Goal: Use online tool/utility: Utilize a website feature to perform a specific function

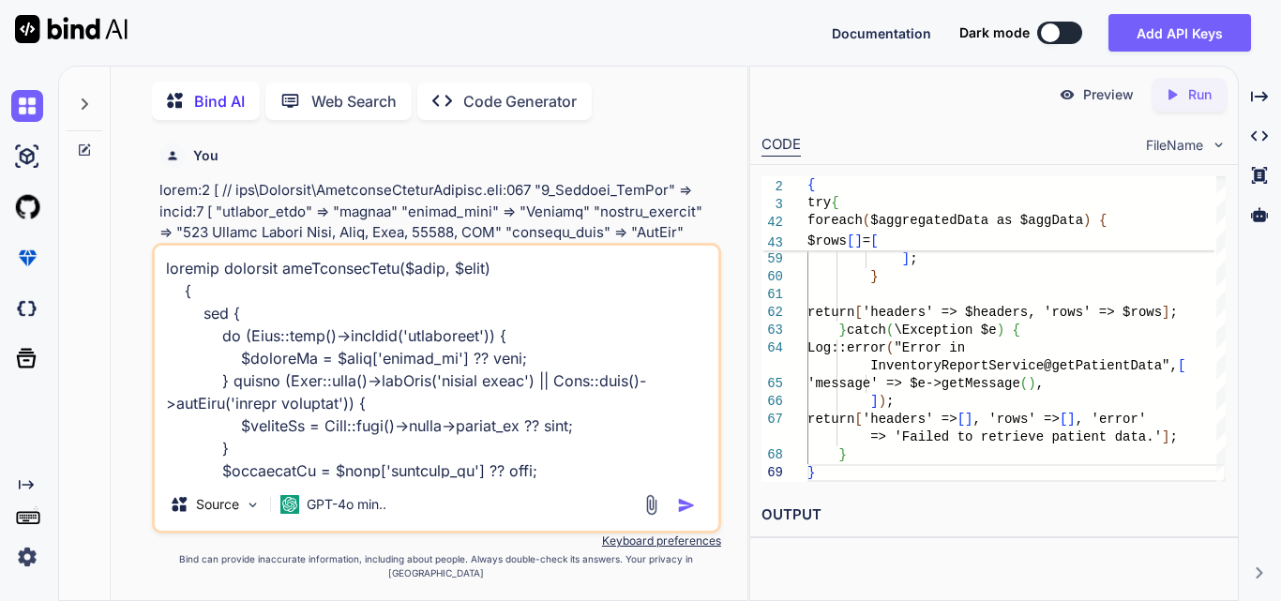
scroll to position [1510, 0]
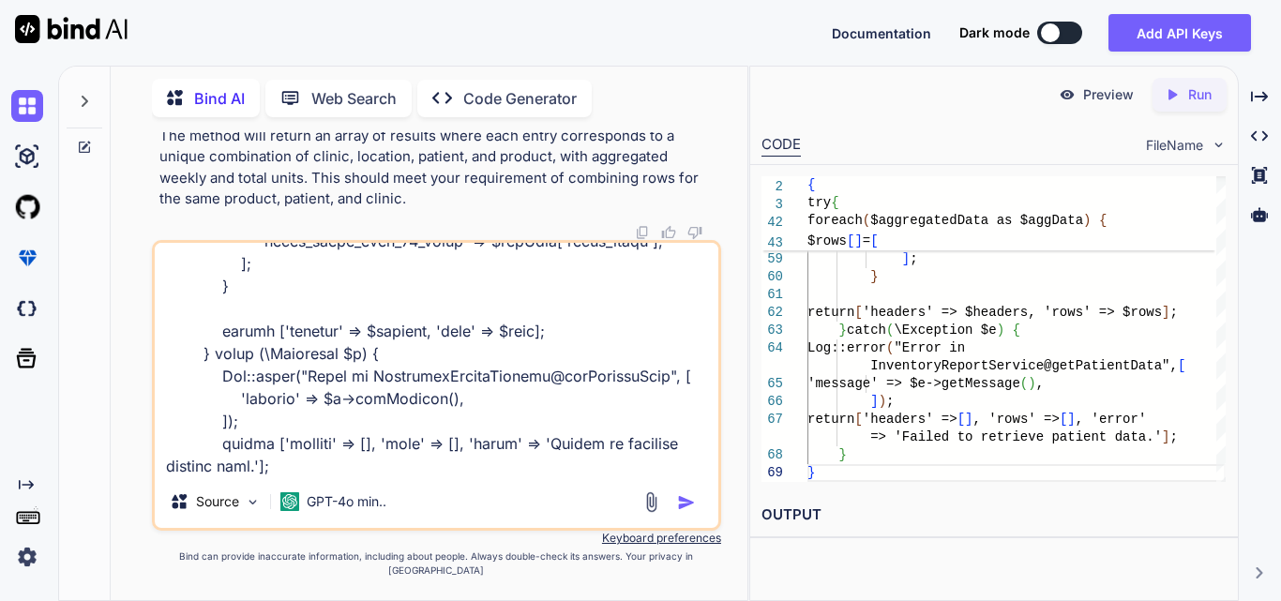
click at [248, 475] on textarea at bounding box center [437, 359] width 564 height 233
click at [372, 467] on textarea at bounding box center [437, 359] width 564 height 233
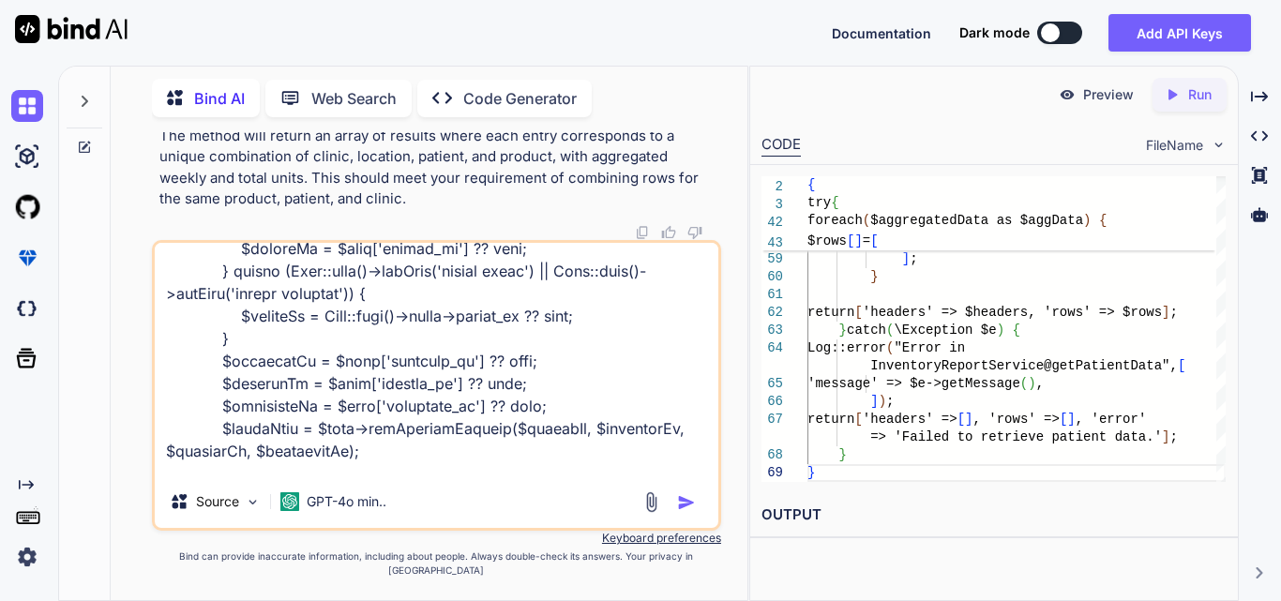
scroll to position [0, 0]
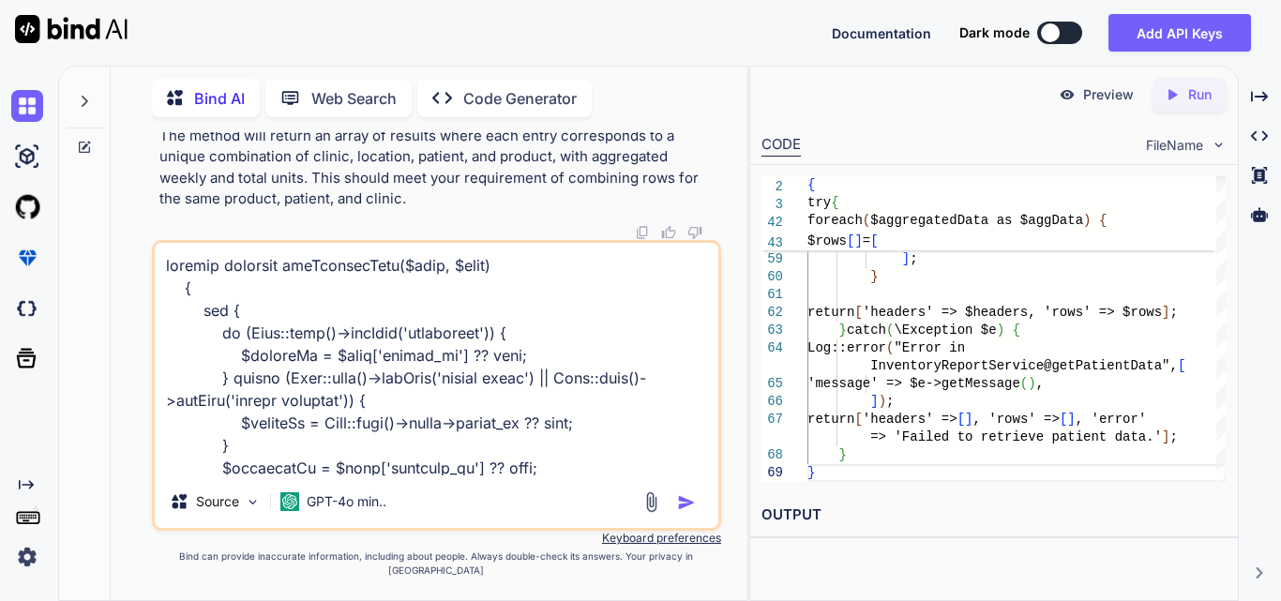
drag, startPoint x: 222, startPoint y: 486, endPoint x: 163, endPoint y: 233, distance: 260.0
click at [163, 233] on div "You Bind AI To achieve the desired functionality of aggregating the units for t…" at bounding box center [436, 366] width 569 height 468
paste textarea "<div class=" mb-3"> <h3 class="pageHeading">Reporting Through Filter</h3> </div…"
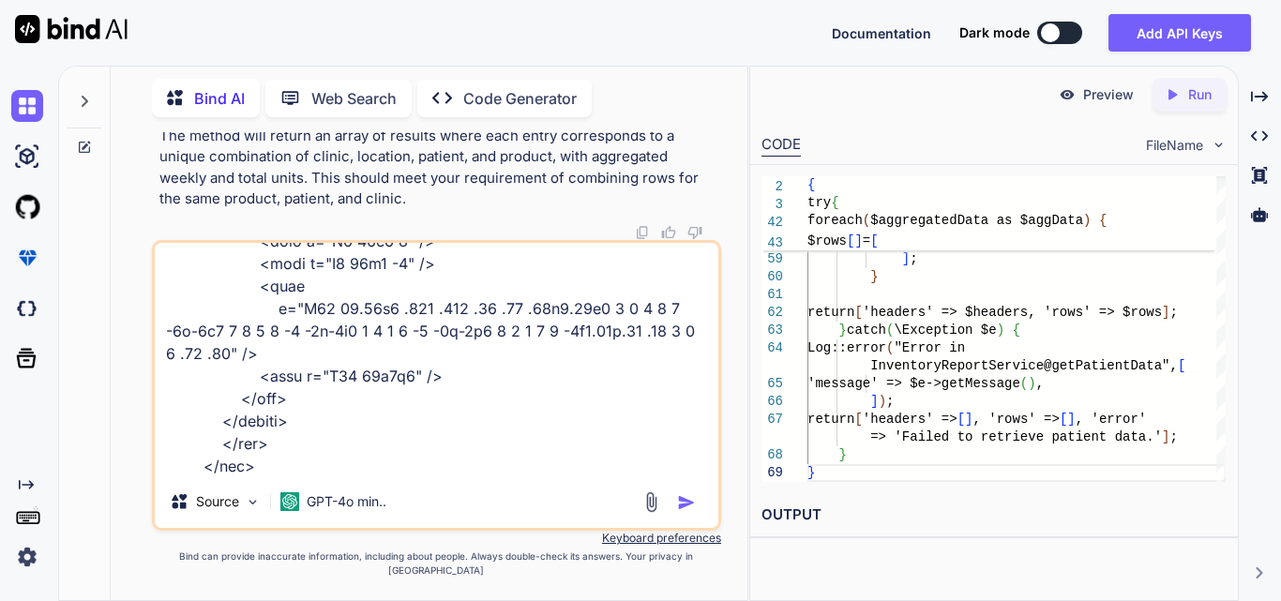
scroll to position [2657, 0]
drag, startPoint x: 627, startPoint y: 461, endPoint x: 686, endPoint y: 459, distance: 59.1
click at [686, 459] on textarea at bounding box center [437, 359] width 564 height 233
drag, startPoint x: 686, startPoint y: 459, endPoint x: 627, endPoint y: 455, distance: 59.2
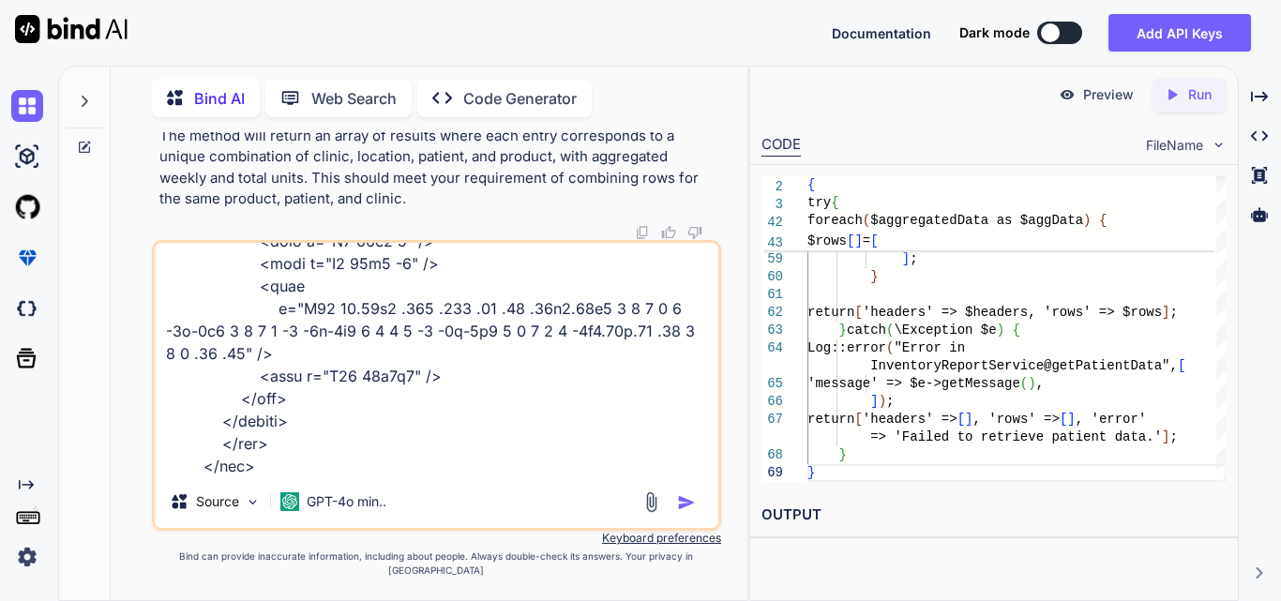
click at [627, 455] on textarea at bounding box center [437, 359] width 564 height 233
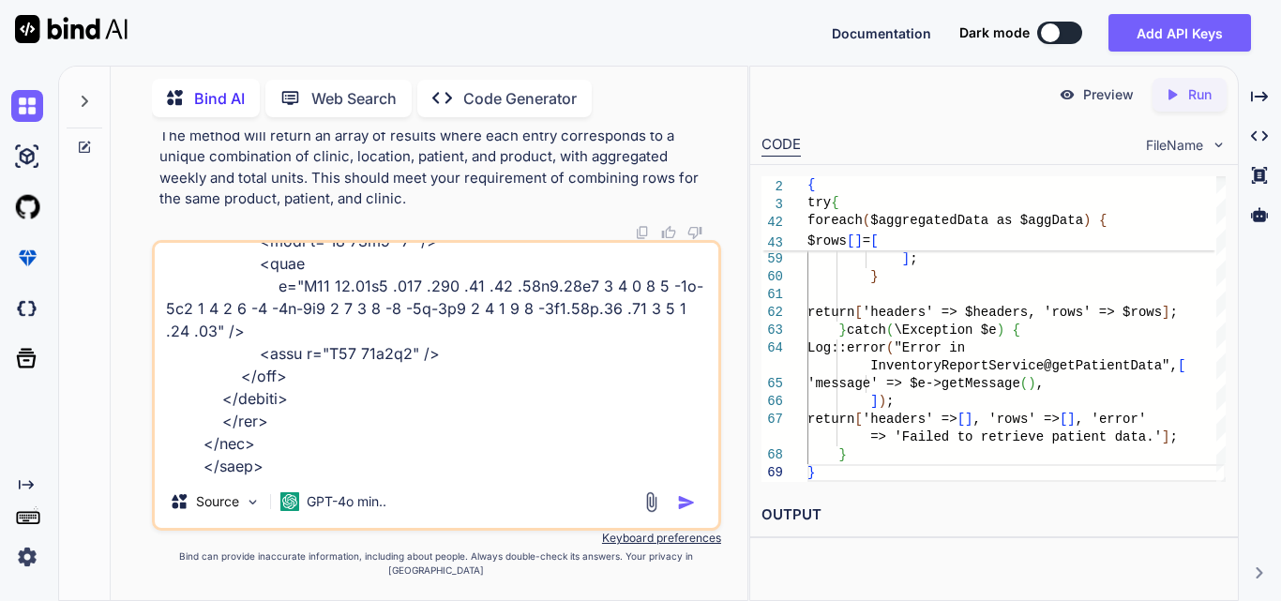
click at [418, 475] on textarea at bounding box center [437, 359] width 564 height 233
paste textarea "// Listen for changes on the report type dropdown $('#reportType').change(funct…"
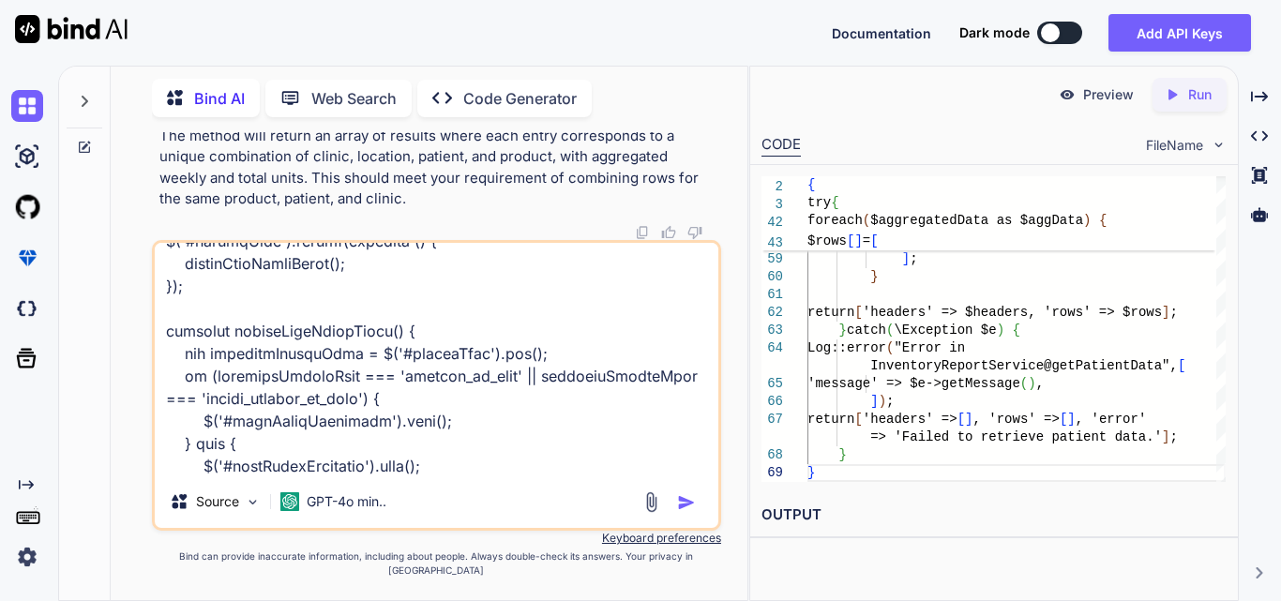
type textarea "<div class=" mb-3"> <h3 class="pageHeading">Reporting Through Filter</h3> </div…"
click at [686, 512] on img "button" at bounding box center [686, 502] width 19 height 19
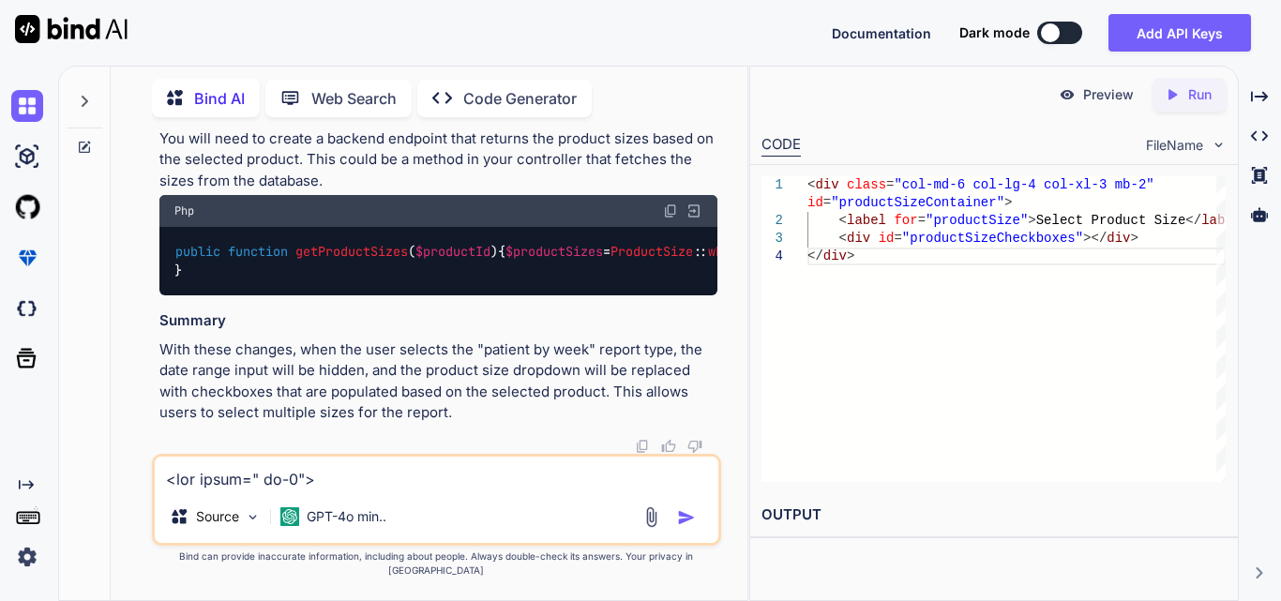
scroll to position [11075, 0]
drag, startPoint x: 210, startPoint y: 315, endPoint x: 527, endPoint y: 315, distance: 316.9
drag, startPoint x: 178, startPoint y: 283, endPoint x: 228, endPoint y: 348, distance: 81.6
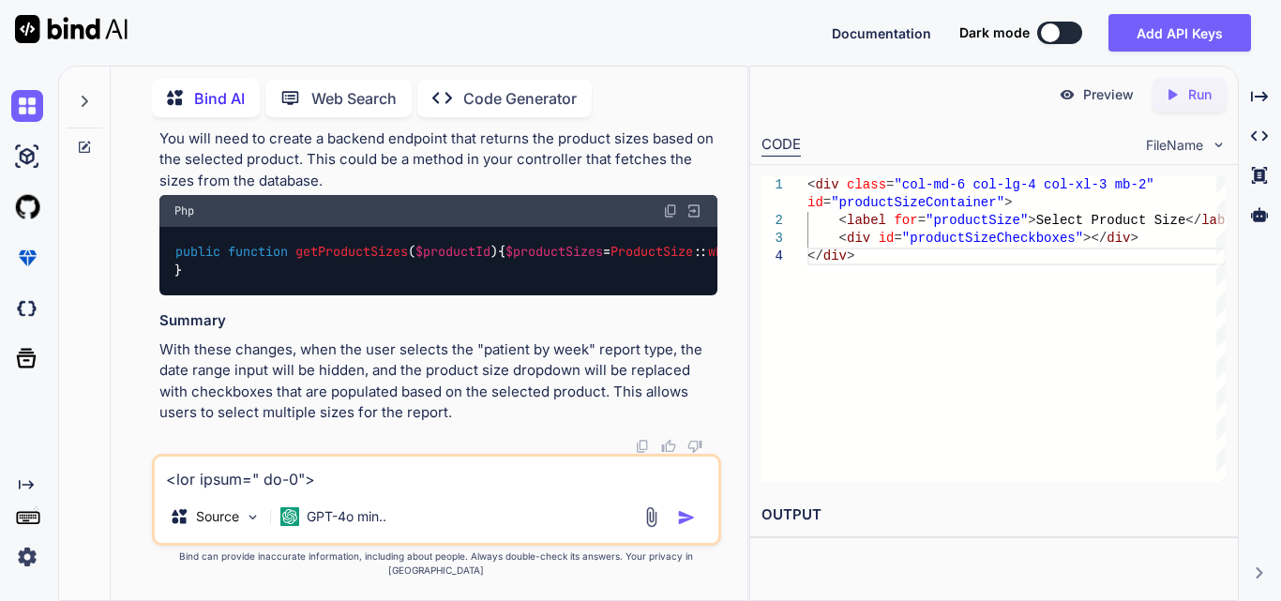
drag, startPoint x: 174, startPoint y: 187, endPoint x: 273, endPoint y: 346, distance: 187.4
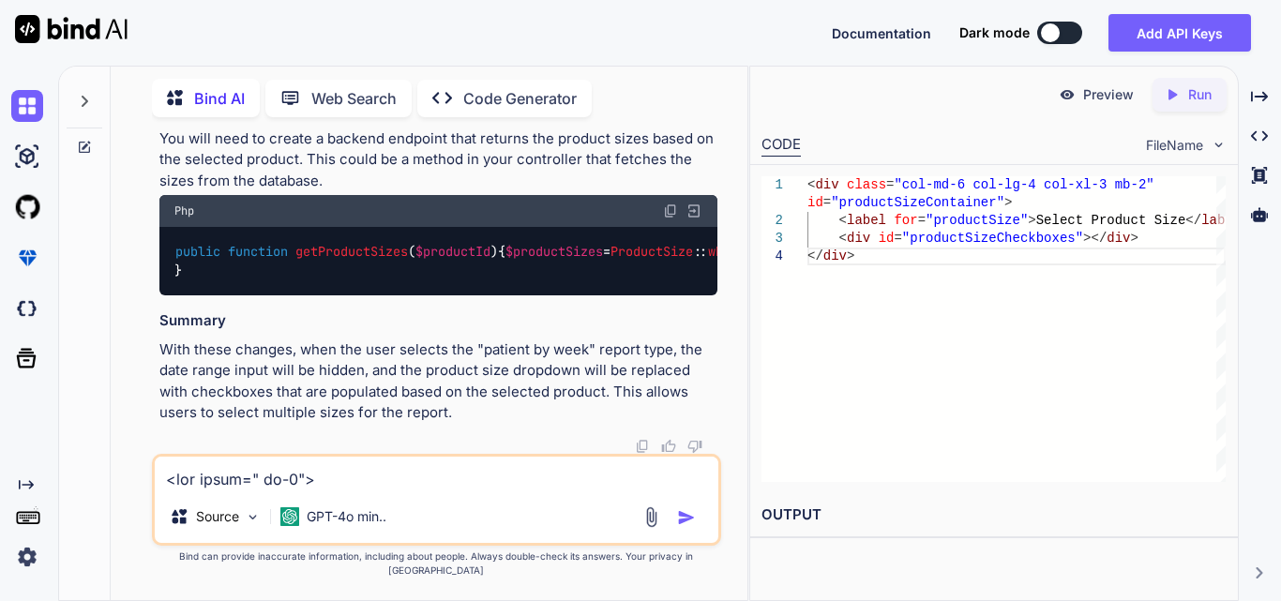
click at [371, 482] on textarea at bounding box center [437, 474] width 564 height 34
type textarea "s"
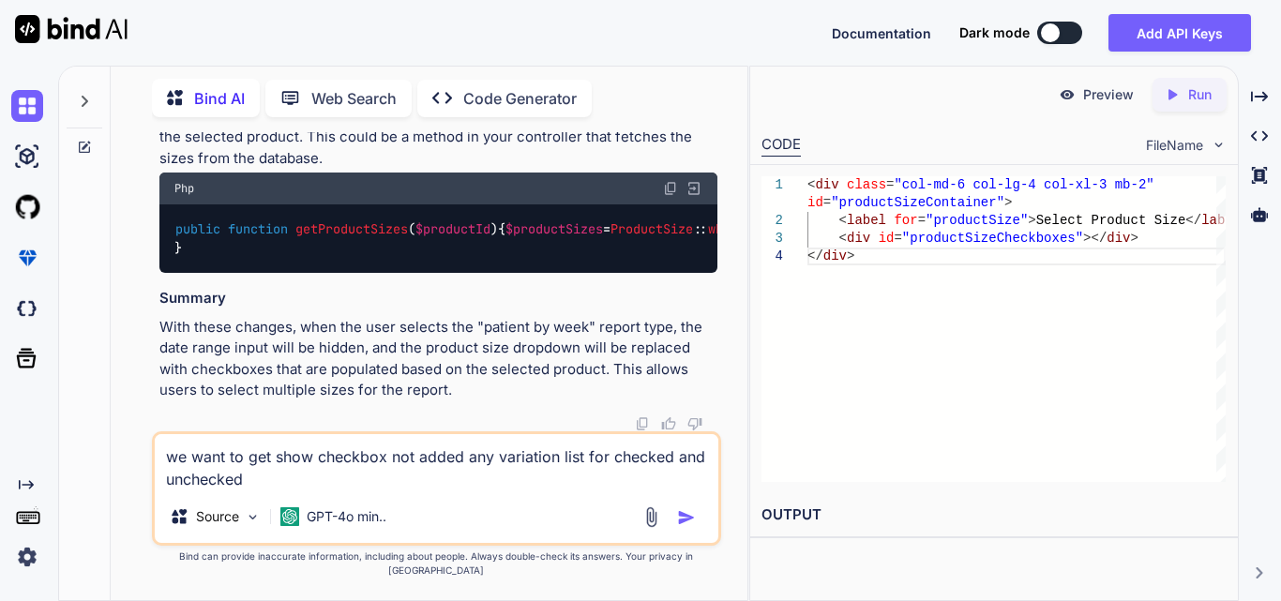
type textarea "we want to get show checkbox not added any variation list for checked and unche…"
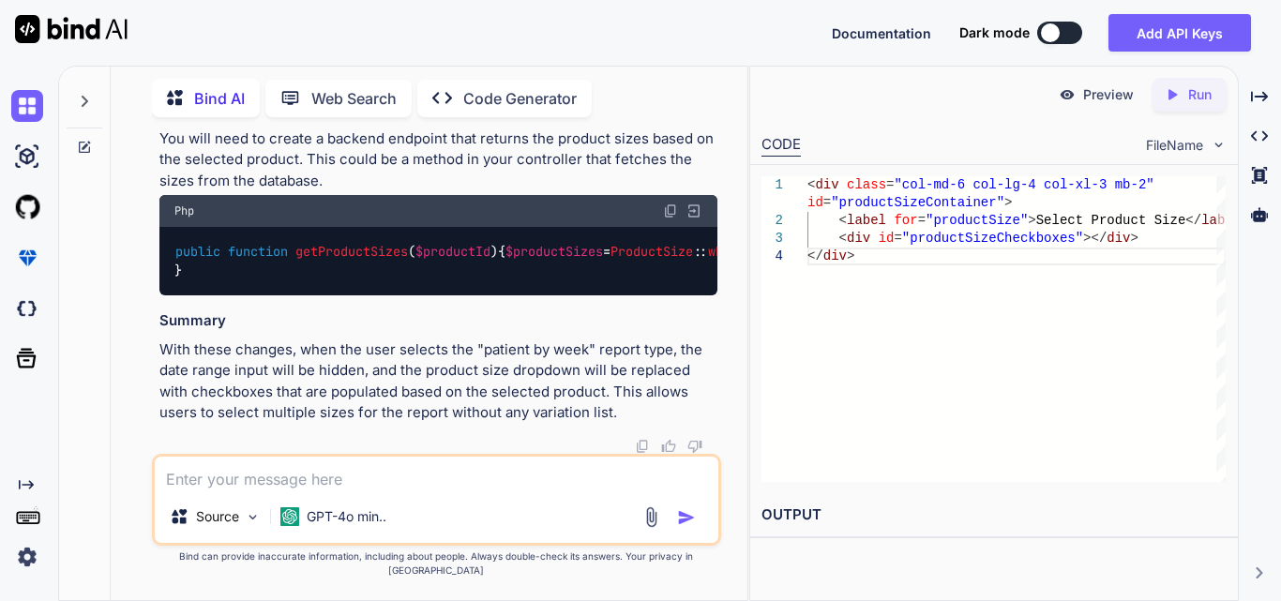
scroll to position [14488, 0]
drag, startPoint x: 553, startPoint y: 174, endPoint x: 642, endPoint y: 169, distance: 89.3
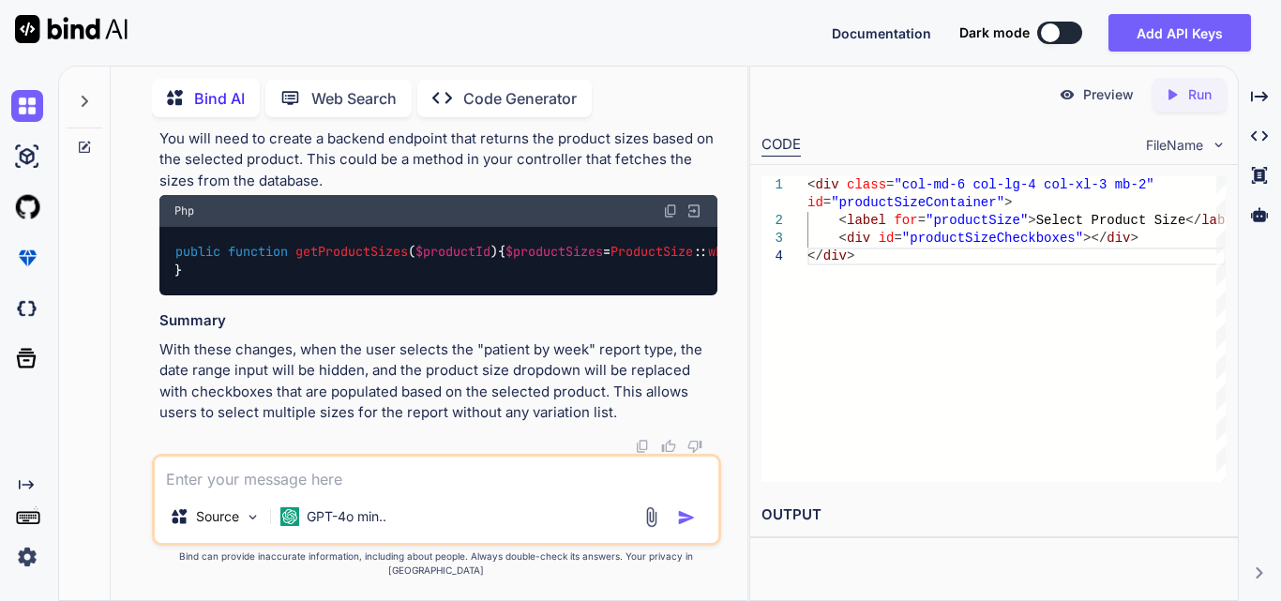
click at [278, 490] on textarea at bounding box center [437, 474] width 564 height 34
paste textarea "$('#filterBtn').click(function () { var dateRange = $('#date-range').val(); var…"
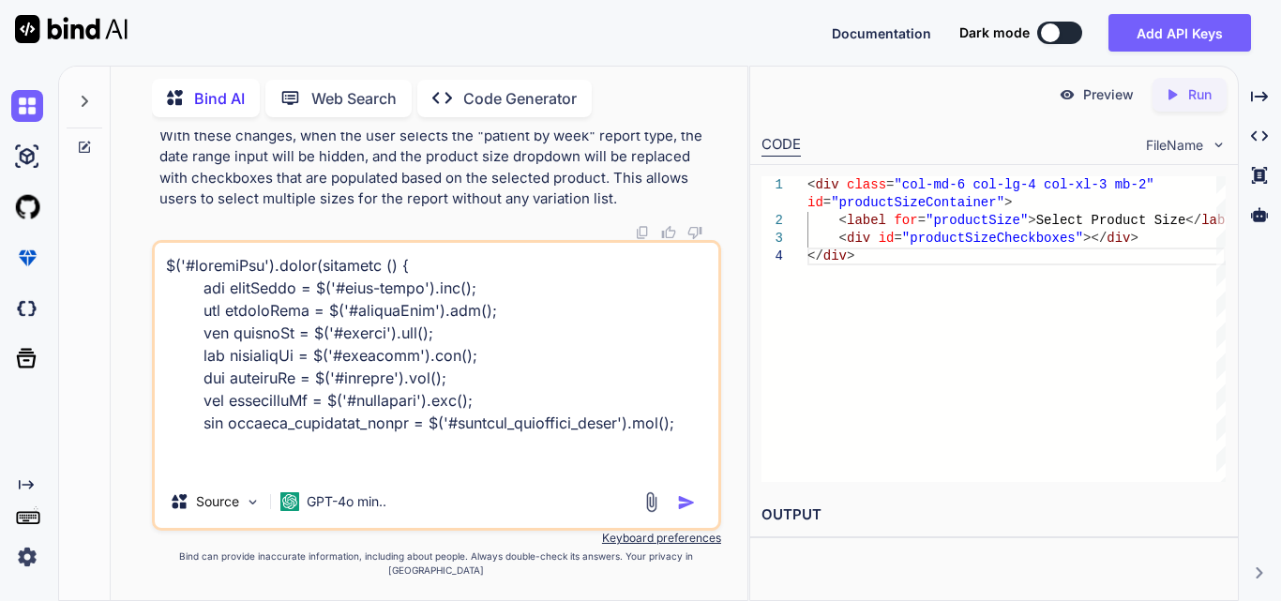
scroll to position [1487, 0]
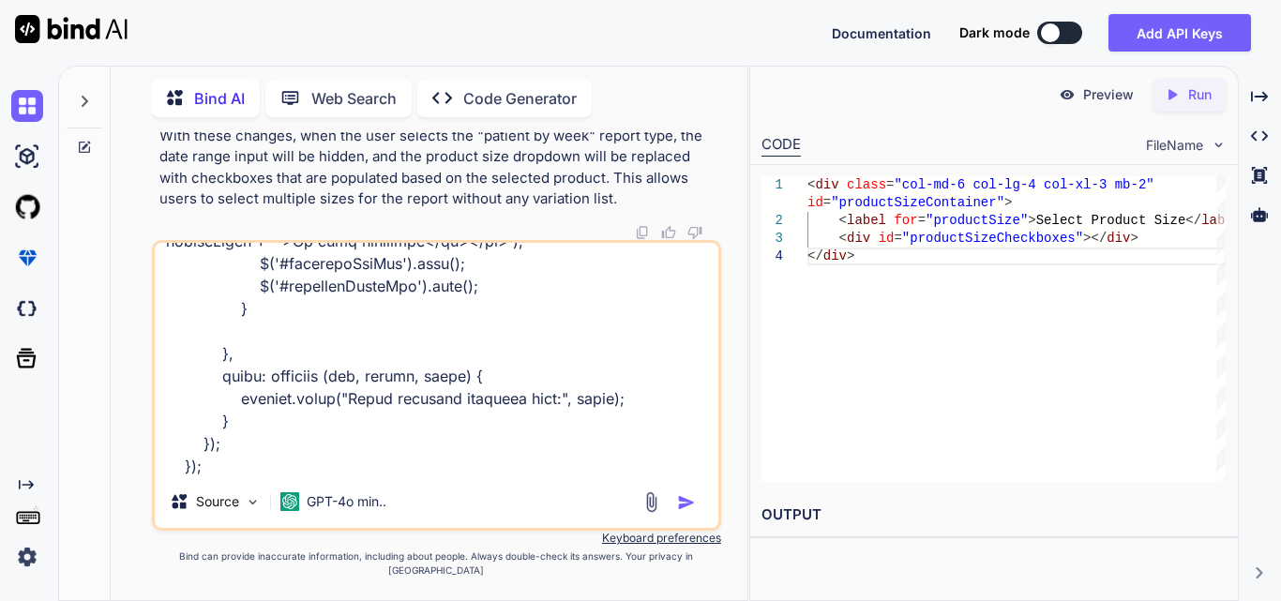
click at [260, 475] on textarea at bounding box center [437, 359] width 564 height 233
paste textarea "<div class="col-md-6 col-lg-4 col-xl-3 mb-2" id="productSizeContainer" style="d…"
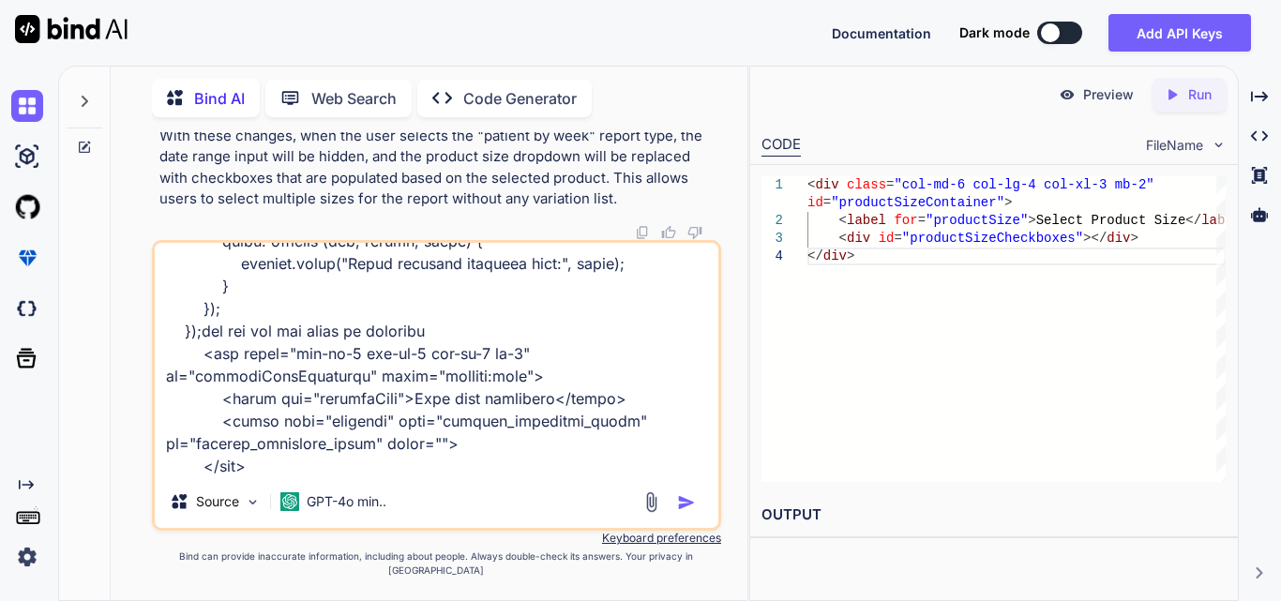
click at [325, 474] on textarea at bounding box center [437, 359] width 564 height 233
type textarea "$('#filterBtn').click(function () { var dateRange = $('#date-range').val(); var…"
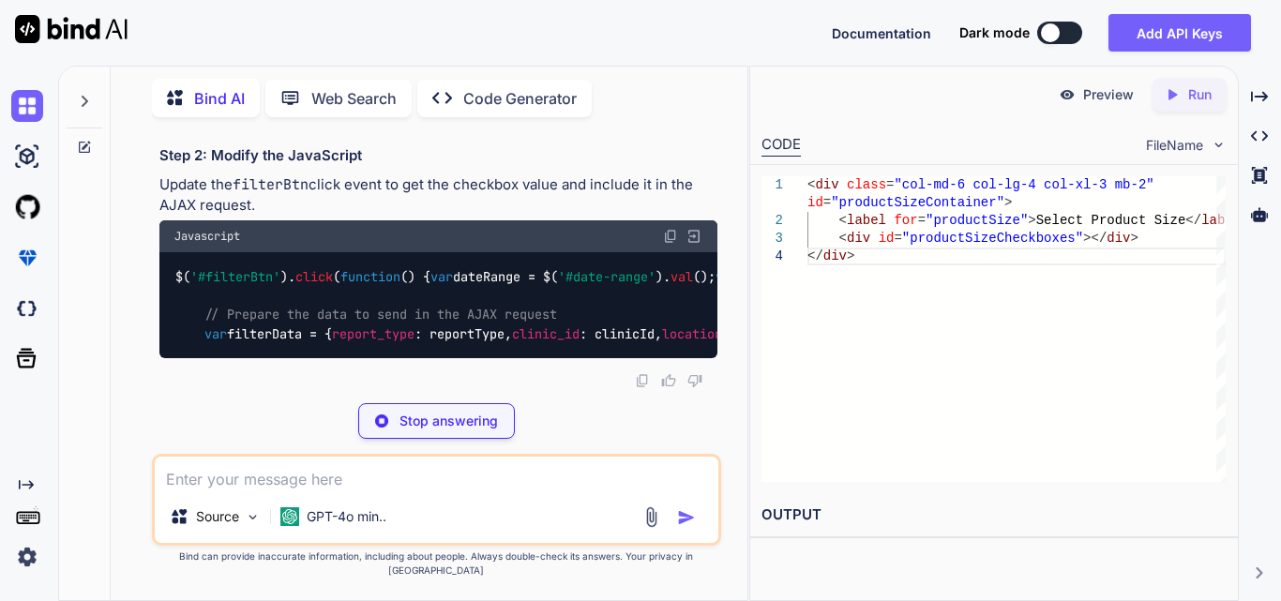
scroll to position [0, 804]
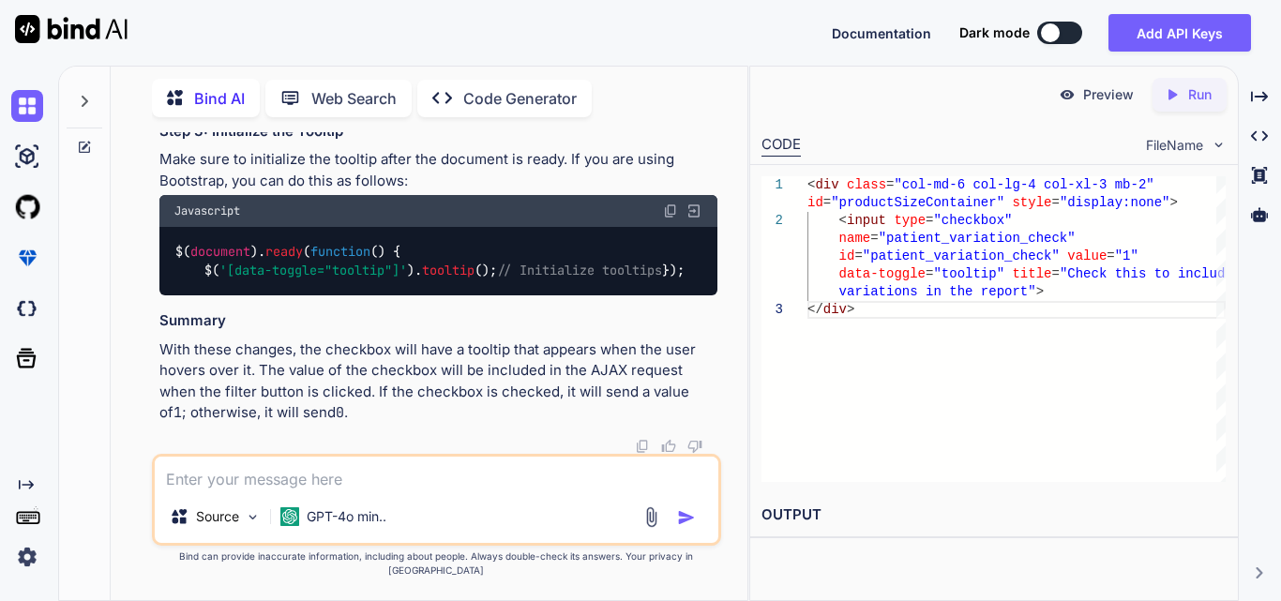
scroll to position [0, 368]
drag, startPoint x: 203, startPoint y: 398, endPoint x: 718, endPoint y: 400, distance: 514.8
click at [718, 400] on div "You Bind AI To achieve the desired functionality of aggregating the units for t…" at bounding box center [438, 293] width 565 height 322
copy code "var patientVariationCheck = $( '#patient_variation_check' ). is ( ':checked' ) …"
click at [391, 473] on textarea at bounding box center [437, 474] width 564 height 34
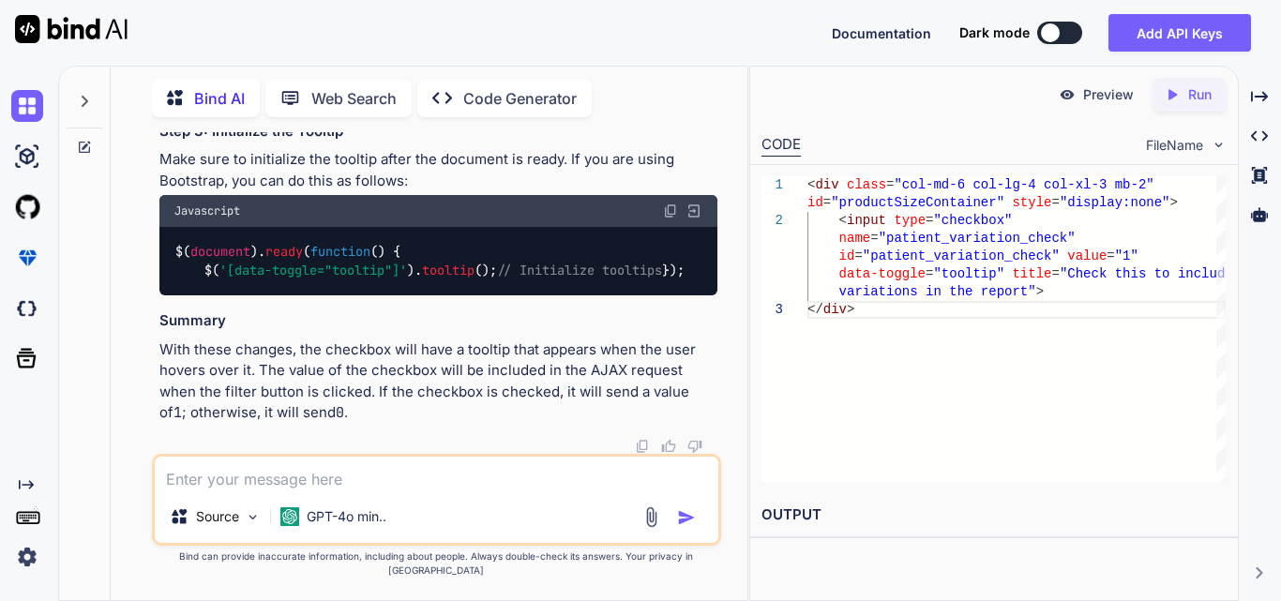
paste textarea "private function getPatientData($data, $type) { try { if (Auth::user()->hasRole…"
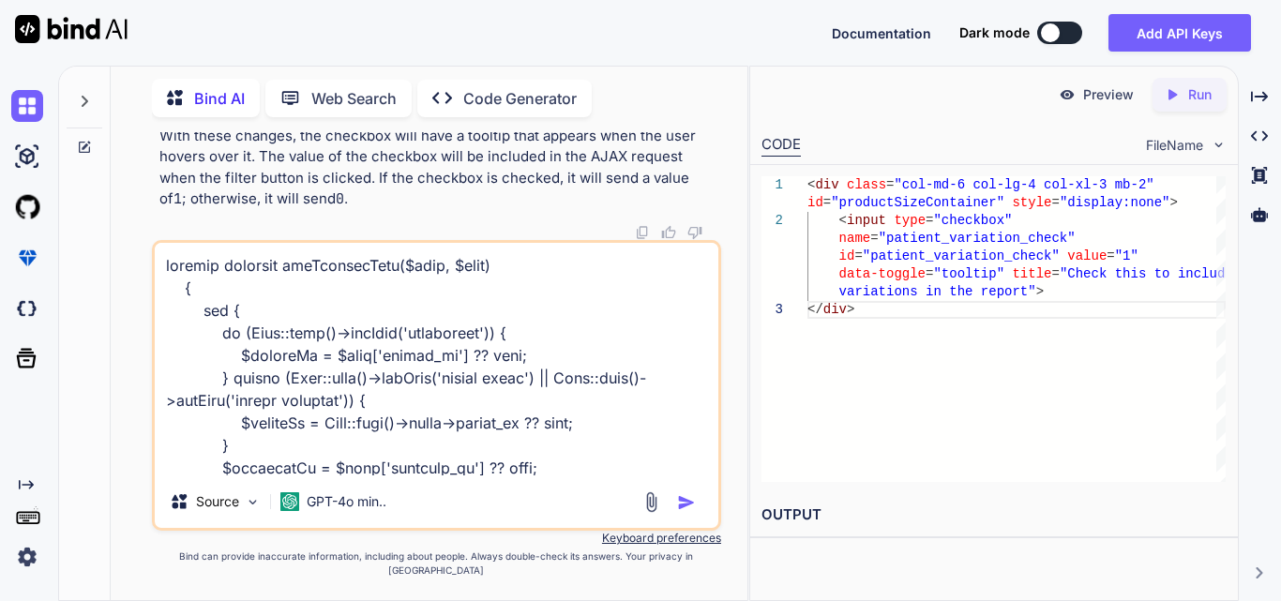
scroll to position [1532, 0]
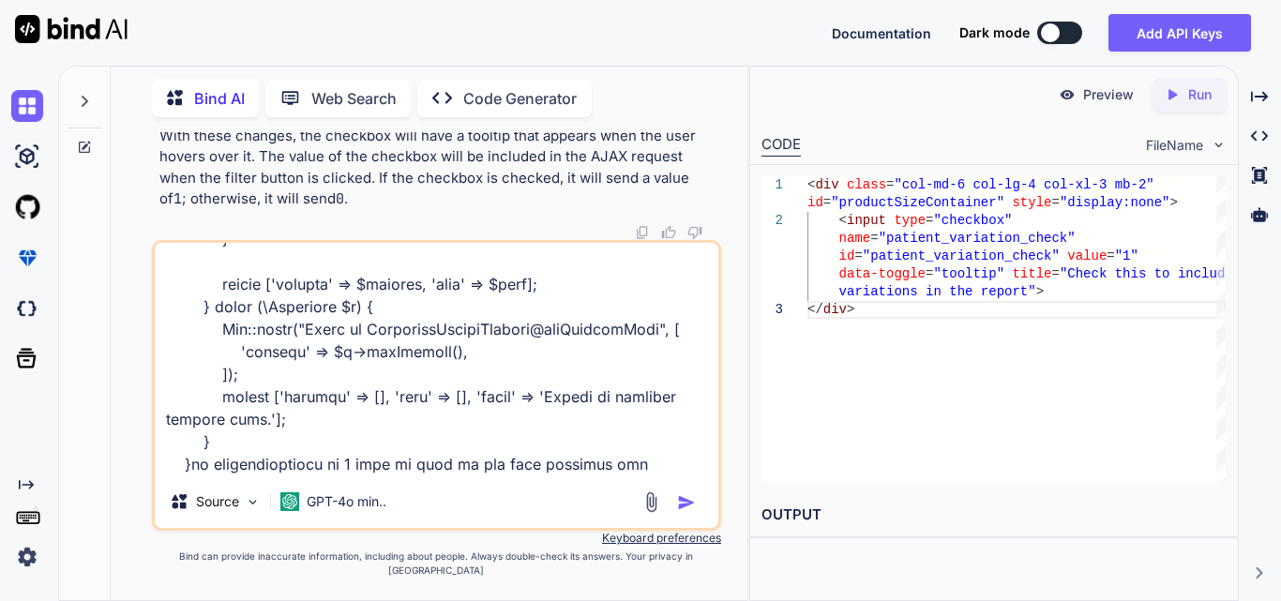
click at [636, 475] on textarea at bounding box center [437, 359] width 564 height 233
drag, startPoint x: 634, startPoint y: 475, endPoint x: 351, endPoint y: 490, distance: 283.6
click at [351, 490] on div "Source GPT-4o min.." at bounding box center [436, 385] width 569 height 291
click at [351, 475] on textarea at bounding box center [437, 359] width 564 height 233
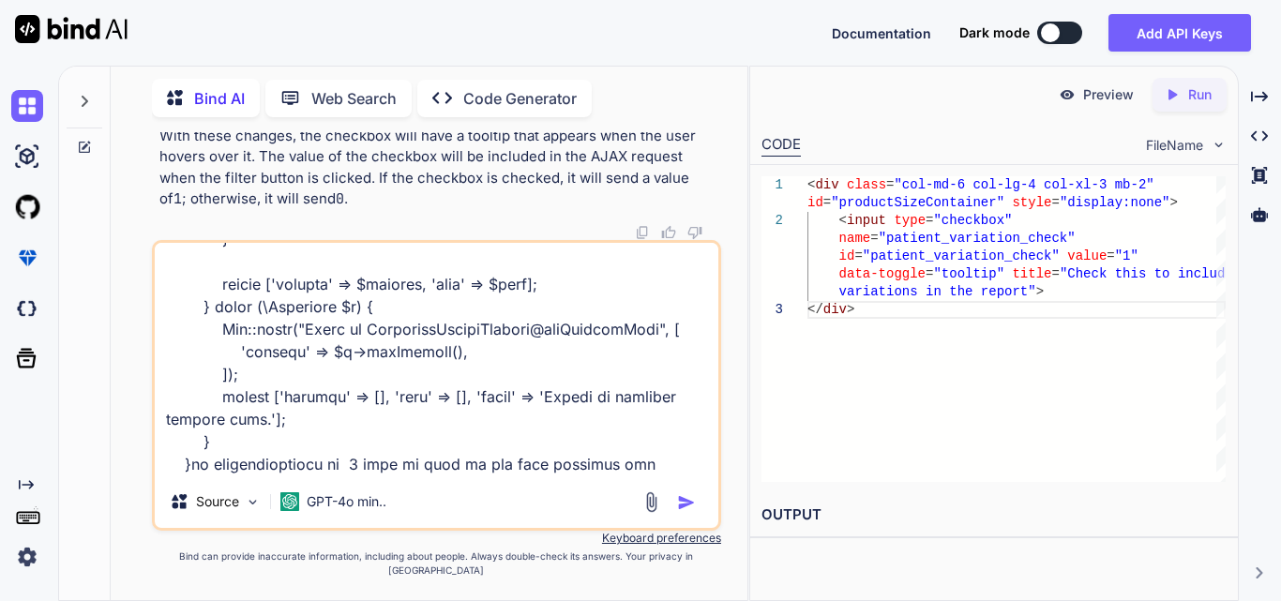
click at [646, 474] on textarea at bounding box center [437, 359] width 564 height 233
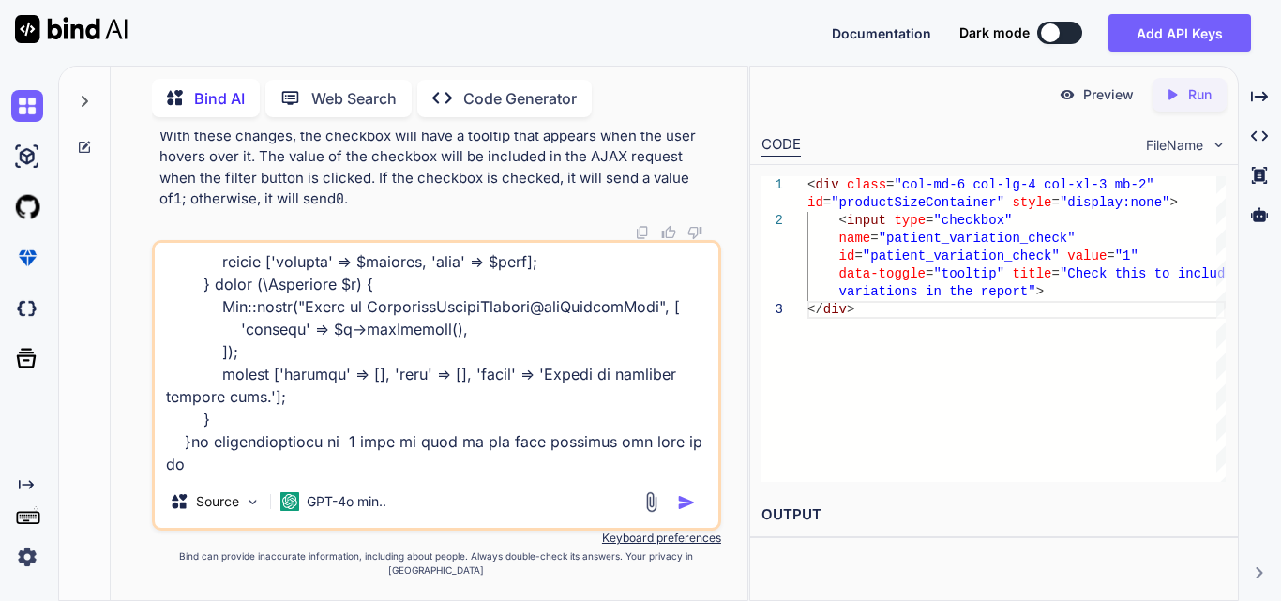
scroll to position [1555, 0]
click at [592, 475] on textarea at bounding box center [437, 359] width 564 height 233
paste textarea "$headers = ['Clinic Name', 'Location', 'Patient', 'Product', 'Size', 'Week 1', …"
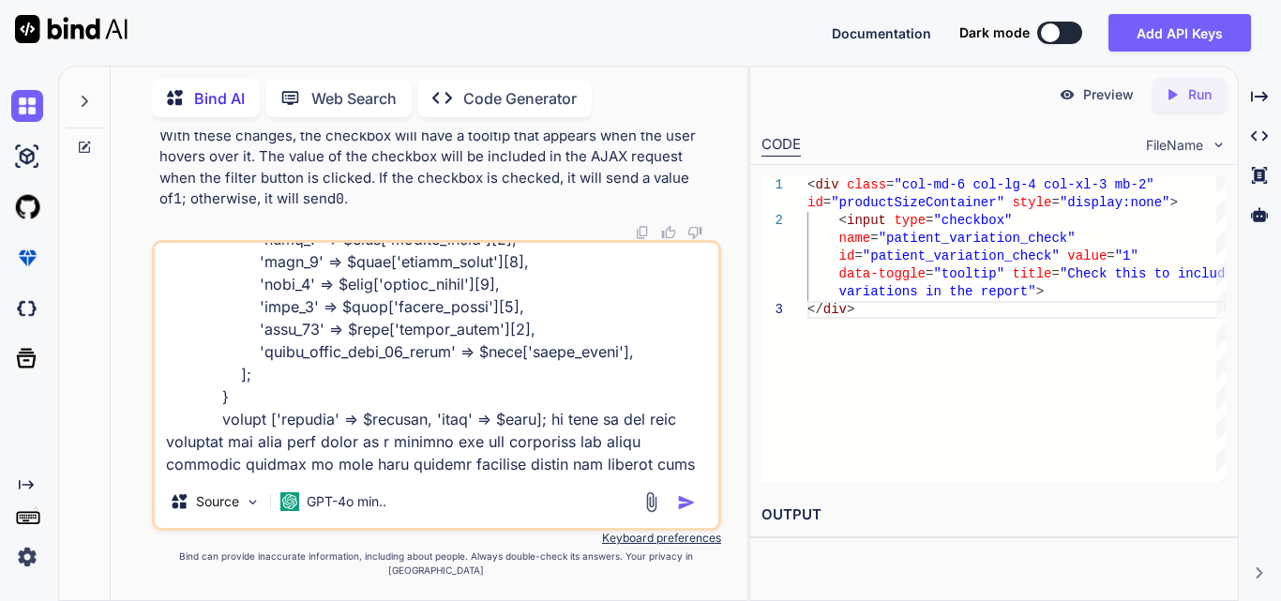
scroll to position [2185, 0]
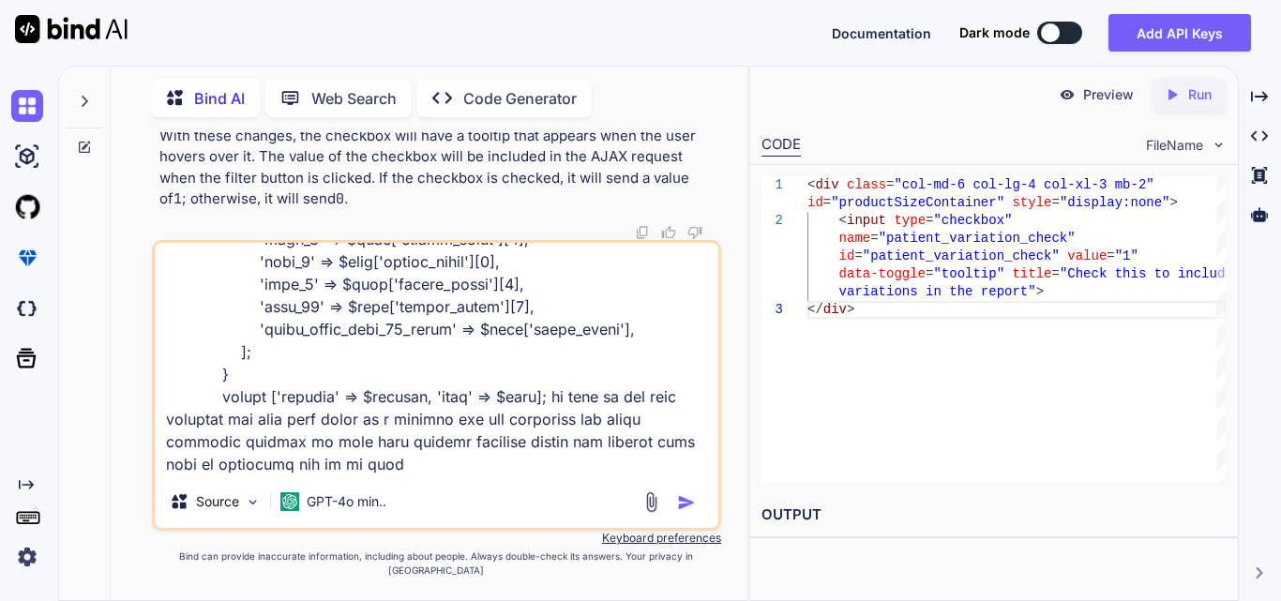
type textarea "private function getPatientData($data, $type) { try { if (Auth::user()->hasRole…"
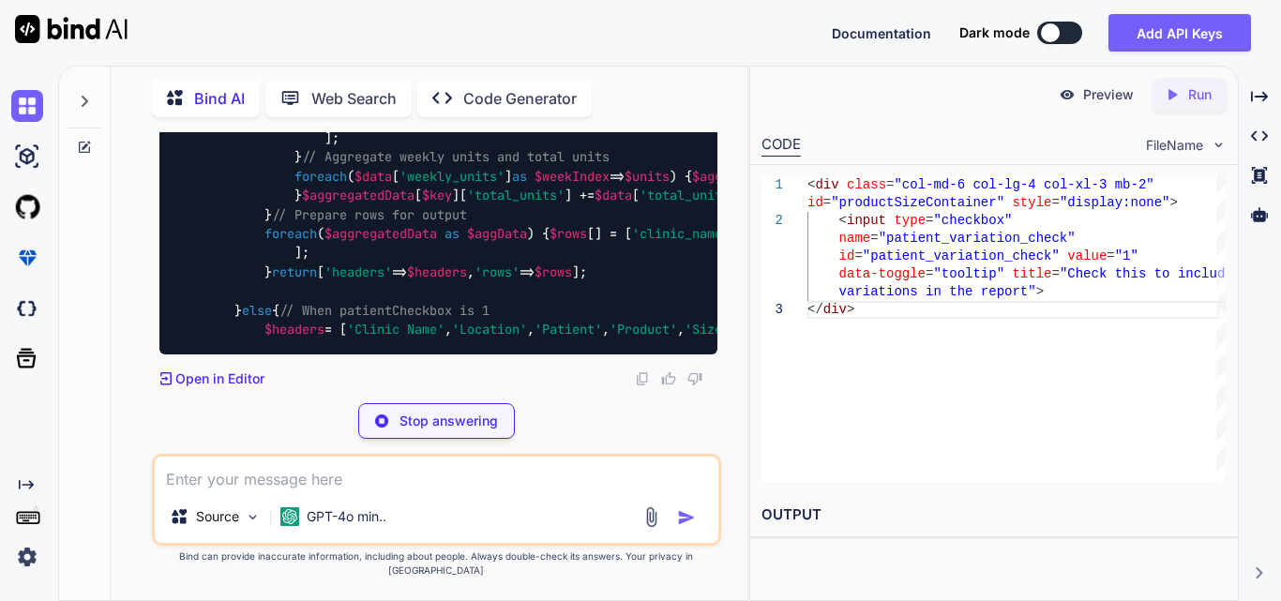
scroll to position [20947, 0]
click at [365, 321] on span "'Clinic Name'" at bounding box center [396, 329] width 98 height 17
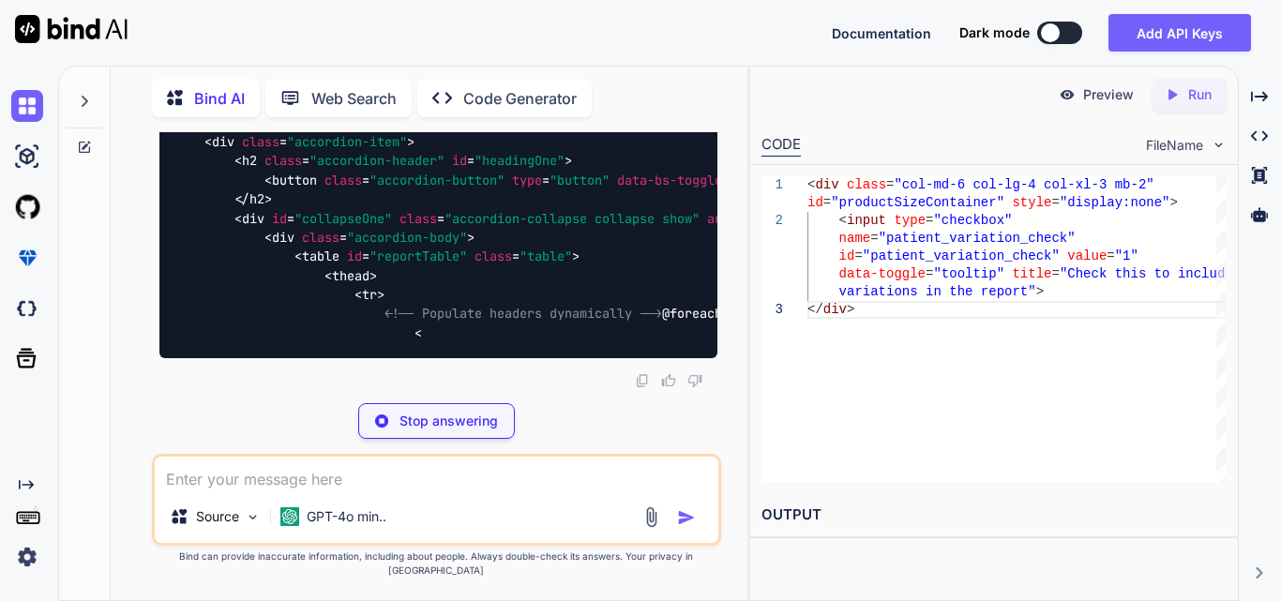
drag, startPoint x: 376, startPoint y: 233, endPoint x: 701, endPoint y: 234, distance: 325.4
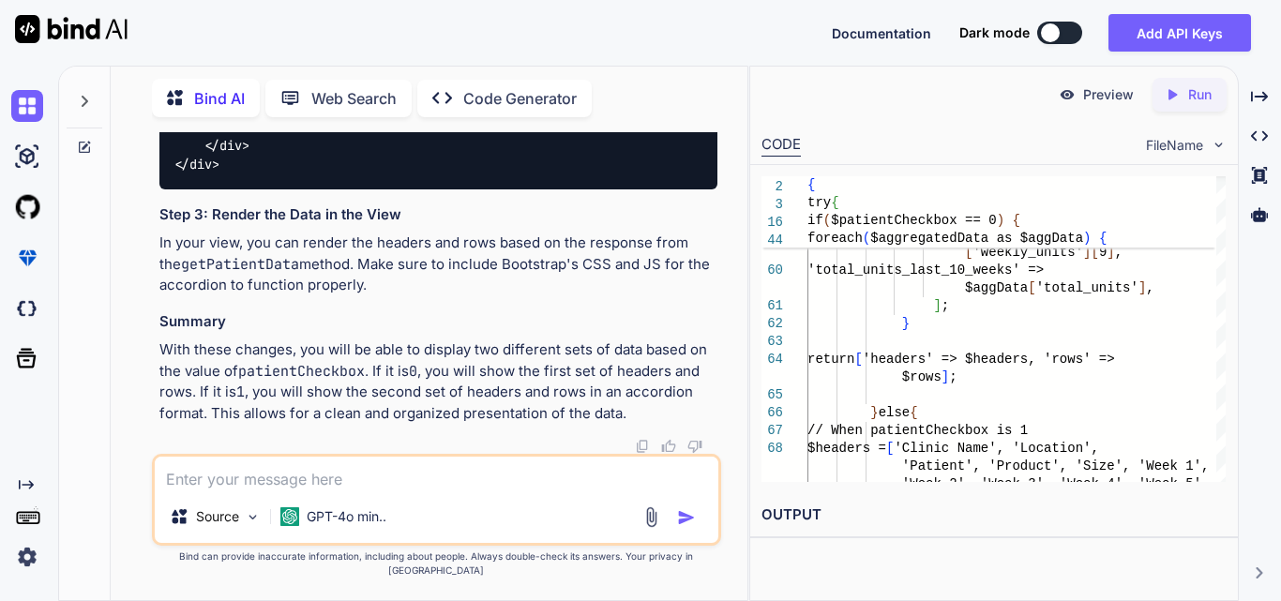
scroll to position [19948, 0]
drag, startPoint x: 526, startPoint y: 264, endPoint x: 714, endPoint y: 263, distance: 187.5
click at [350, 484] on textarea at bounding box center [437, 474] width 564 height 34
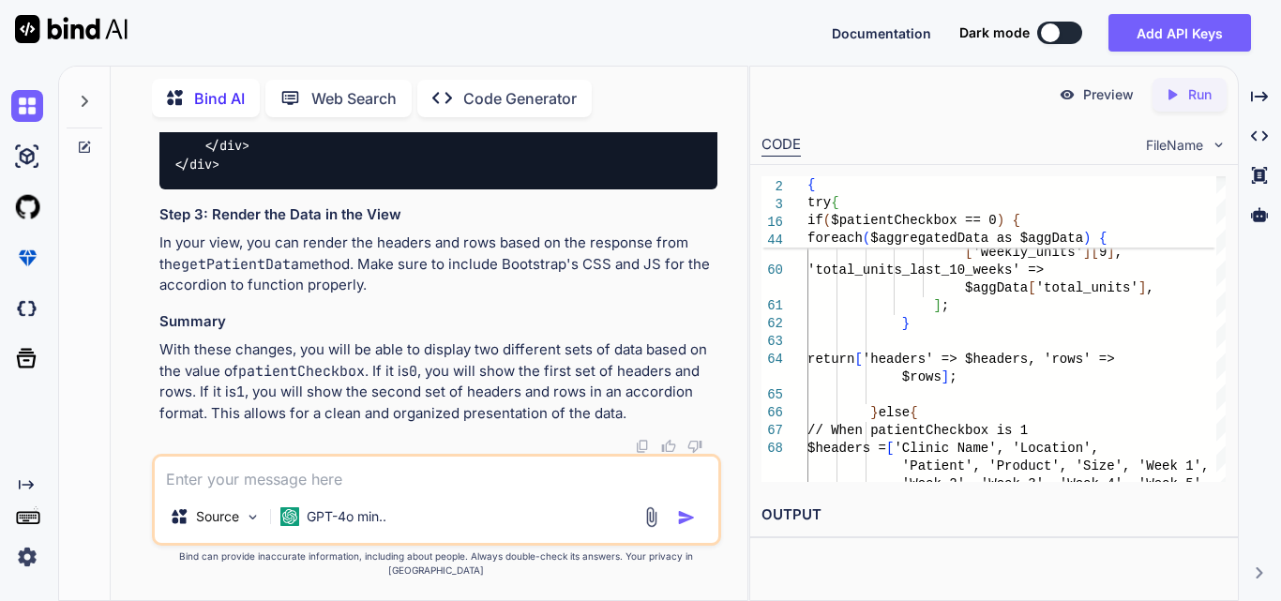
paste textarea "$('#filterBtn').click(function () { var dateRange = $('#date-range').val(); var…"
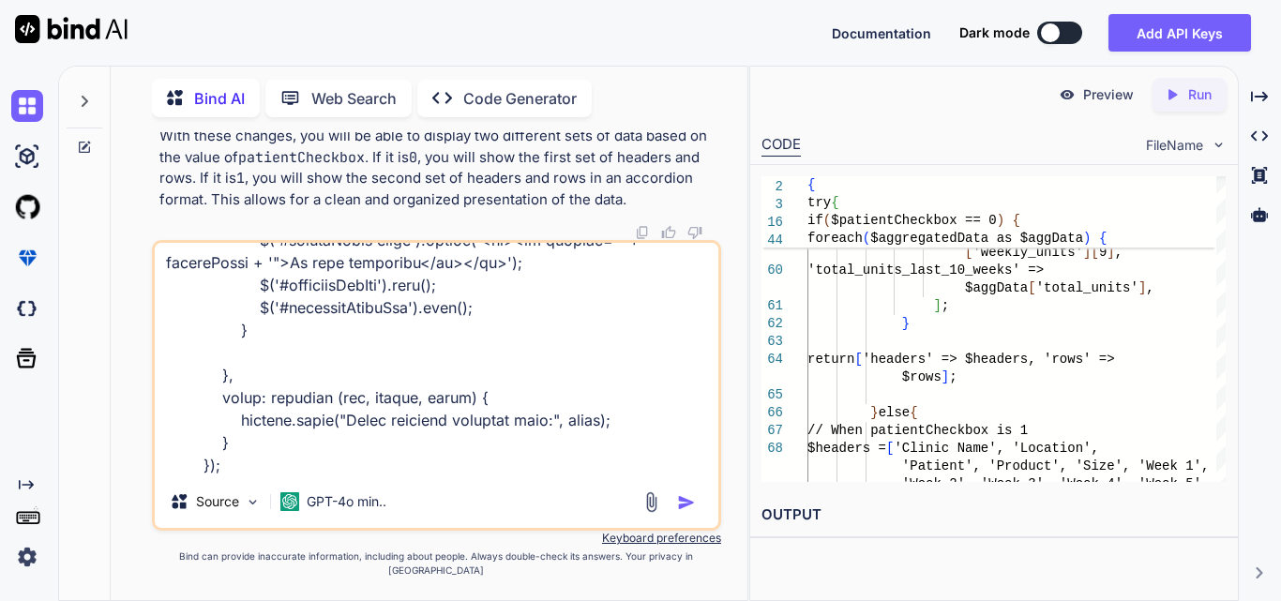
scroll to position [1534, 0]
click at [327, 475] on textarea at bounding box center [437, 359] width 564 height 233
click at [392, 474] on textarea at bounding box center [437, 359] width 564 height 233
type textarea "$('#filterBtn').click(function () { var dateRange = $('#date-range').val(); var…"
click at [680, 512] on img "button" at bounding box center [686, 502] width 19 height 19
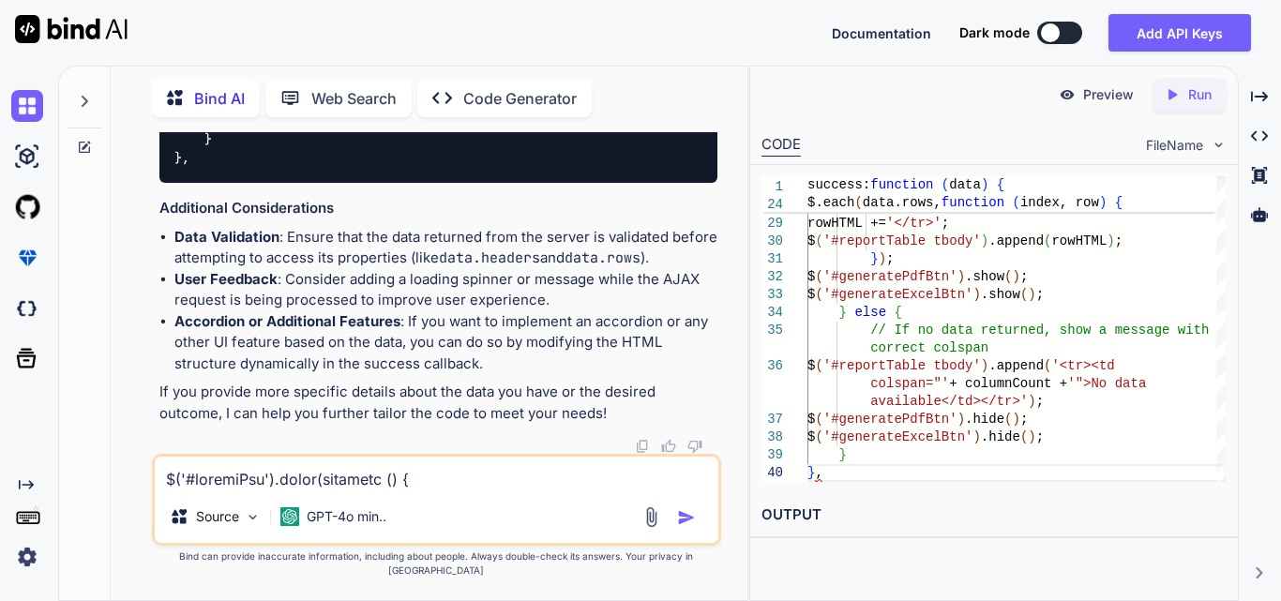
scroll to position [23479, 0]
click at [312, 487] on textarea at bounding box center [437, 474] width 564 height 34
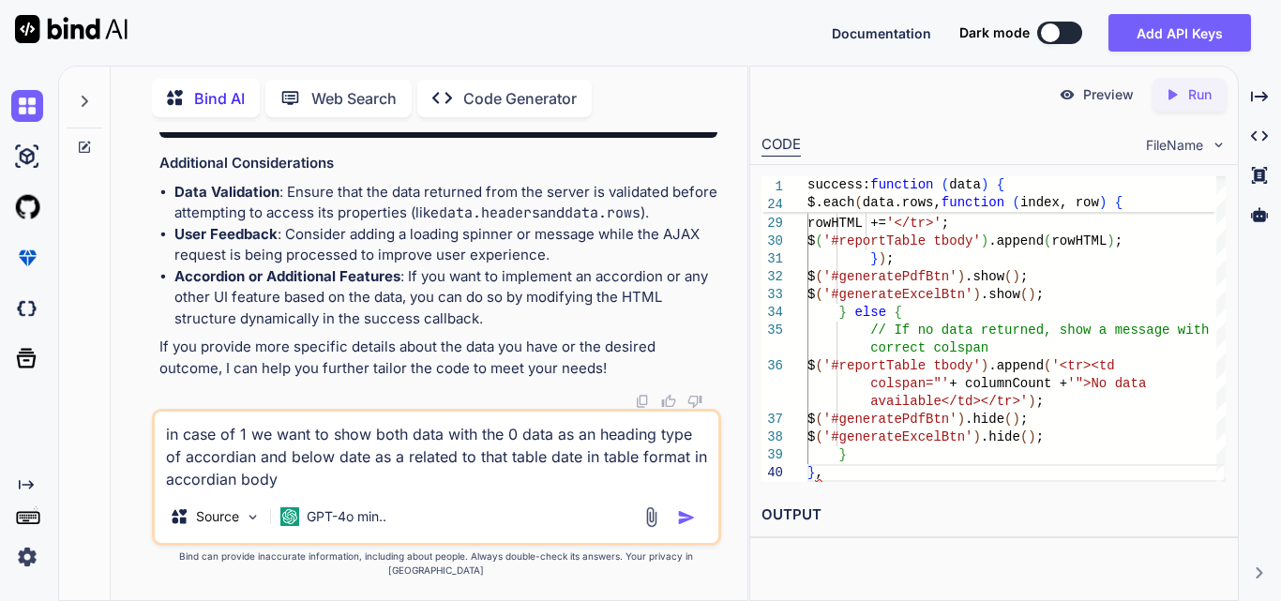
type textarea "in case of 1 we want to show both data with the 0 data as an heading type of ac…"
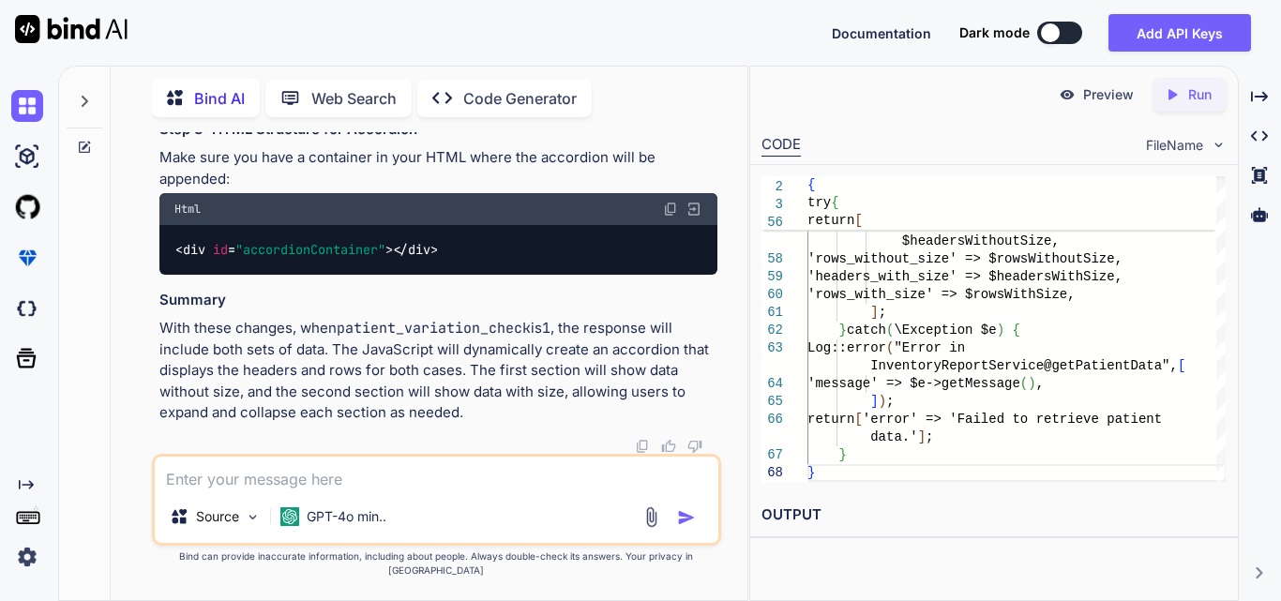
scroll to position [28255, 0]
drag, startPoint x: 489, startPoint y: 262, endPoint x: 144, endPoint y: 273, distance: 344.3
click at [144, 273] on div "You Bind AI To achieve the desired functionality of aggregating the units for t…" at bounding box center [437, 366] width 622 height 468
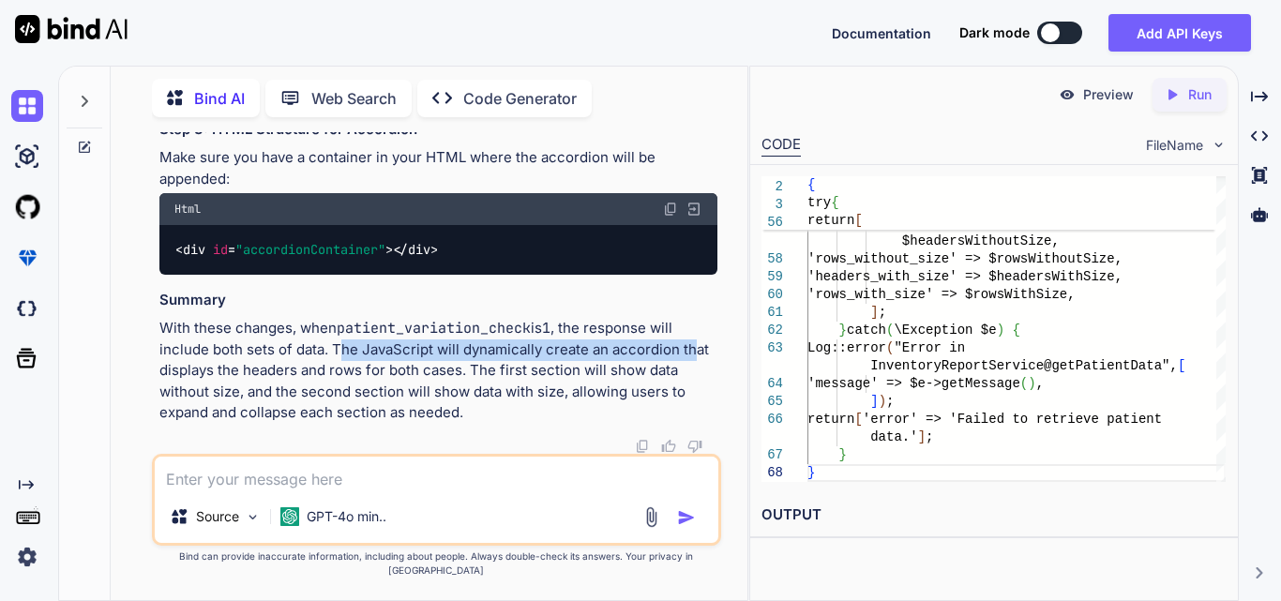
drag, startPoint x: 347, startPoint y: 359, endPoint x: 696, endPoint y: 372, distance: 349.1
click at [696, 372] on p "With these changes, when patient_variation_check is 1 , the response will inclu…" at bounding box center [438, 371] width 558 height 106
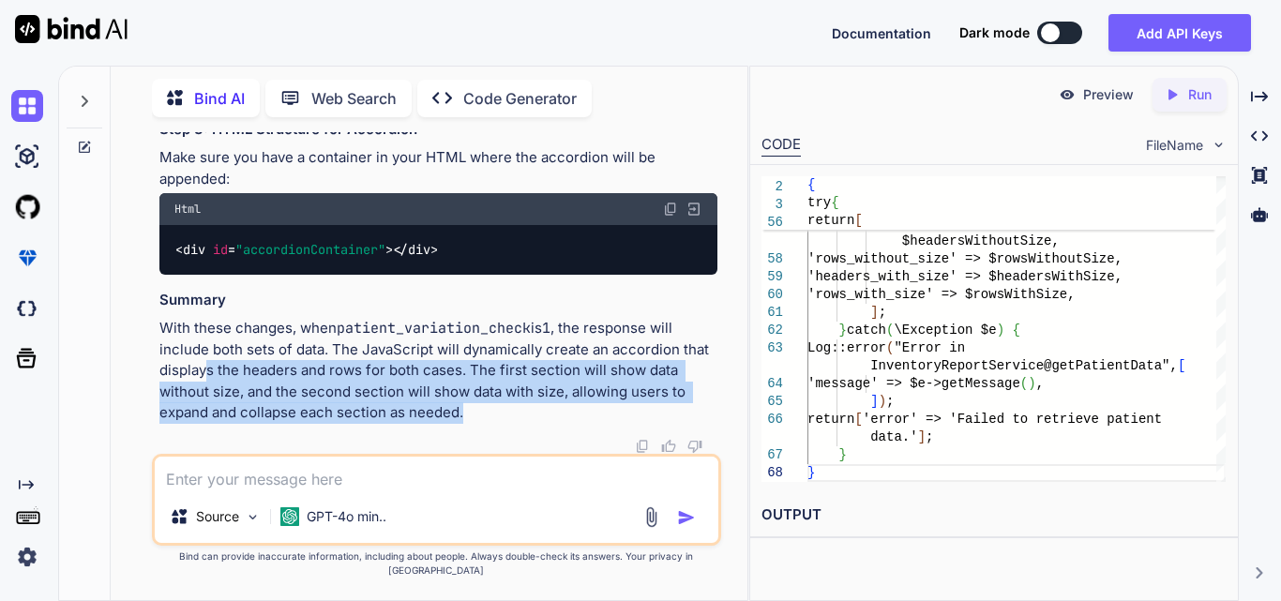
drag, startPoint x: 209, startPoint y: 386, endPoint x: 564, endPoint y: 426, distance: 356.6
click at [564, 424] on p "With these changes, when patient_variation_check is 1 , the response will inclu…" at bounding box center [438, 371] width 558 height 106
click at [534, 398] on p "With these changes, when patient_variation_check is 1 , the response will inclu…" at bounding box center [438, 371] width 558 height 106
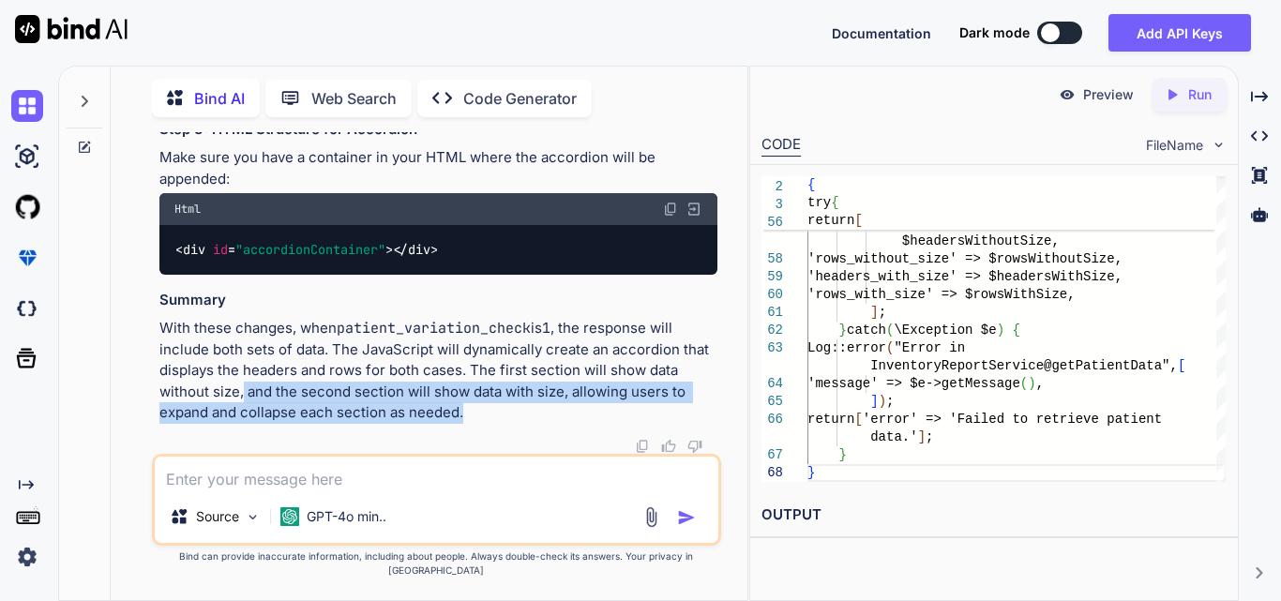
drag, startPoint x: 272, startPoint y: 406, endPoint x: 587, endPoint y: 417, distance: 315.2
click at [587, 417] on p "With these changes, when patient_variation_check is 1 , the response will inclu…" at bounding box center [438, 371] width 558 height 106
click at [475, 407] on p "With these changes, when patient_variation_check is 1 , the response will inclu…" at bounding box center [438, 371] width 558 height 106
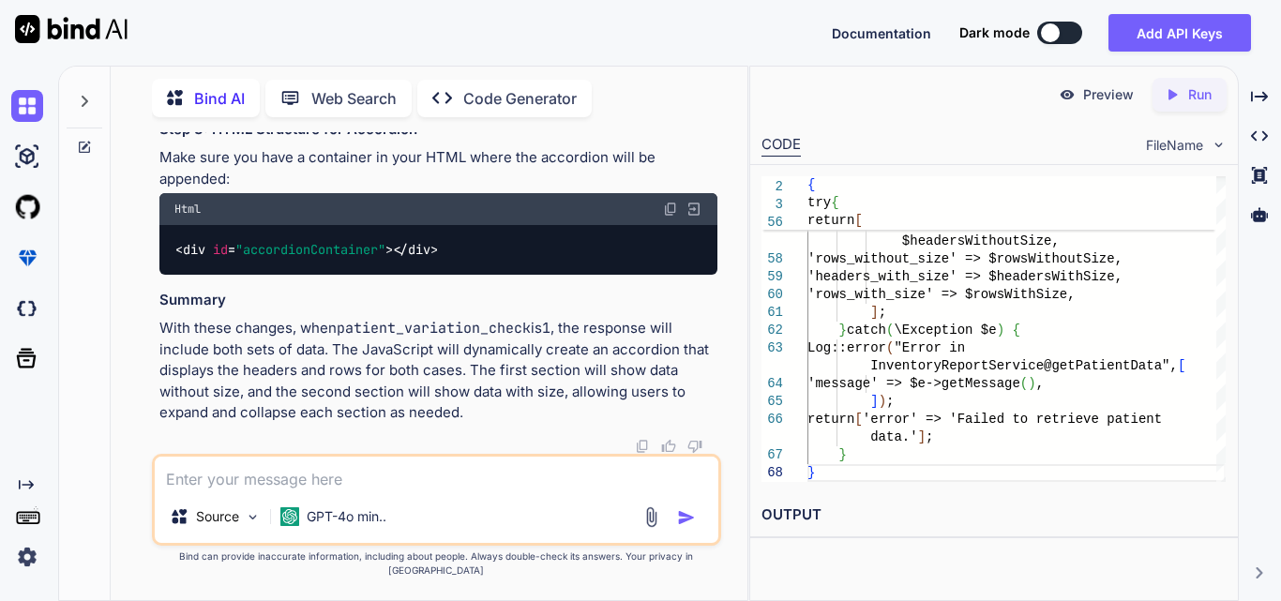
scroll to position [25412, 0]
drag, startPoint x: 326, startPoint y: 356, endPoint x: 410, endPoint y: 426, distance: 108.5
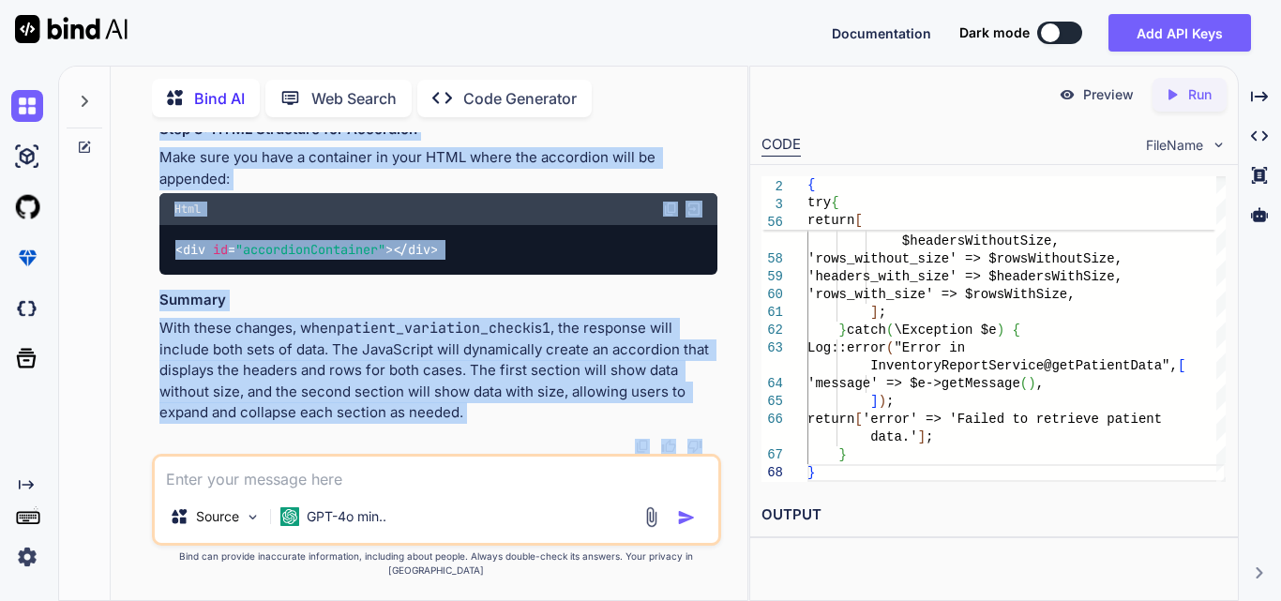
scroll to position [26348, 0]
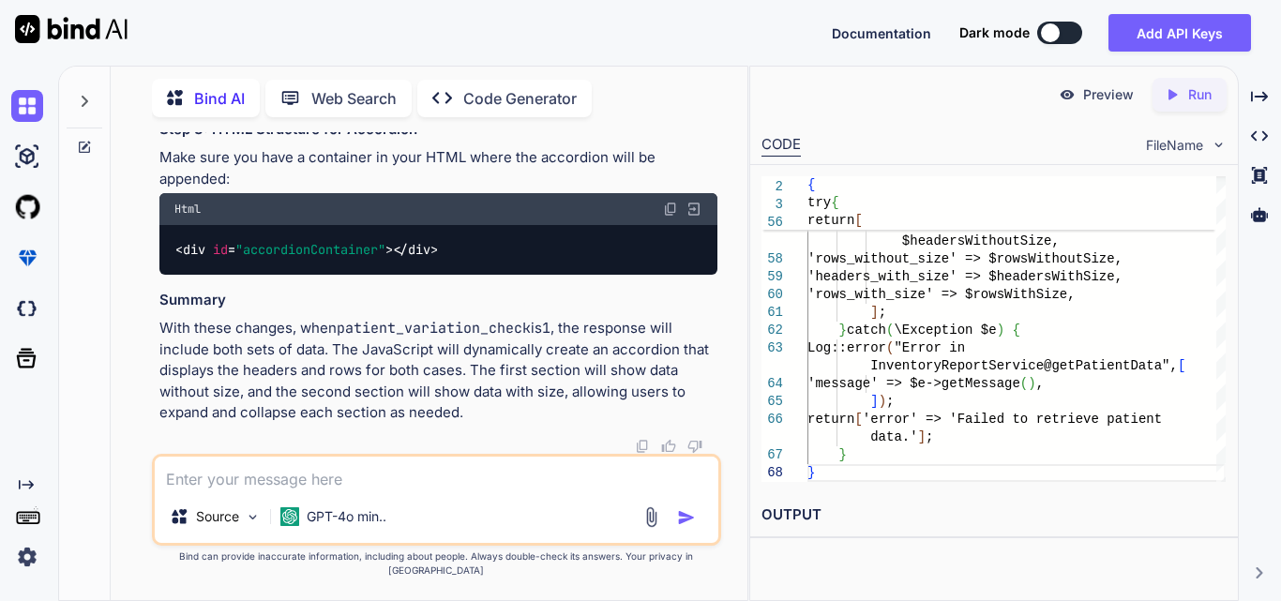
drag, startPoint x: 230, startPoint y: 293, endPoint x: 534, endPoint y: 402, distance: 322.7
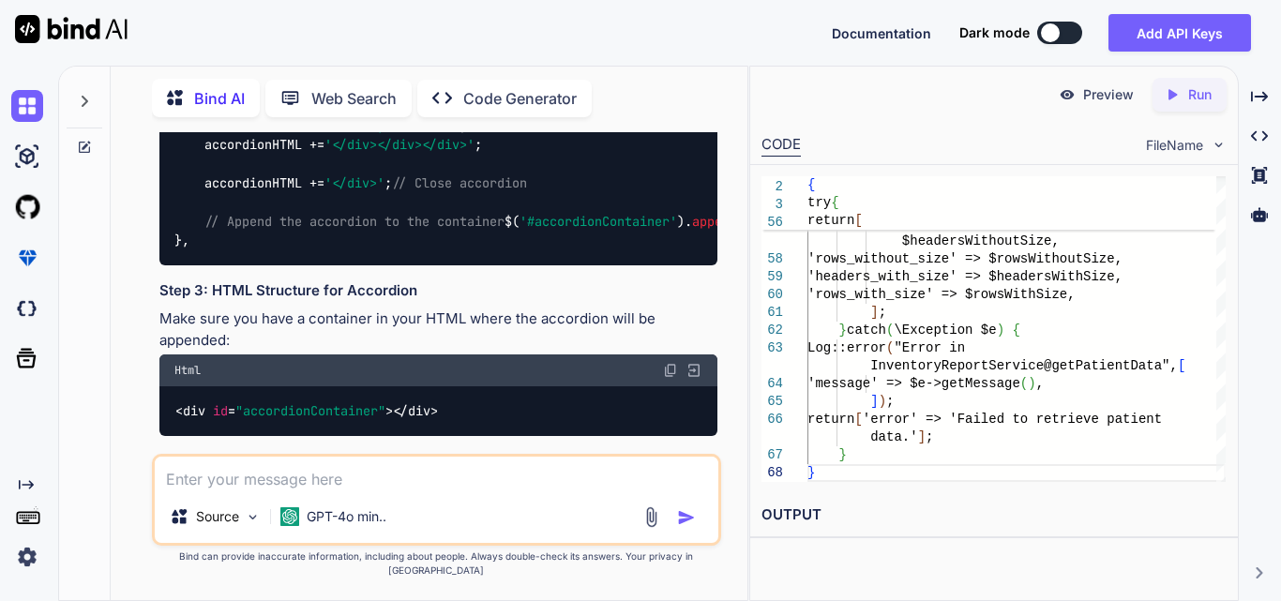
scroll to position [19691, 0]
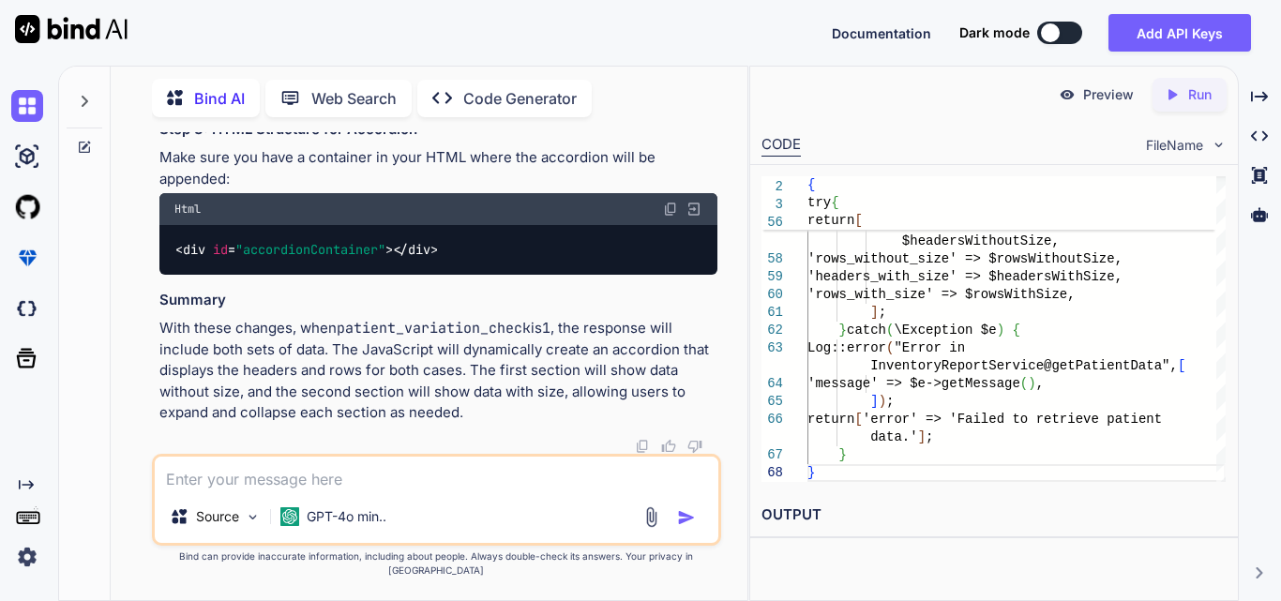
scroll to position [19878, 0]
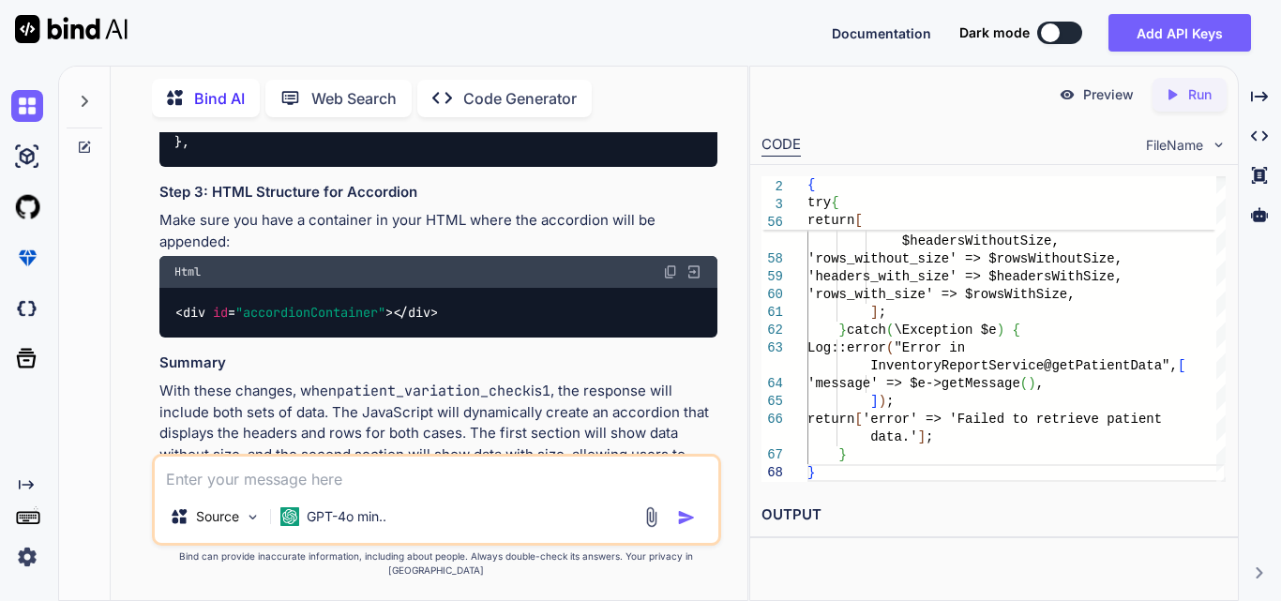
drag, startPoint x: 267, startPoint y: 310, endPoint x: 427, endPoint y: 314, distance: 159.4
copy code "$patientCheckbox == 0"
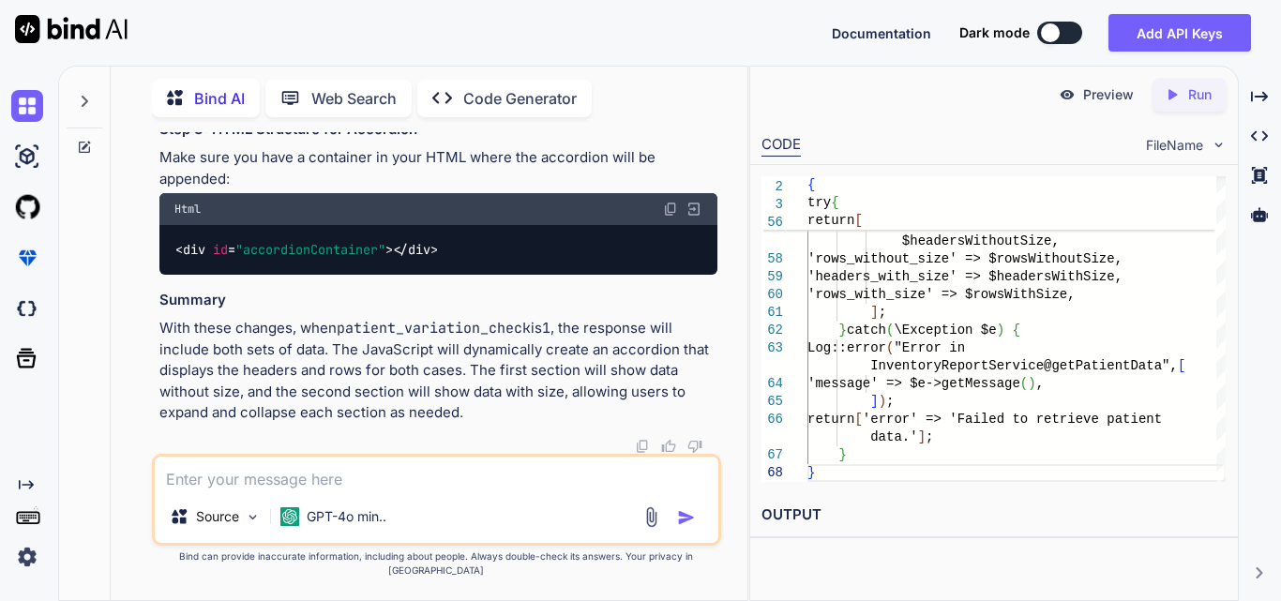
scroll to position [25598, 0]
drag, startPoint x: 223, startPoint y: 145, endPoint x: 378, endPoint y: 358, distance: 263.1
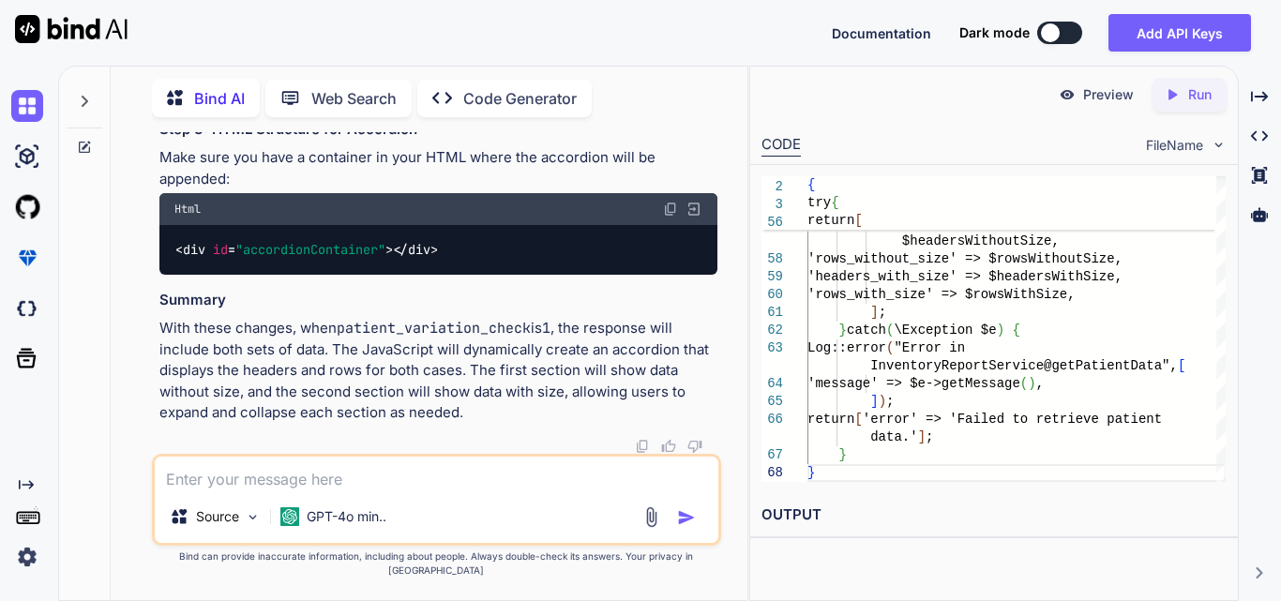
drag, startPoint x: 224, startPoint y: 250, endPoint x: 320, endPoint y: 334, distance: 126.9
drag, startPoint x: 227, startPoint y: 241, endPoint x: 438, endPoint y: 441, distance: 290.5
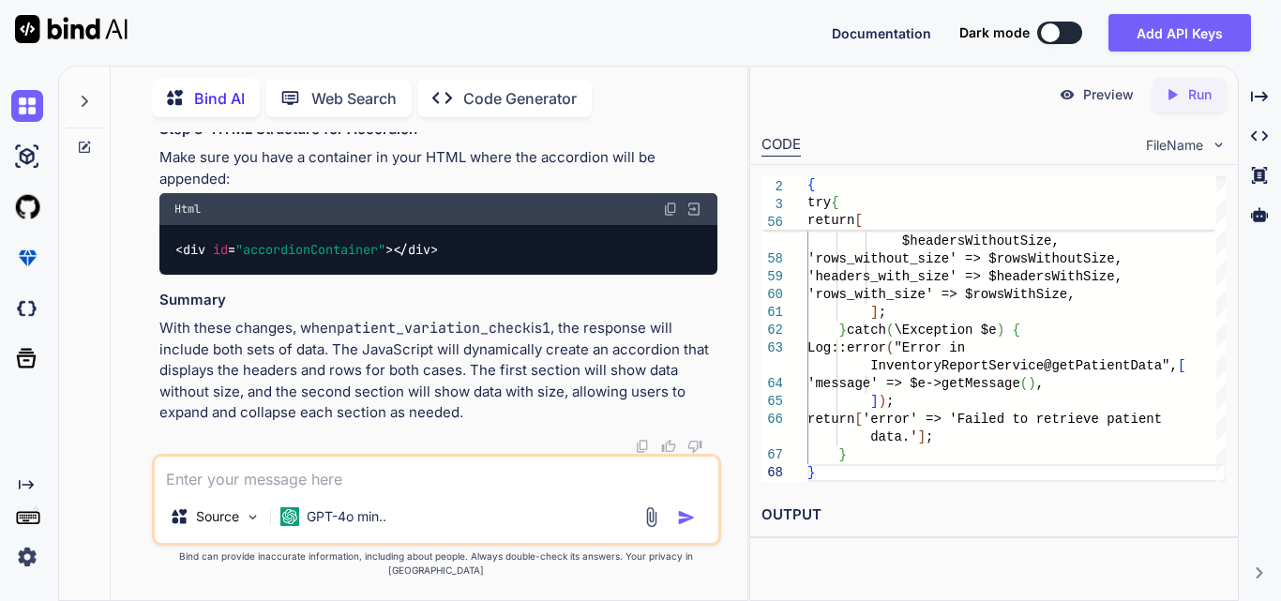
copy code "// Prepare the output $headersWithoutSize = [ 'Clinic Name' , 'Location' , 'Pat…"
click at [308, 490] on textarea at bounding box center [437, 474] width 564 height 34
paste textarea "private function getPatientData($data, $type) { try { if (Auth::user()->hasRole…"
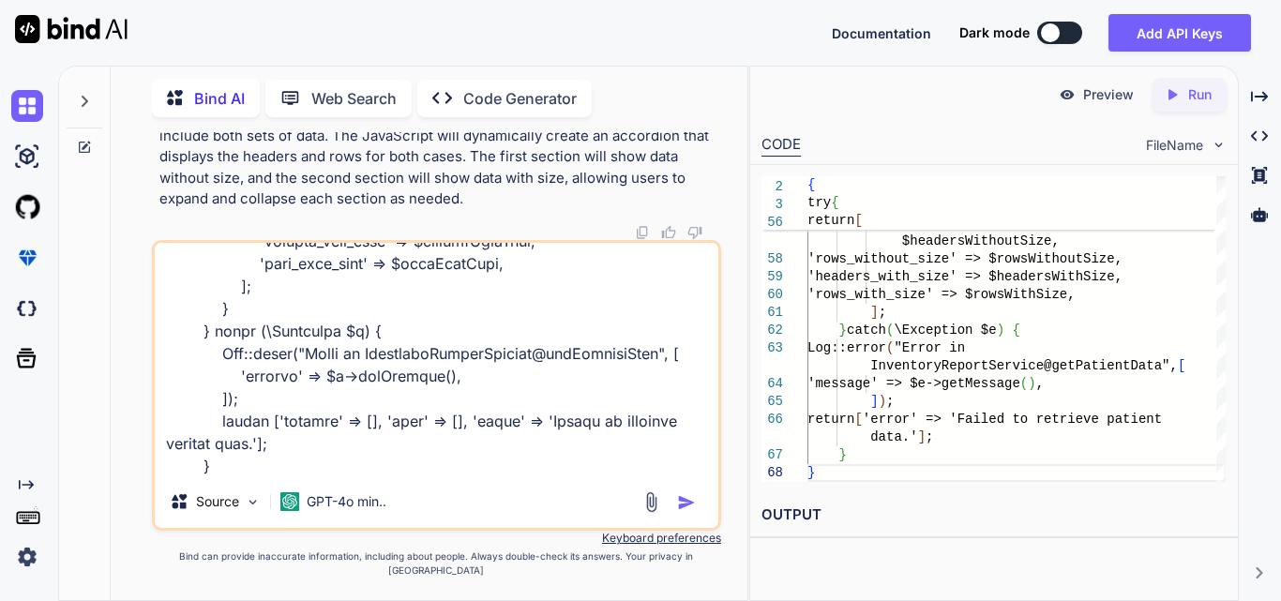
paste textarea "$('#filterBtn').click(function () { var dateRange = $('#date-range').val(); var…"
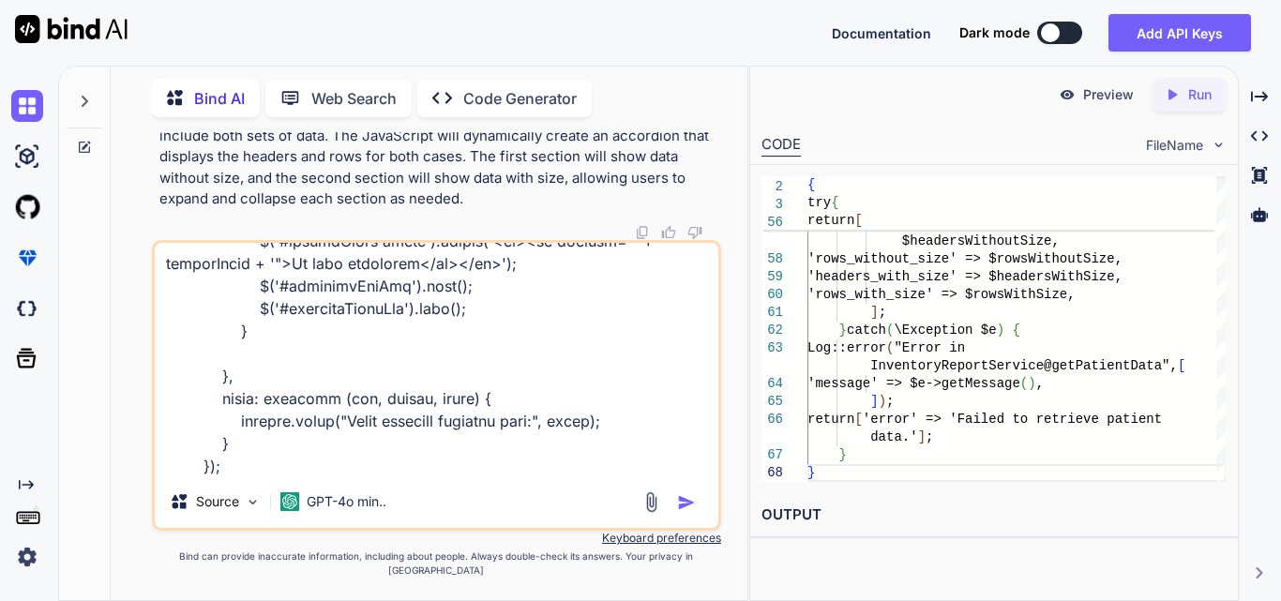
scroll to position [4705, 0]
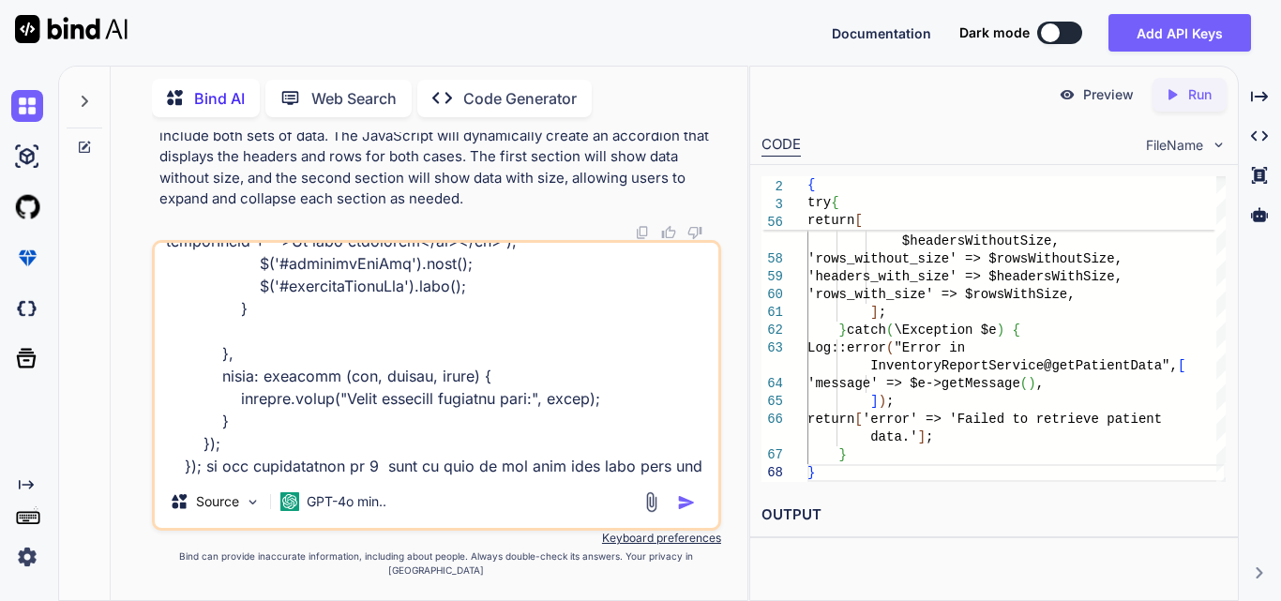
paste textarea "$('#filterBtn').click(function () { var dateRange = $('#date-range').val(); var…"
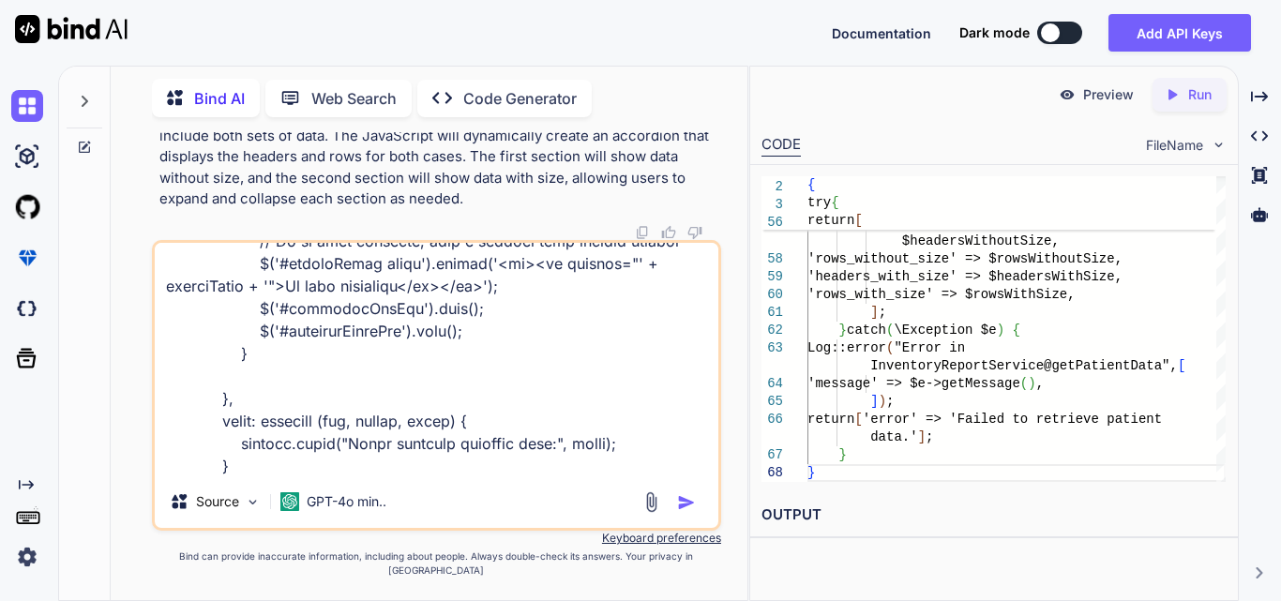
scroll to position [6483, 0]
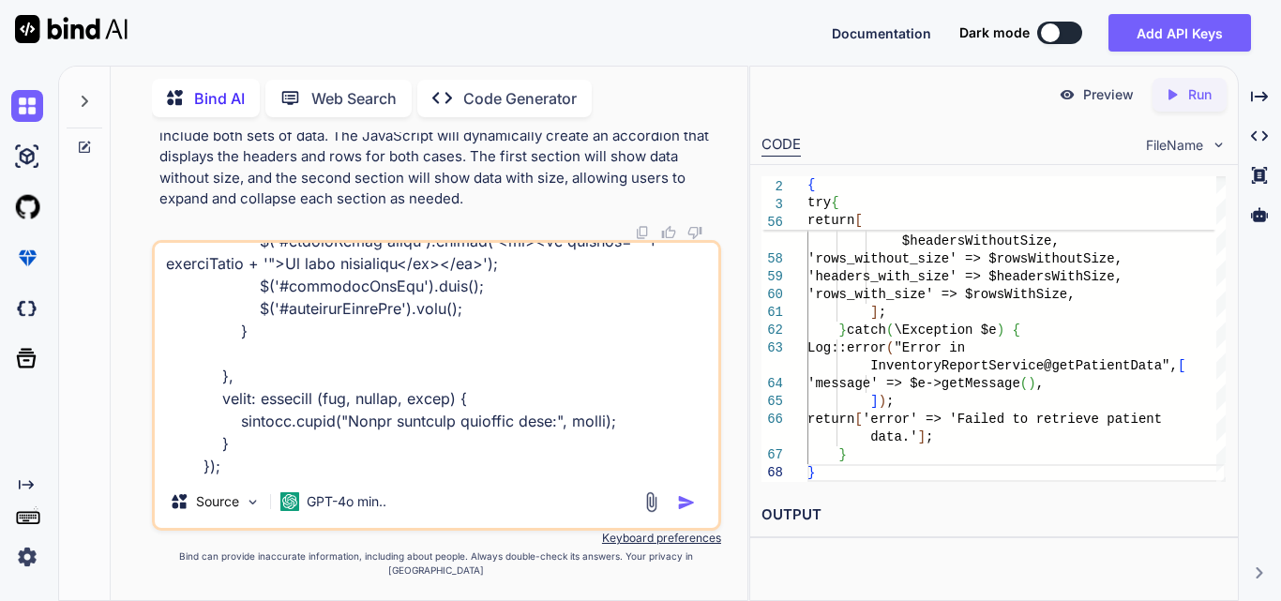
type textarea "private function getPatientData($data, $type) { try { if (Auth::user()->hasRole…"
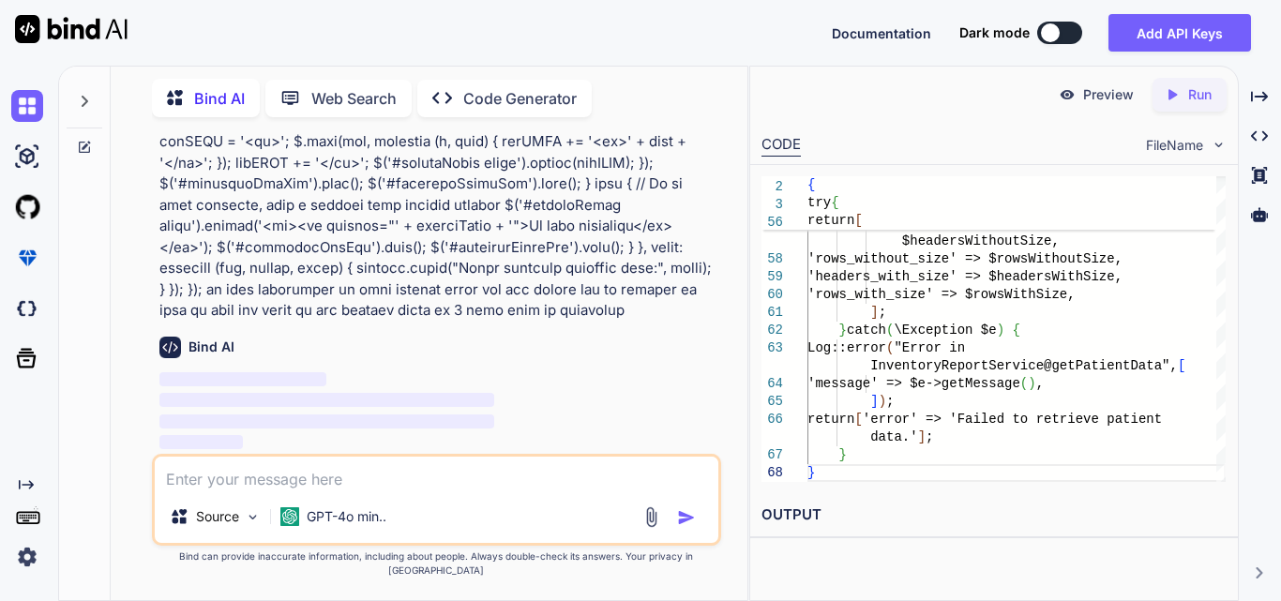
scroll to position [28591, 0]
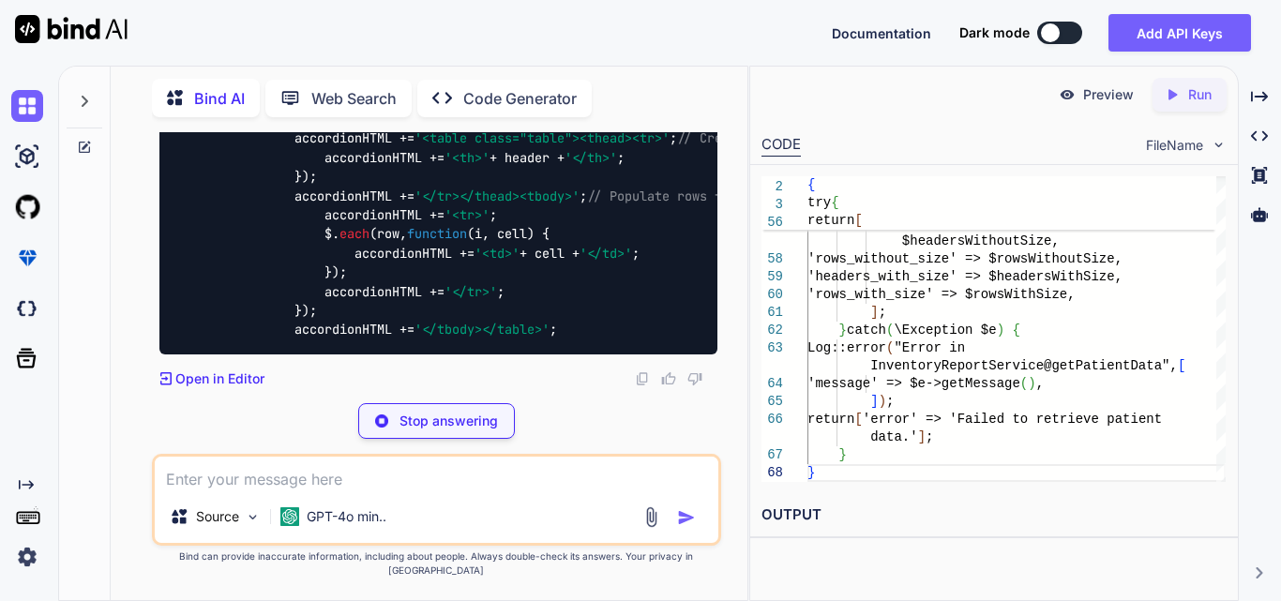
scroll to position [31966, 0]
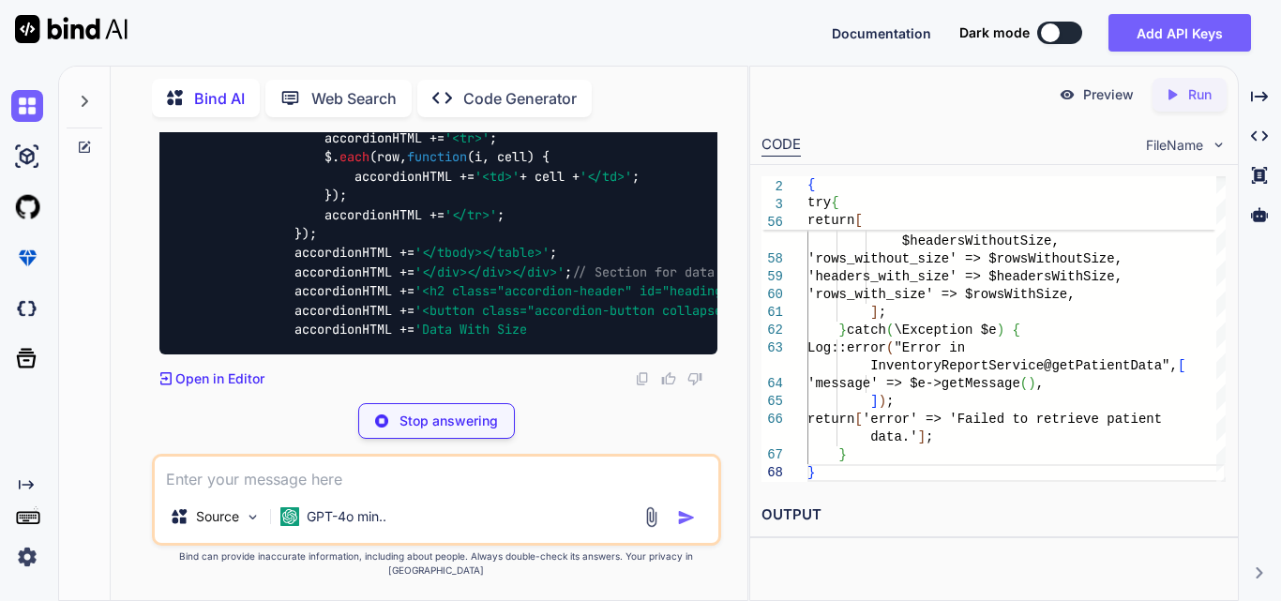
type textarea "x"
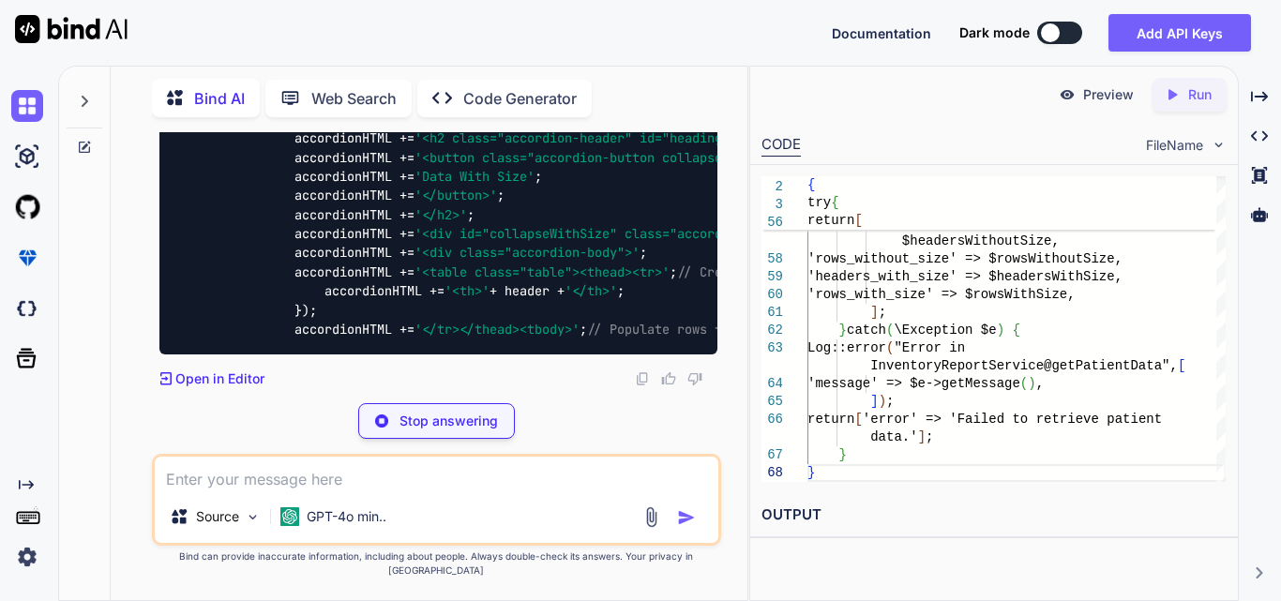
scroll to position [32716, 0]
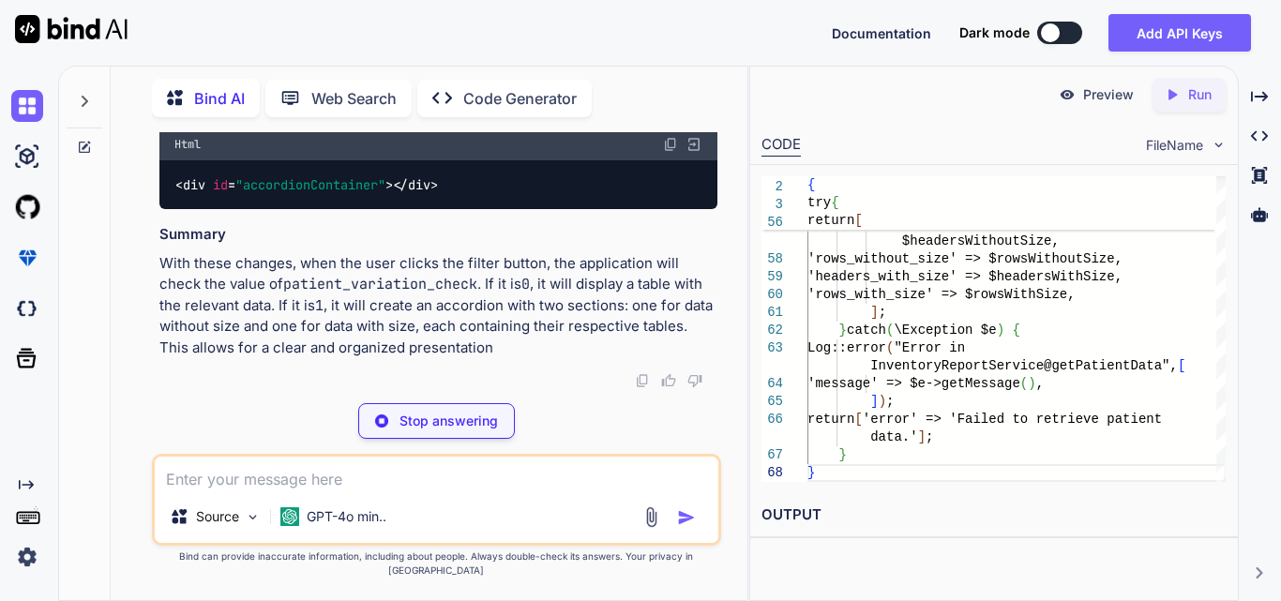
type textarea "x"
type textarea "} }); });"
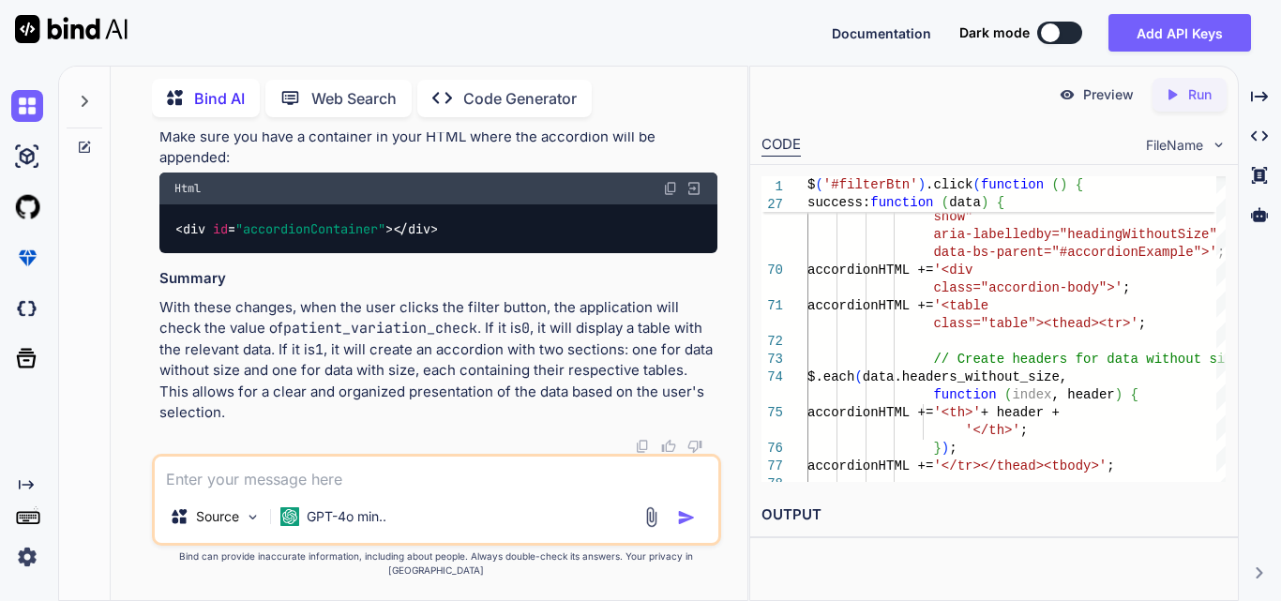
click at [301, 488] on textarea at bounding box center [437, 474] width 564 height 34
type textarea "x"
type textarea "g"
type textarea "x"
type textarea "gi"
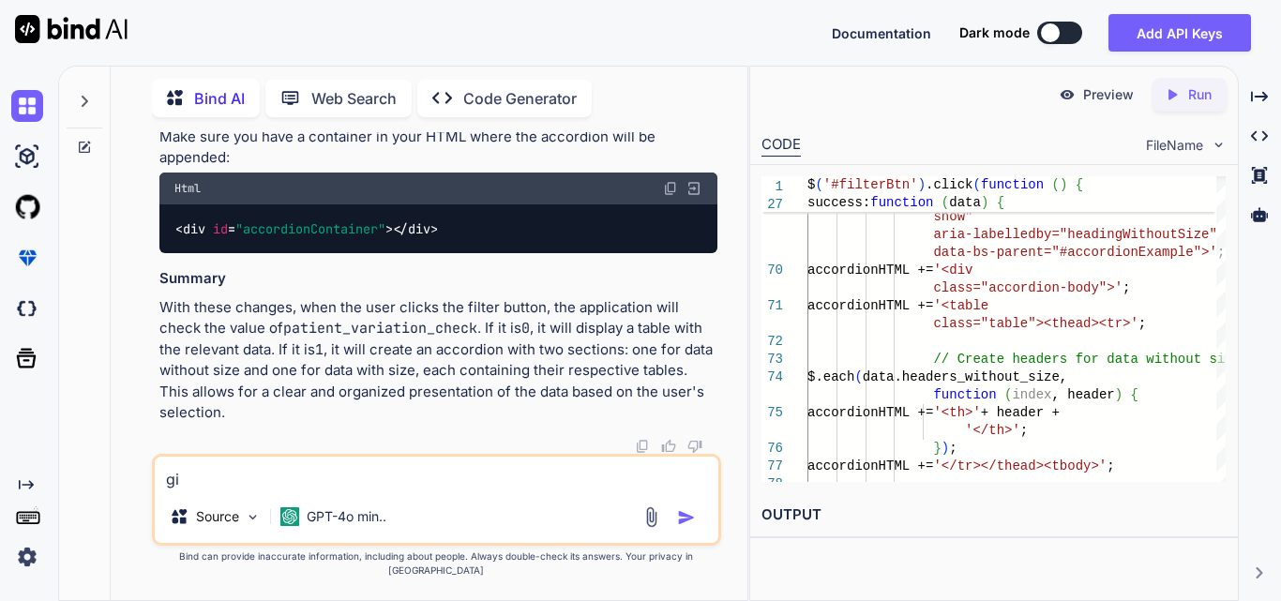
type textarea "x"
type textarea "giv"
type textarea "x"
type textarea "give"
type textarea "x"
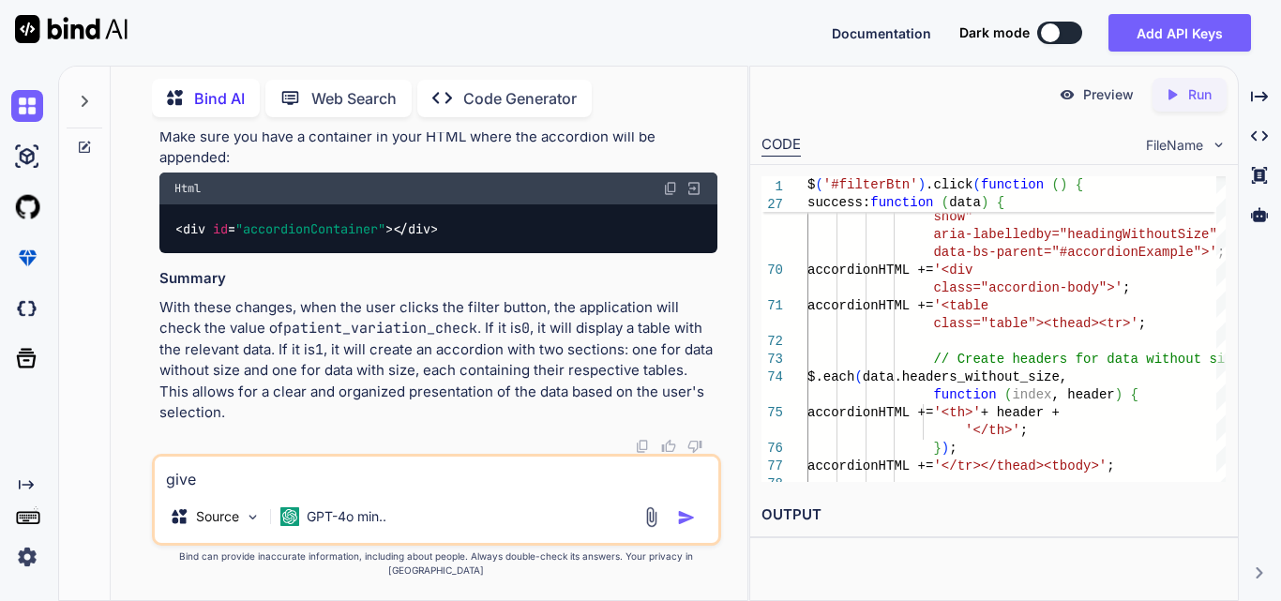
type textarea "give"
type textarea "x"
type textarea "give c"
type textarea "x"
type textarea "give co"
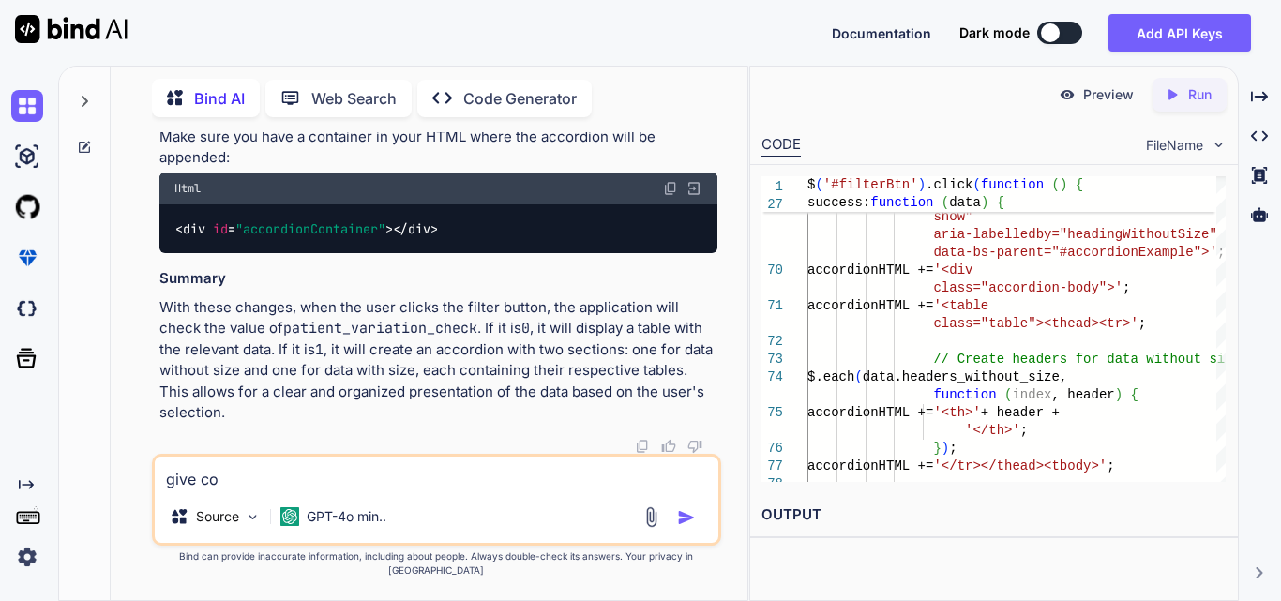
type textarea "x"
type textarea "give con"
type textarea "x"
type textarea "give cont"
type textarea "x"
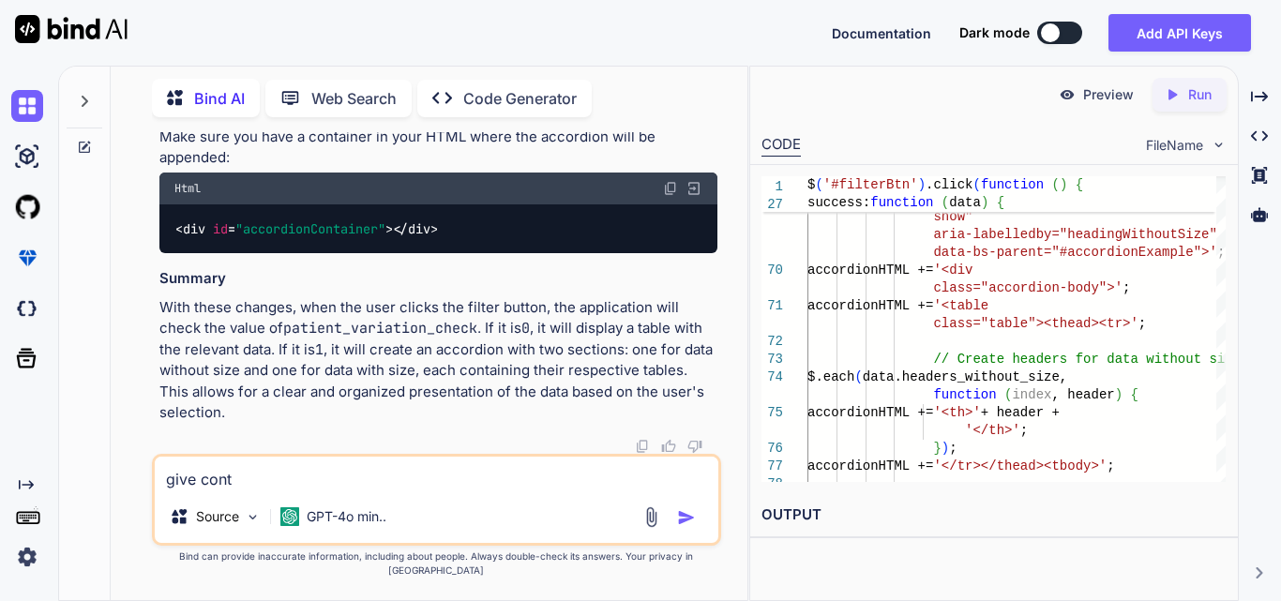
type textarea "give contr"
type textarea "x"
type textarea "give contro"
type textarea "x"
type textarea "give control"
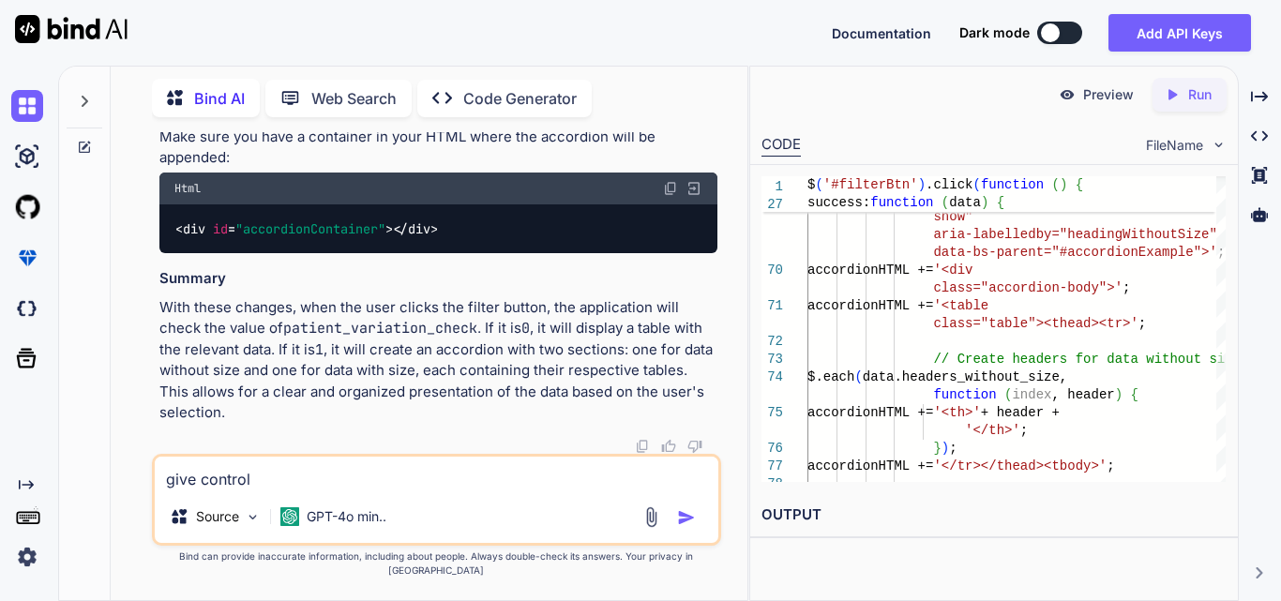
type textarea "x"
type textarea "give controll"
type textarea "x"
type textarea "give controlle"
type textarea "x"
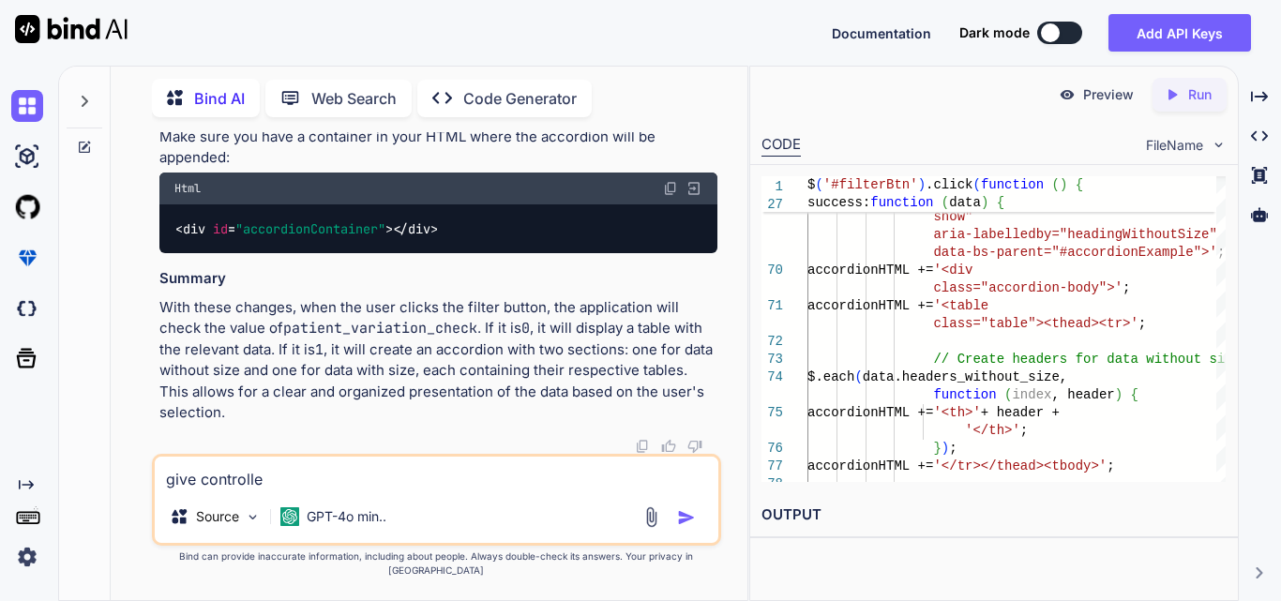
type textarea "give controller"
type textarea "x"
type textarea "give controller"
type textarea "x"
type textarea "give controller l"
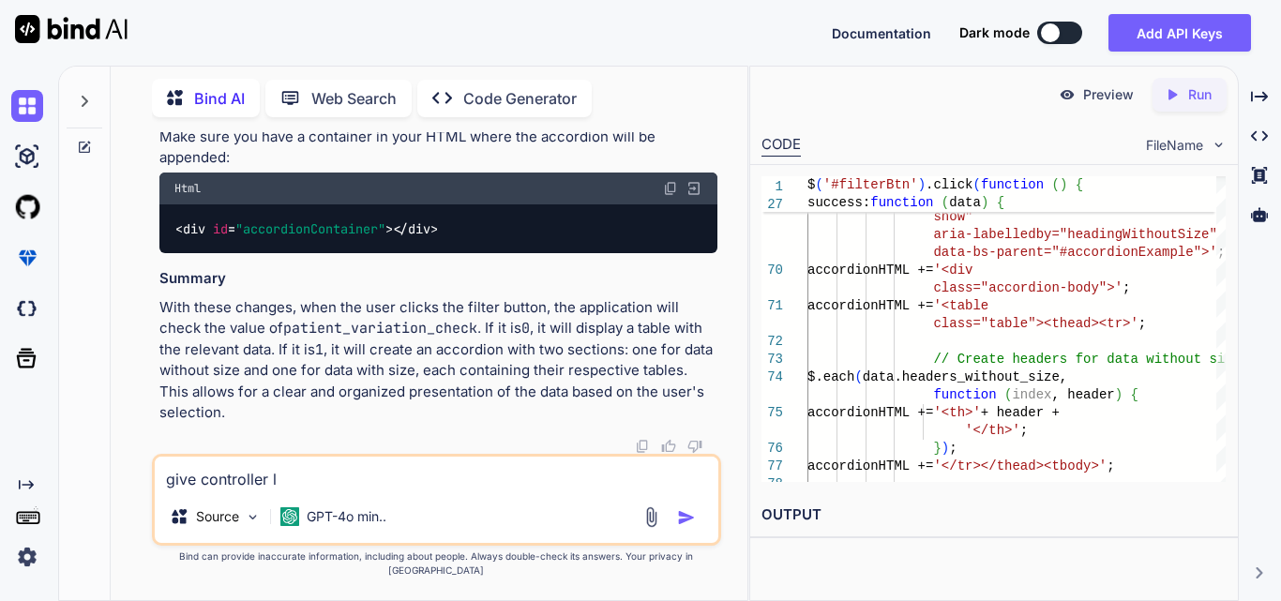
type textarea "x"
type textarea "give controller lo"
type textarea "x"
type textarea "give controller log"
type textarea "x"
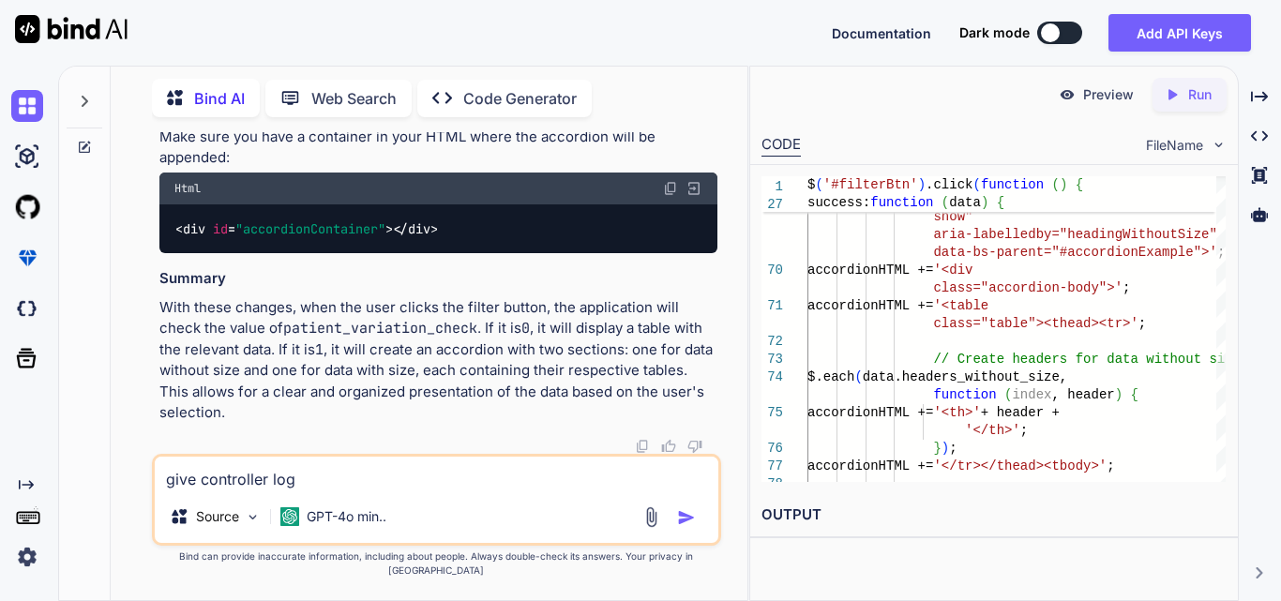
type textarea "give controller logi"
type textarea "x"
type textarea "give controller logic"
type textarea "x"
type textarea "give controller logic"
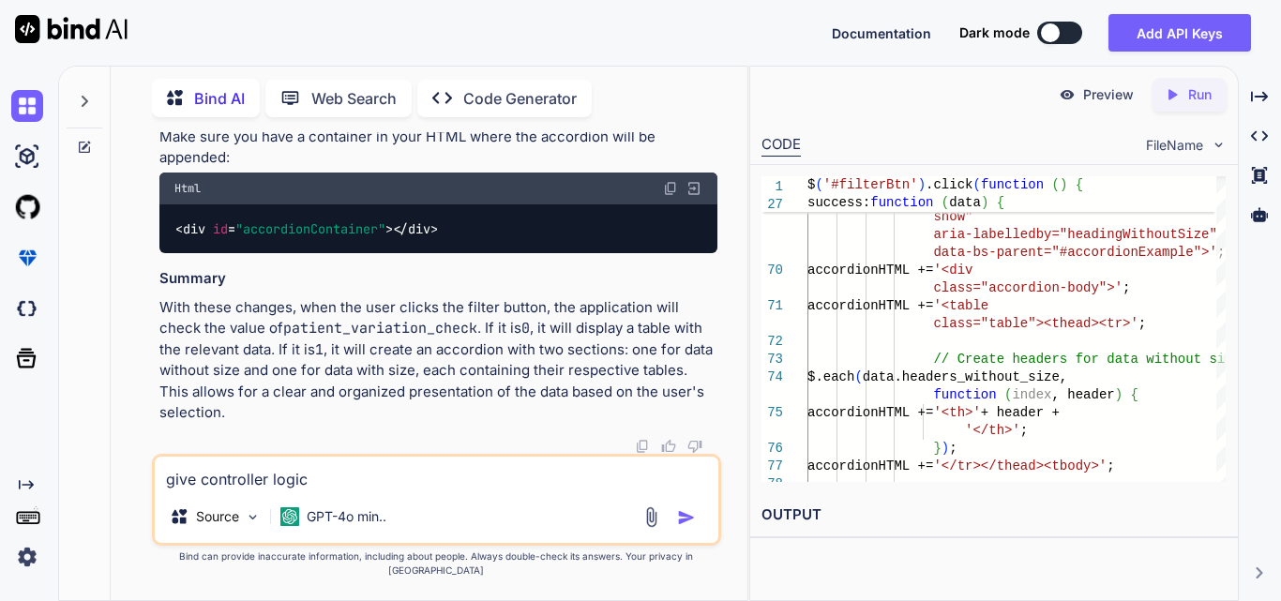
type textarea "x"
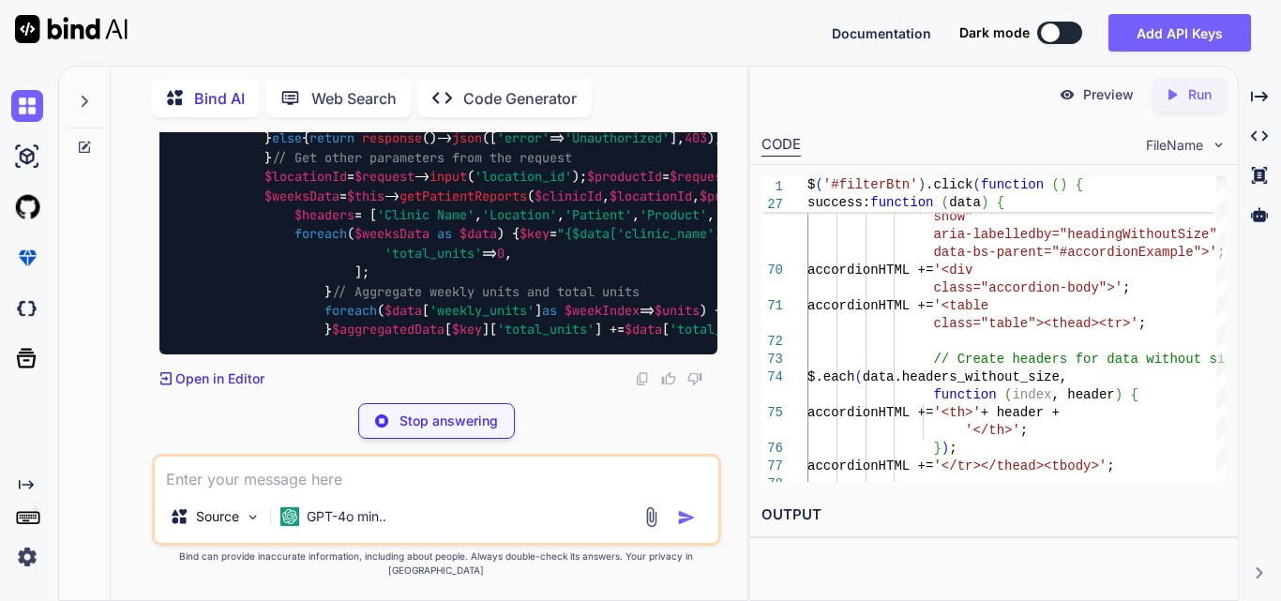
scroll to position [31467, 0]
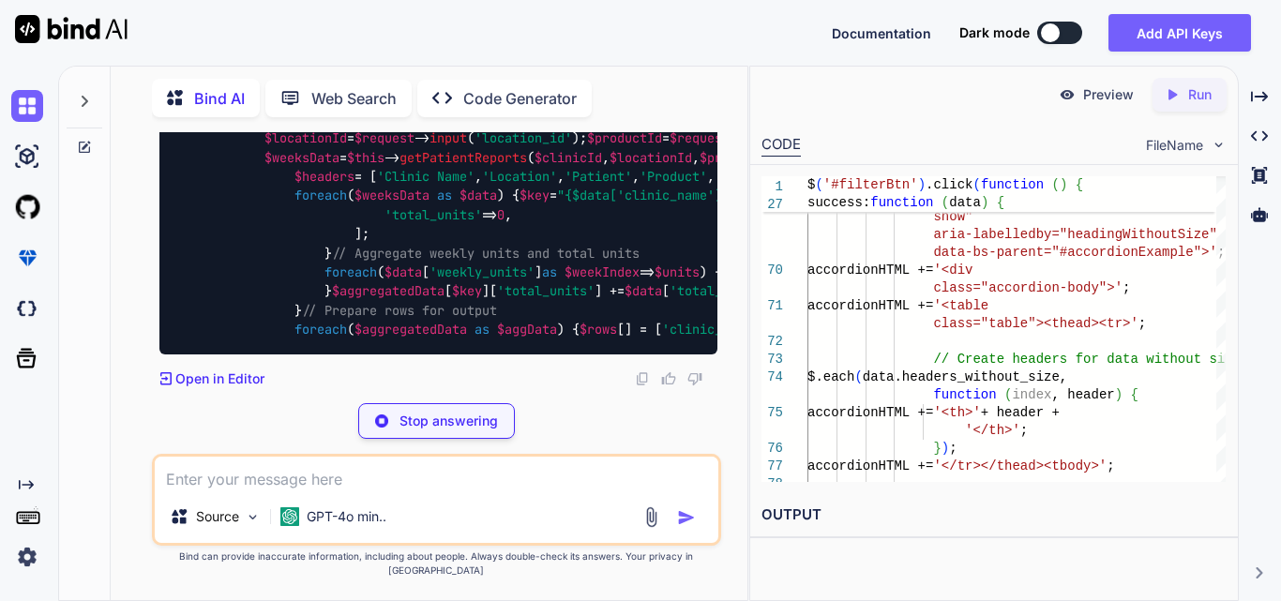
type textarea "x"
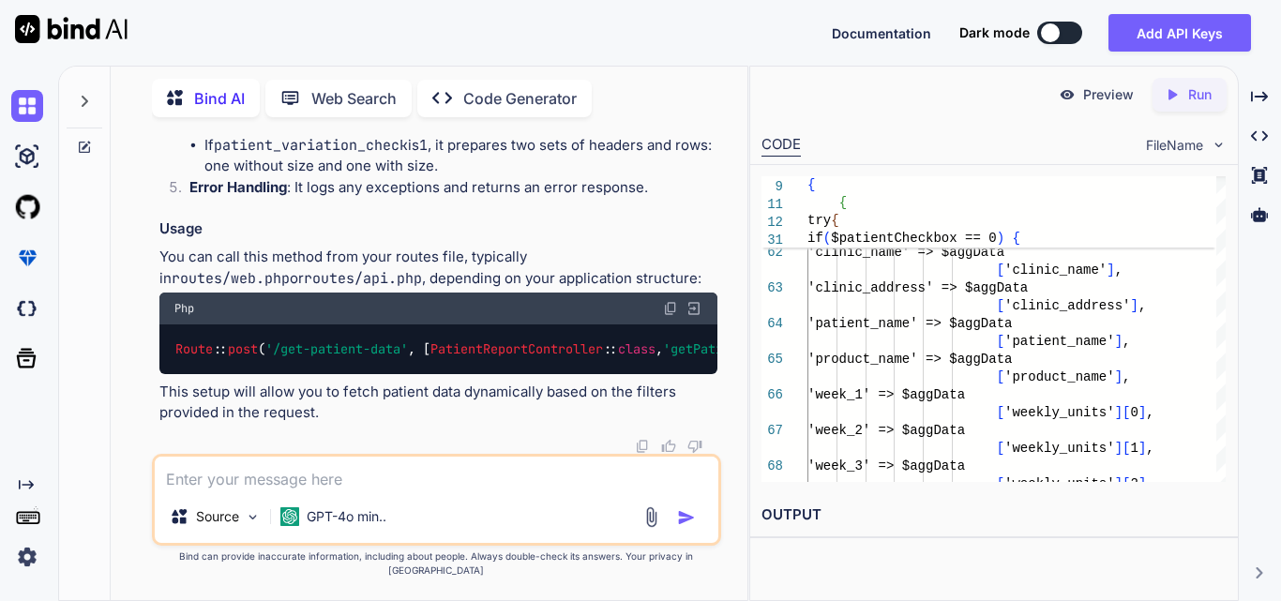
click at [301, 490] on textarea at bounding box center [437, 474] width 564 height 34
paste textarea "$('#filterBtn').click(function () { var dateRange = $('#date-range').val(); var…"
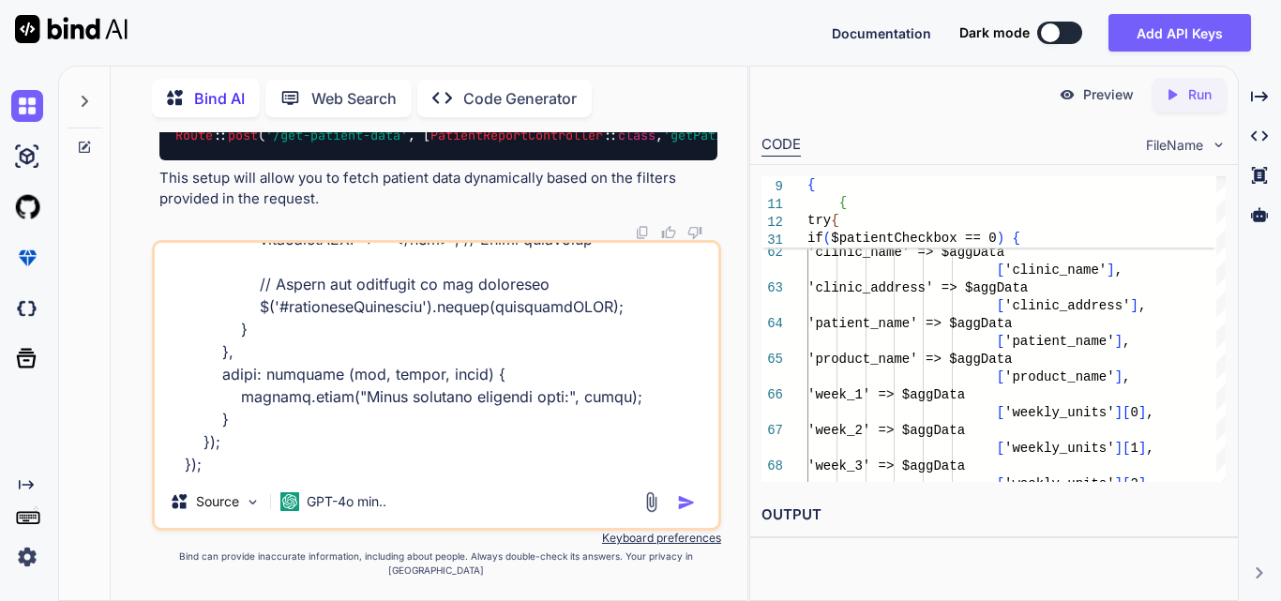
paste textarea "private function getPatientData($data, $type) { try { if (Auth::user()->hasRole…"
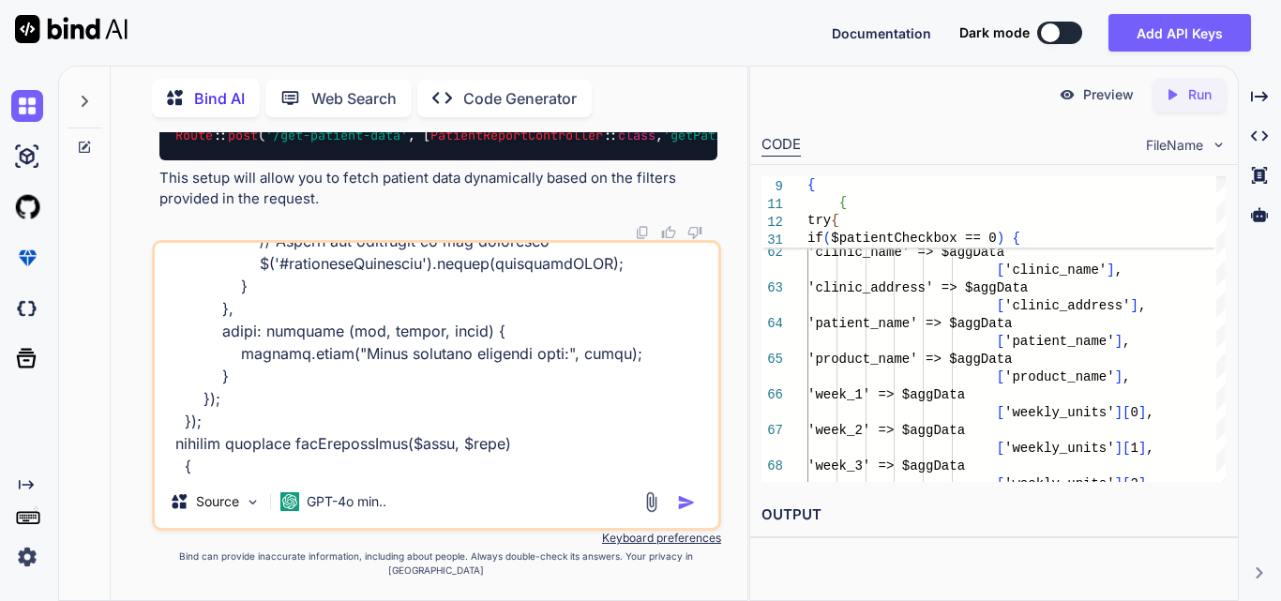
scroll to position [6145, 0]
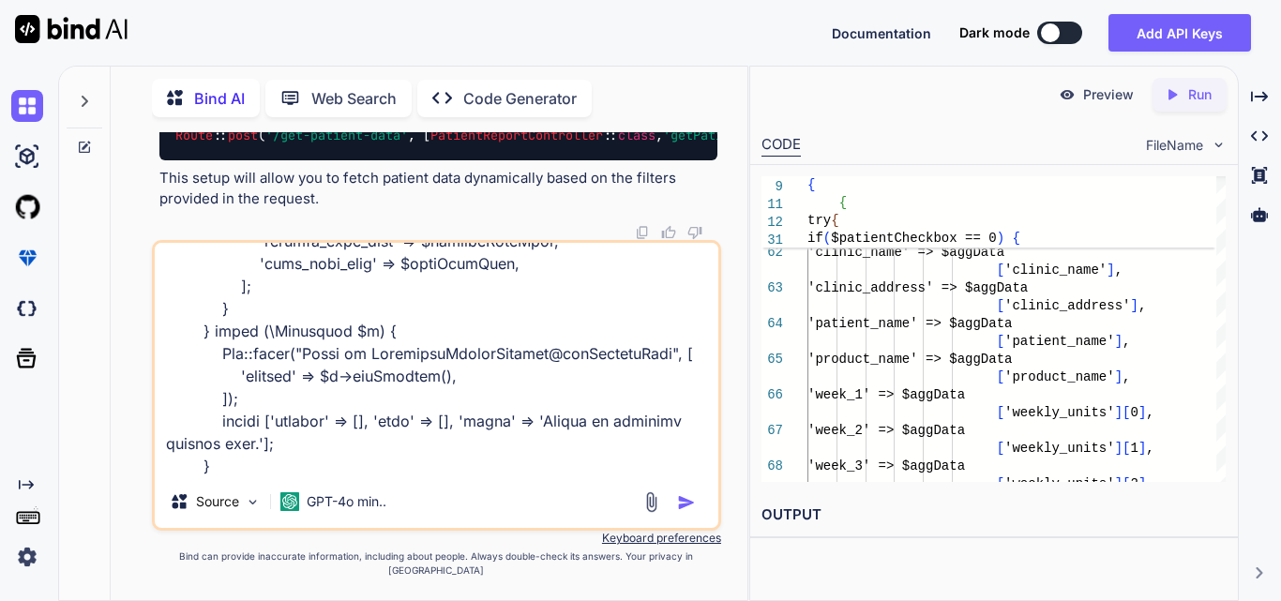
type textarea "$('#filterBtn').click(function () { var dateRange = $('#date-range').val(); var…"
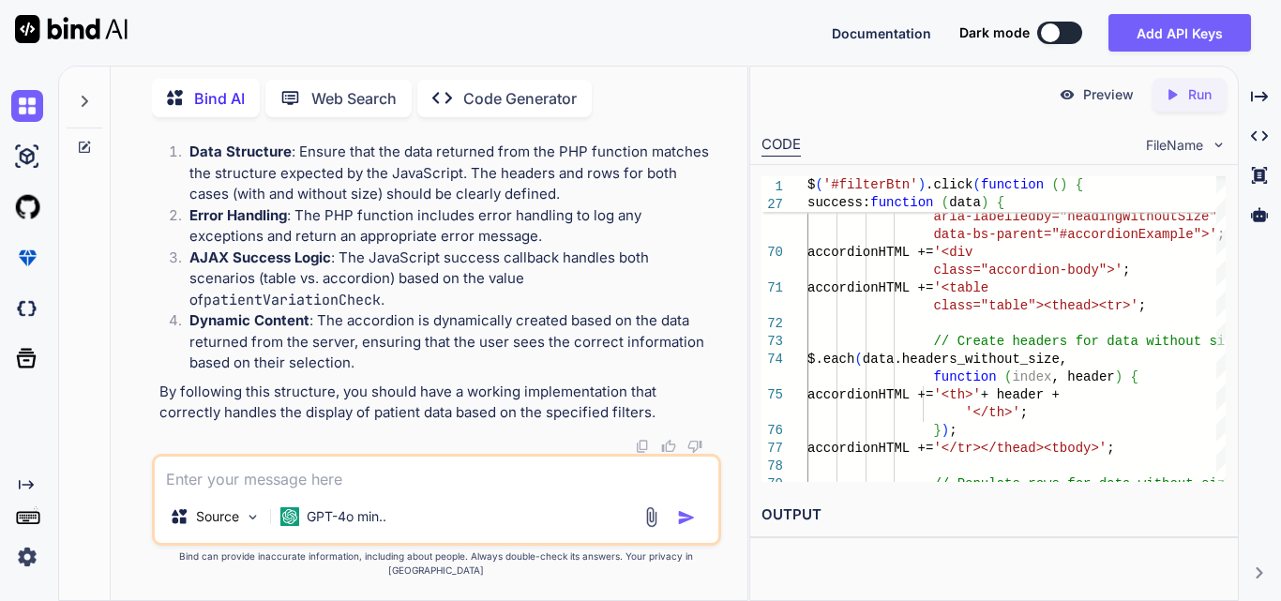
scroll to position [45706, 0]
drag, startPoint x: 283, startPoint y: 243, endPoint x: 579, endPoint y: 295, distance: 300.0
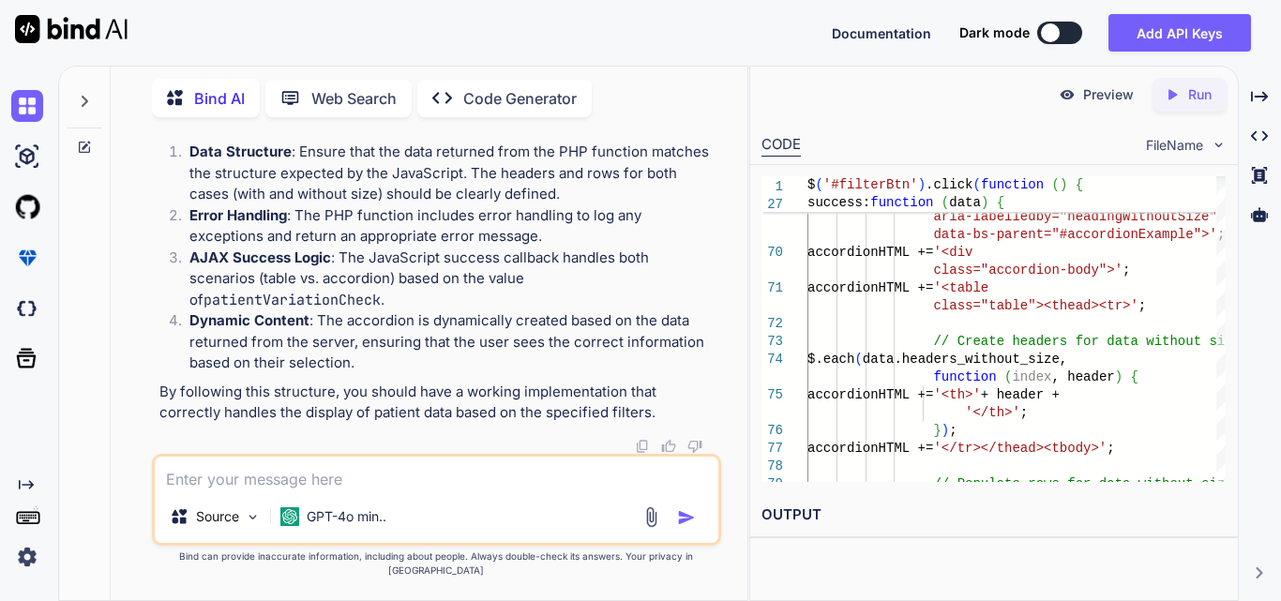
click at [401, 473] on textarea at bounding box center [437, 474] width 564 height 34
paste textarea "else { // Prepare the output for patientCheckbox = 1 $headersWithoutSize = ['Cl…"
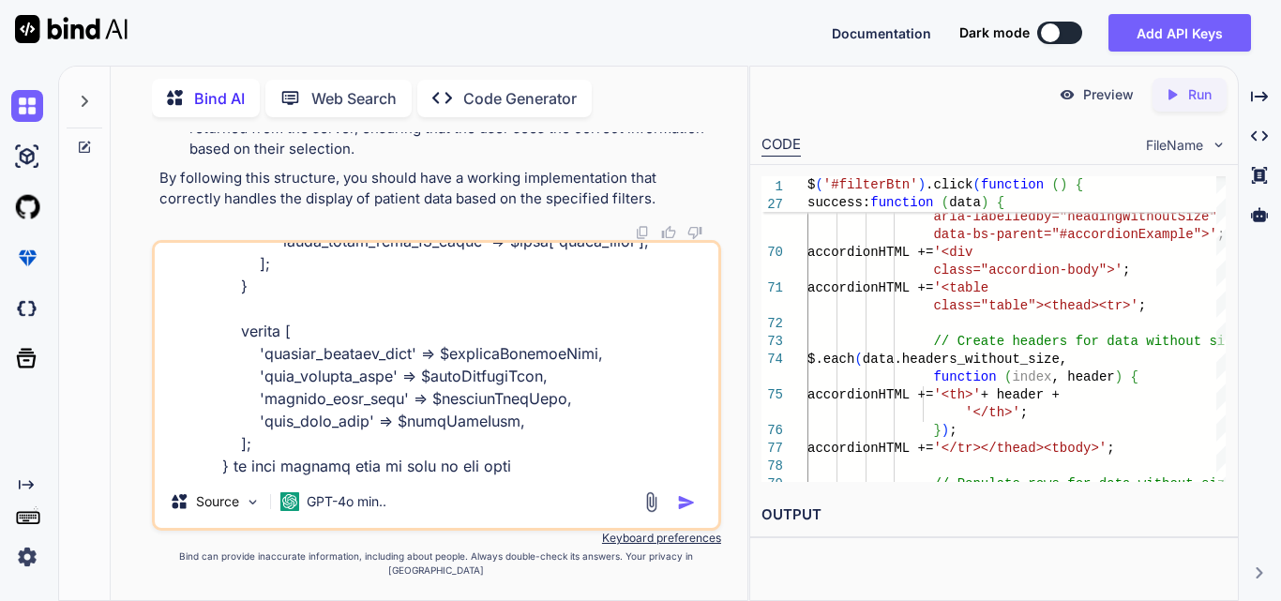
click at [508, 475] on textarea at bounding box center [437, 359] width 564 height 233
paste textarea "// Aggregate data based on clinic, location, patient, and product foreach ($wee…"
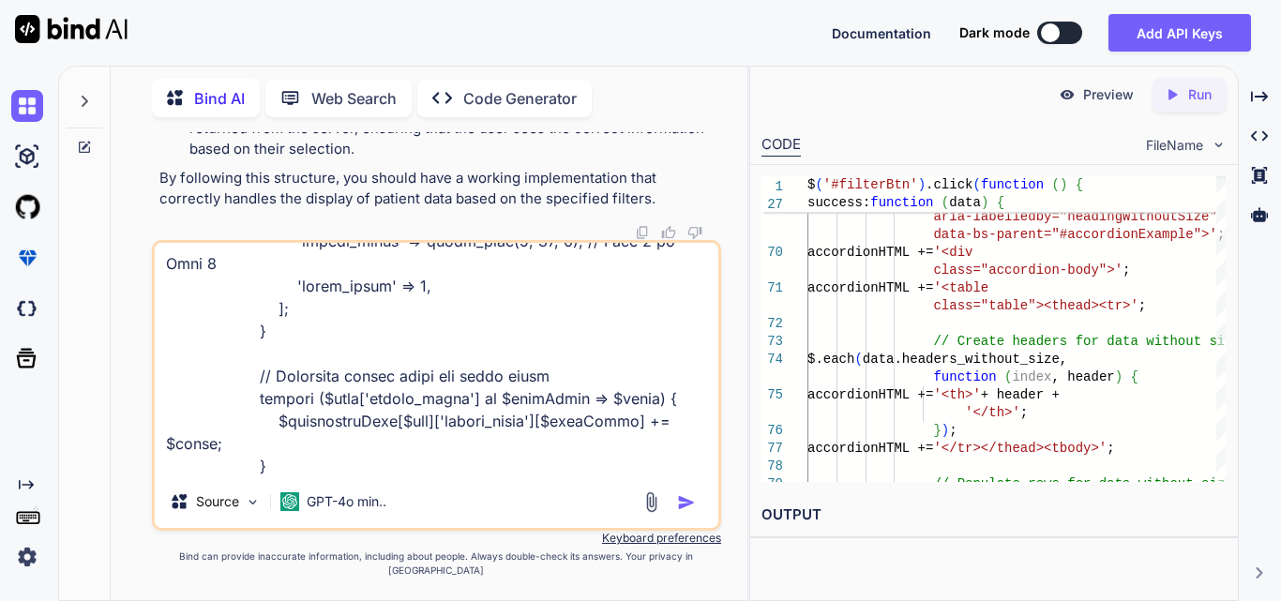
scroll to position [1712, 0]
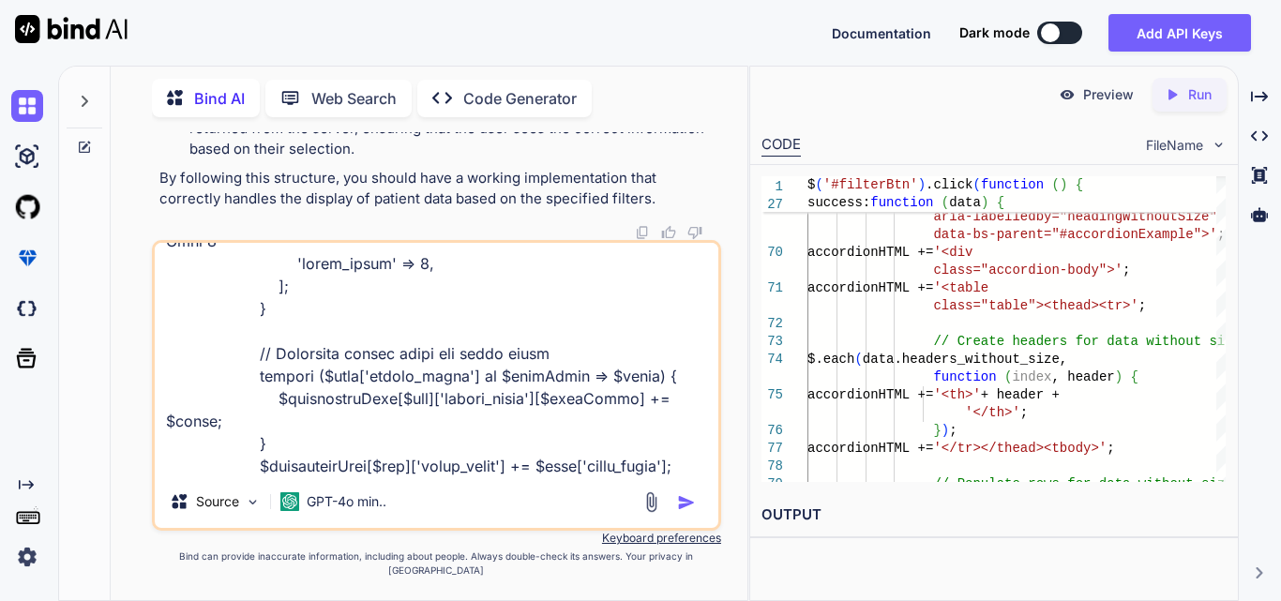
click at [446, 475] on textarea at bounding box center [437, 359] width 564 height 233
paste textarea "$headers = ['Clinic Name', 'Location', 'Patient', 'Product', 'Size', 'Week 1', …"
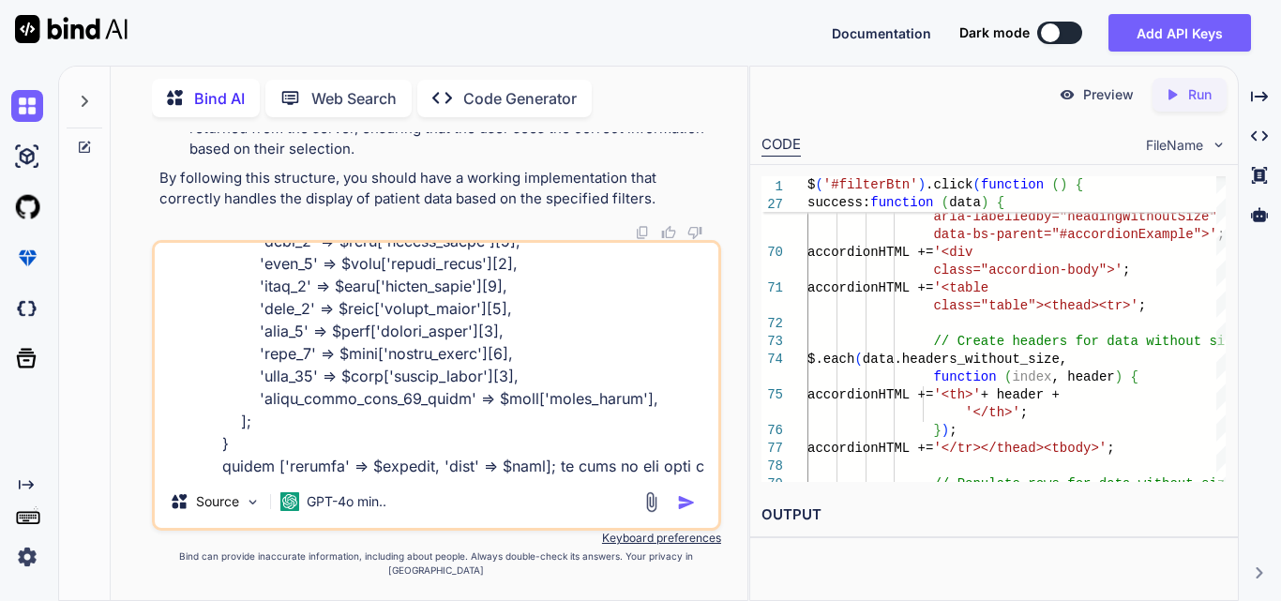
scroll to position [2297, 0]
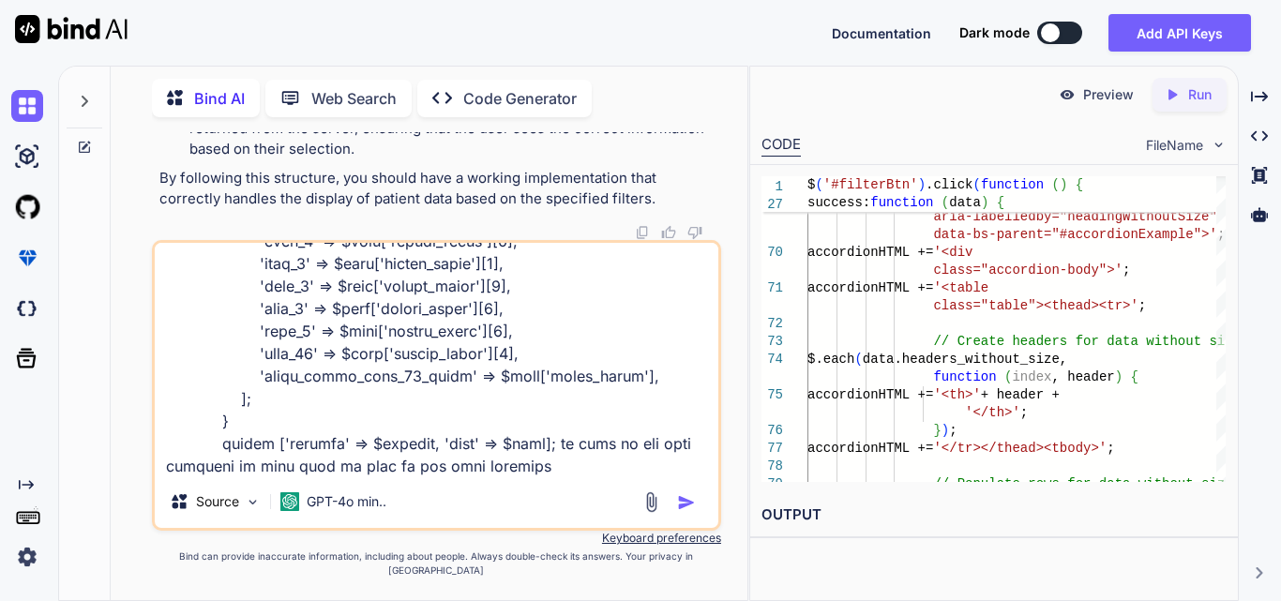
type textarea "else { // Prepare the output for patientCheckbox = 1 $headersWithoutSize = ['Cl…"
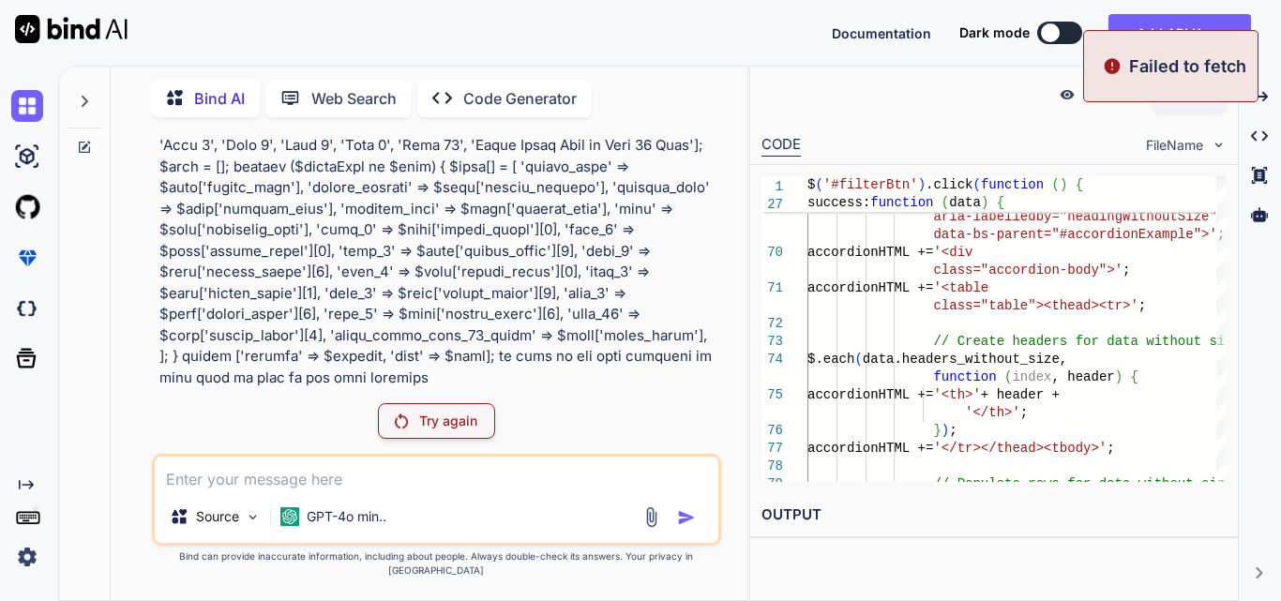
scroll to position [40728, 0]
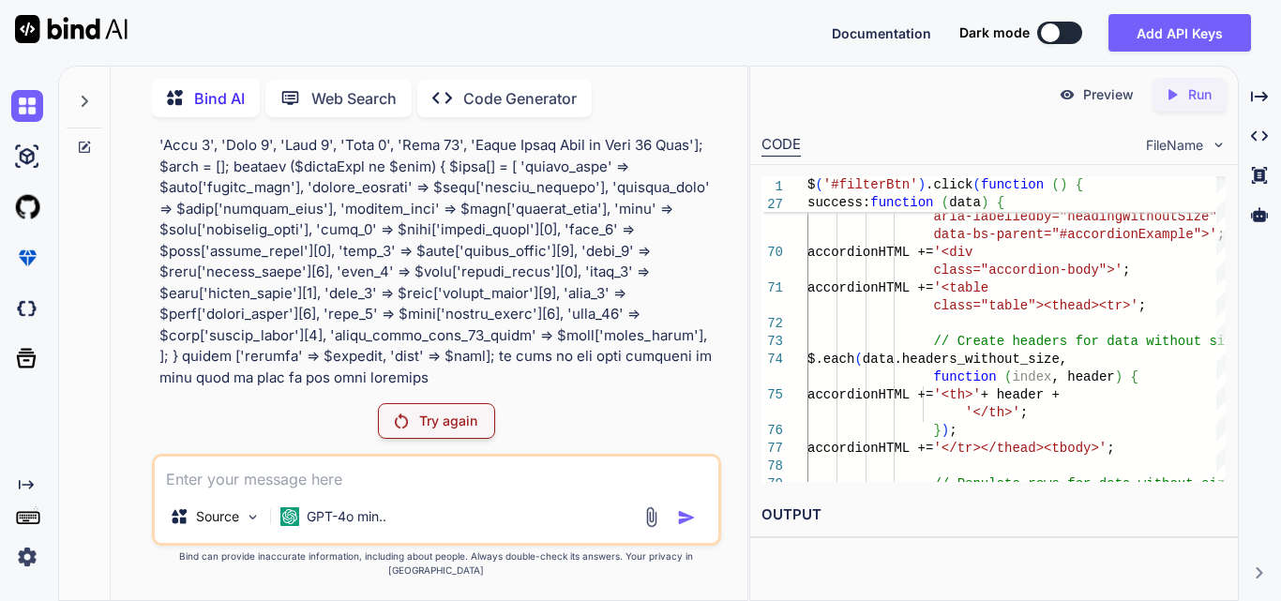
click at [427, 429] on p "Try again" at bounding box center [448, 421] width 58 height 19
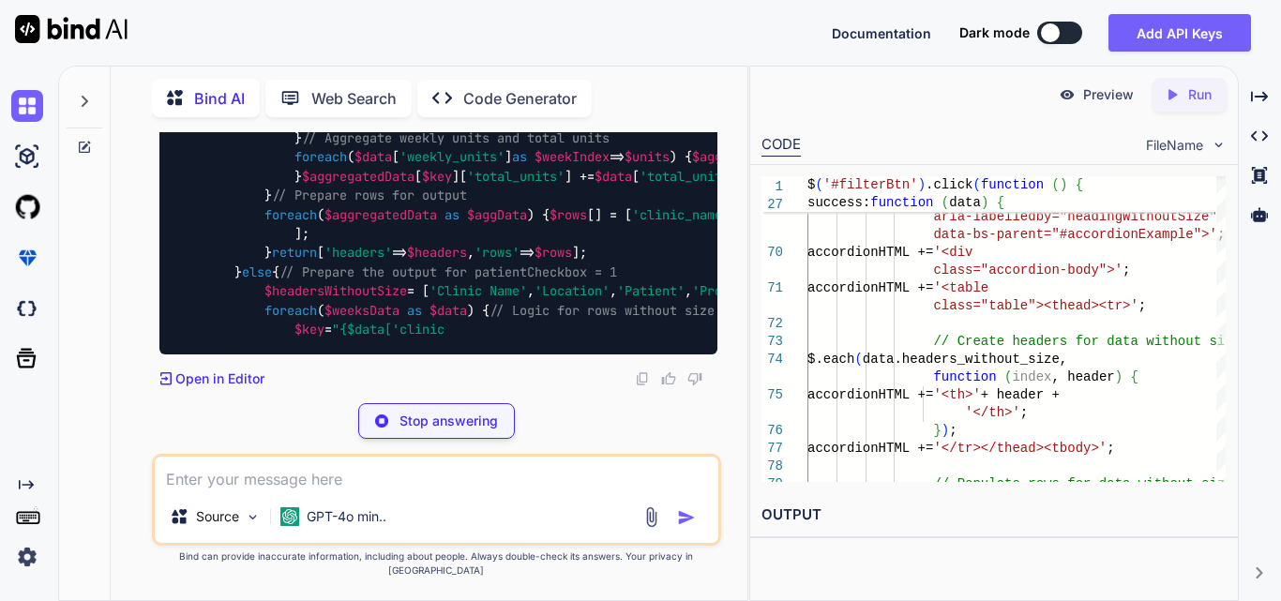
scroll to position [49147, 0]
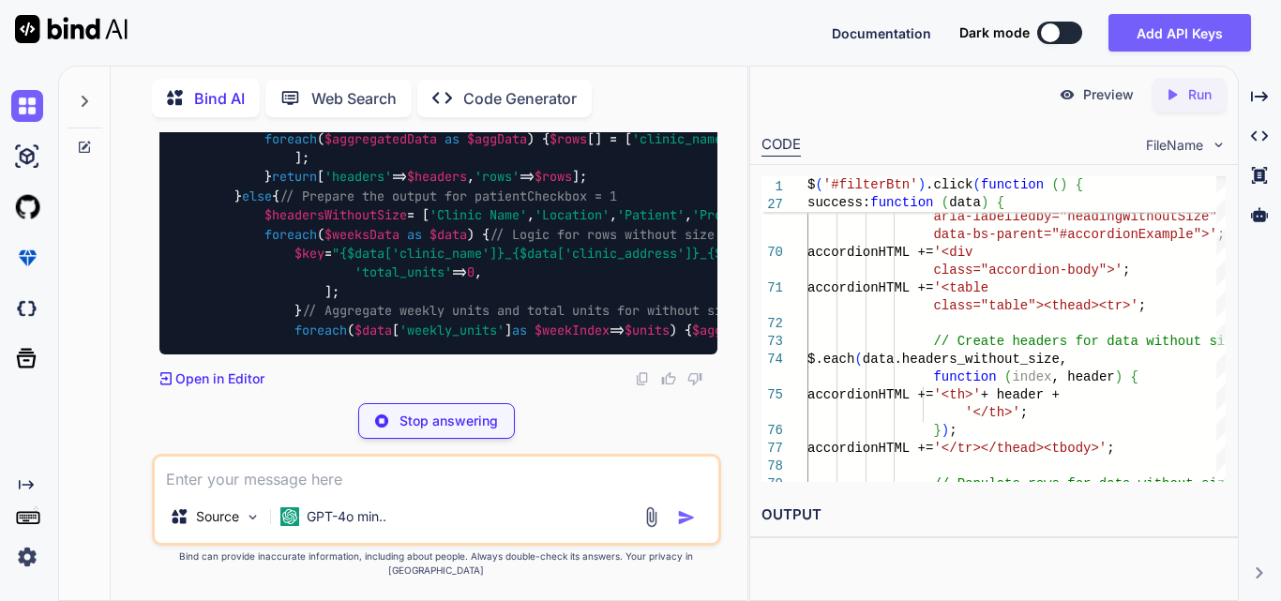
click at [1150, 262] on span "$aggregatedDataWithoutSize" at bounding box center [1247, 253] width 195 height 17
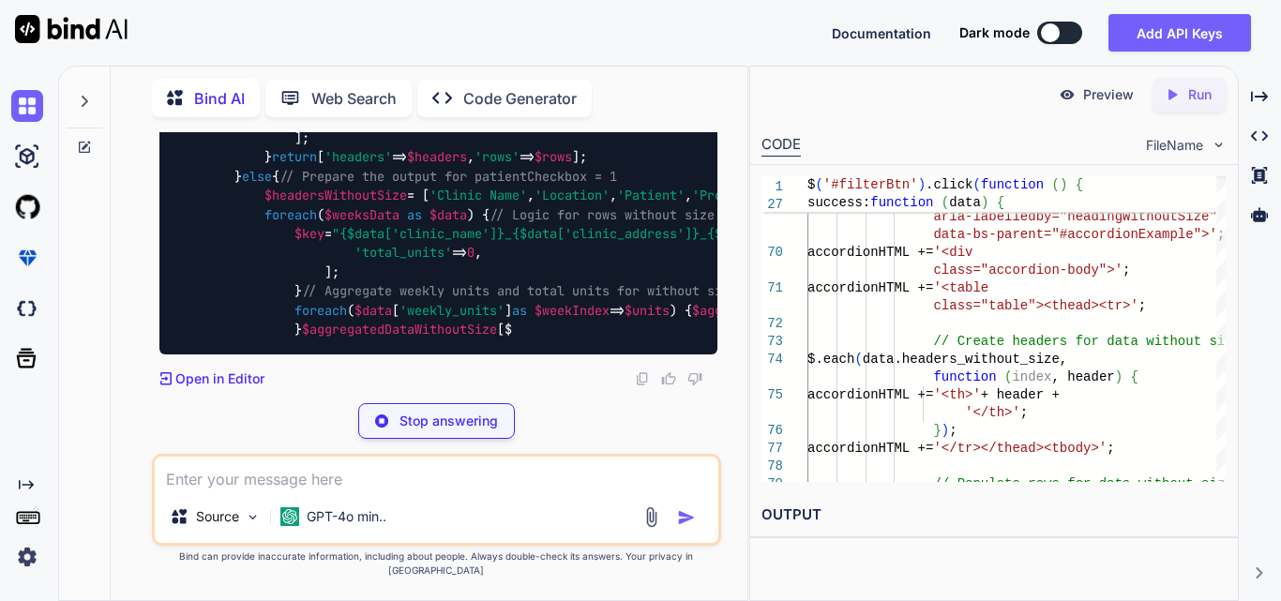
click at [1150, 242] on span "$aggregatedDataWithoutSize" at bounding box center [1247, 233] width 195 height 17
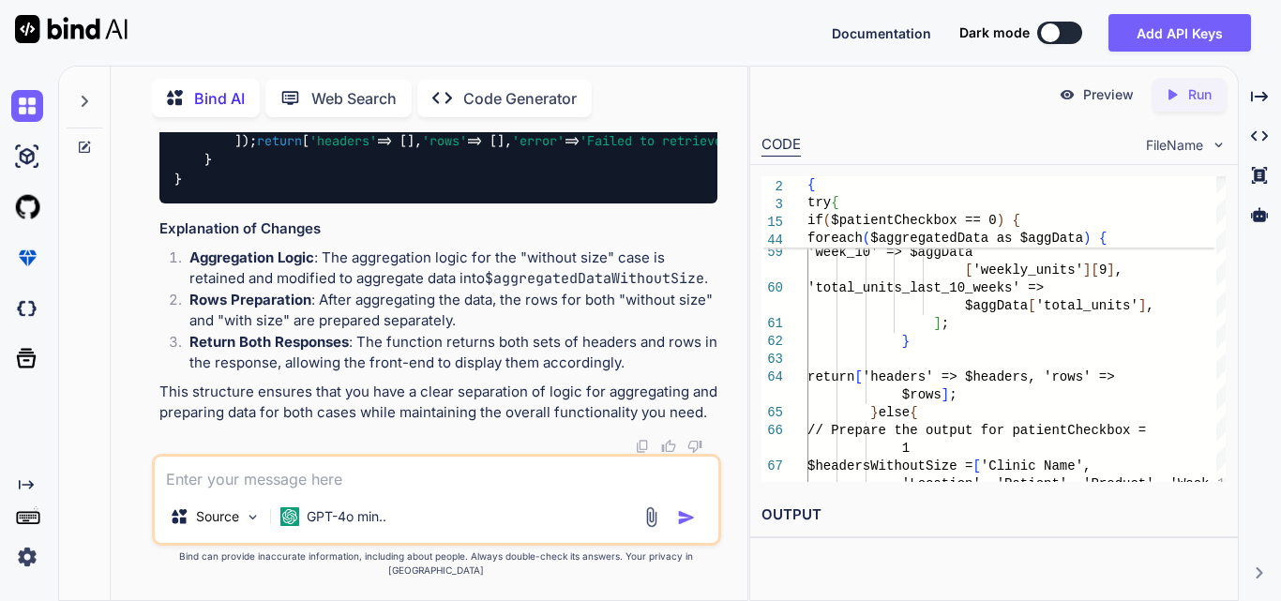
scroll to position [47653, 0]
click at [343, 490] on textarea at bounding box center [437, 474] width 564 height 34
paste textarea "Worked on to implementing functionality to design a report structure that calcu…"
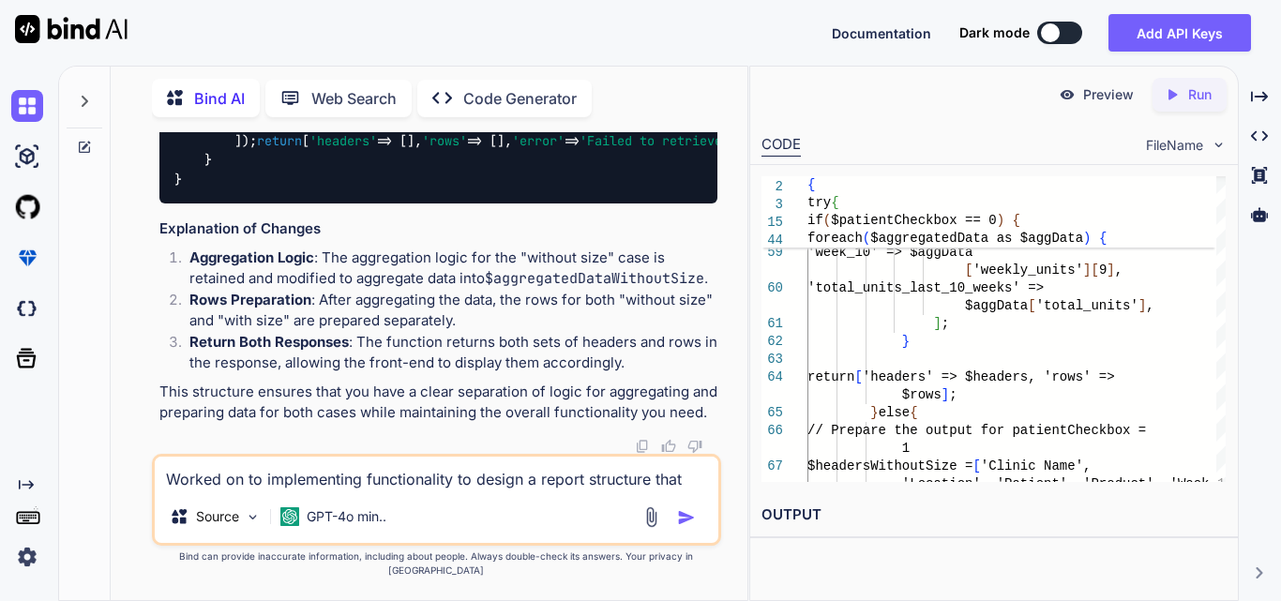
scroll to position [21, 0]
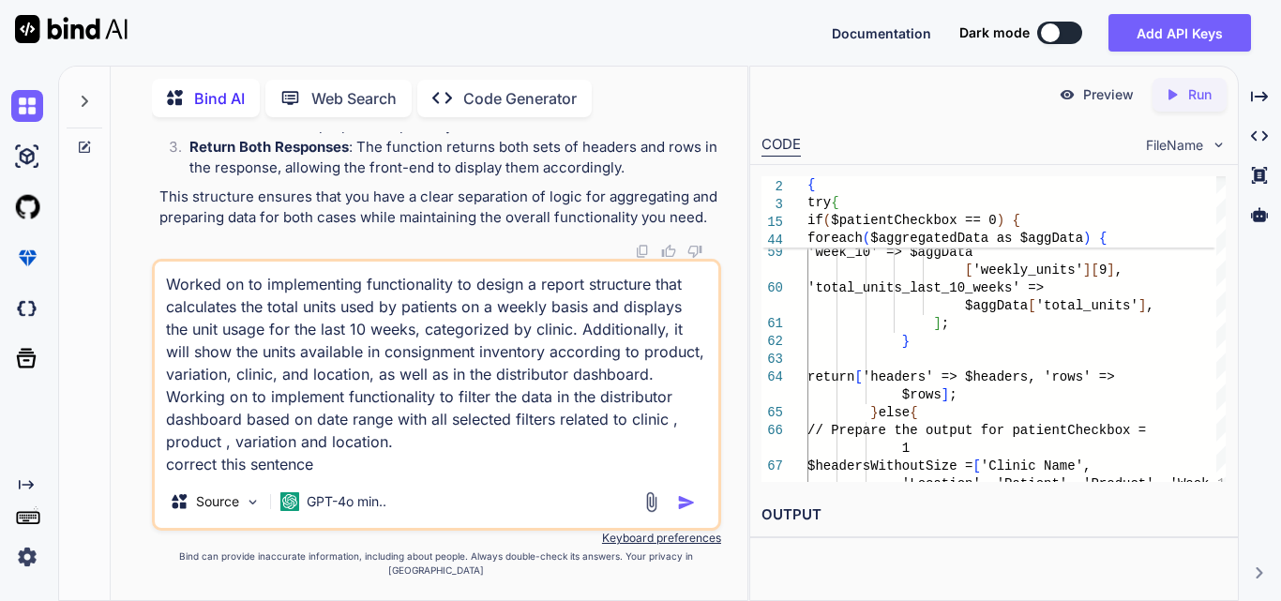
type textarea "Worked on to implementing functionality to design a report structure that calcu…"
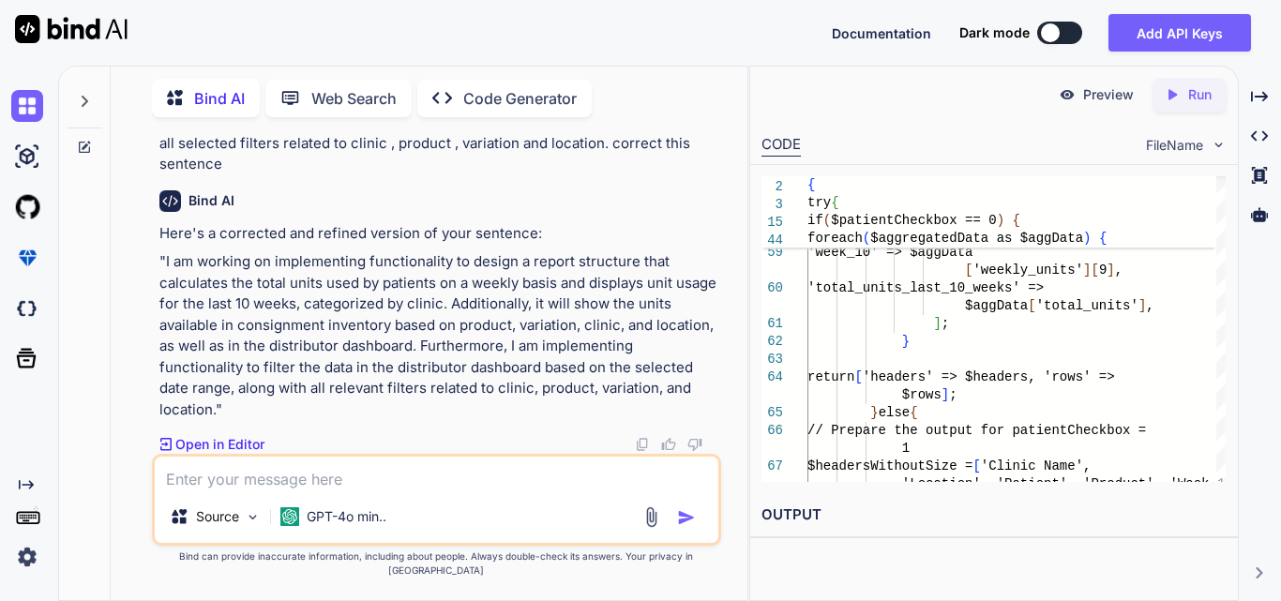
scroll to position [51183, 0]
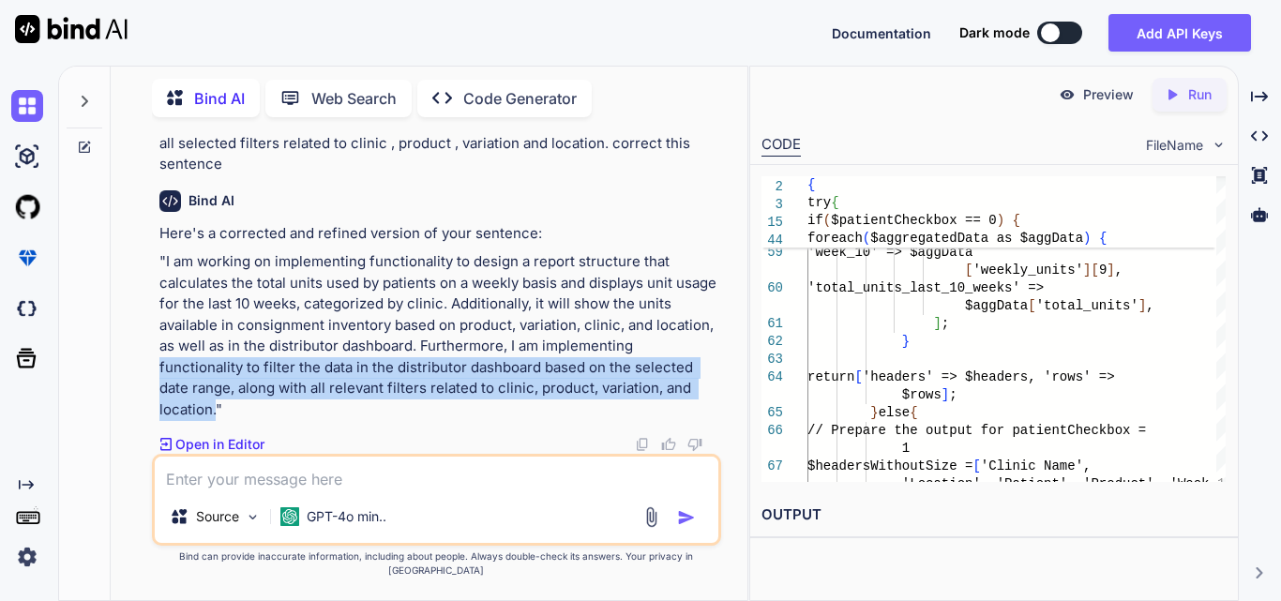
drag, startPoint x: 155, startPoint y: 381, endPoint x: 214, endPoint y: 424, distance: 73.1
click at [214, 424] on div "You Bind AI To achieve the desired functionality of aggregating the units for t…" at bounding box center [438, 293] width 565 height 322
copy p "functionality to filter the data in the distributor dashboard based on the sele…"
